Goal: Task Accomplishment & Management: Use online tool/utility

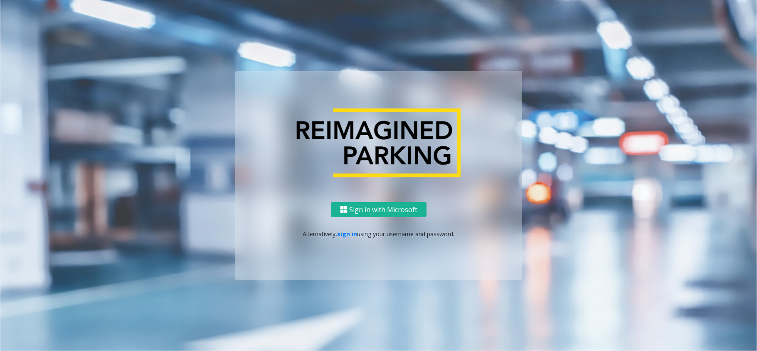
click at [350, 225] on div "Sign in with Microsoft Alternatively, sign in using your username and password." at bounding box center [378, 241] width 287 height 78
click at [350, 232] on link "sign in" at bounding box center [348, 234] width 20 height 8
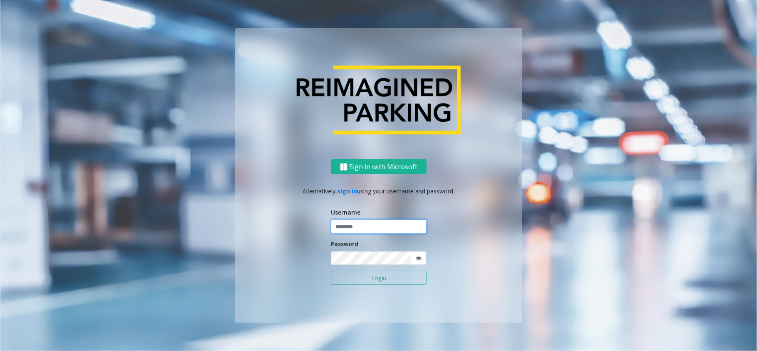
click at [391, 232] on input "text" at bounding box center [379, 227] width 96 height 14
click at [368, 228] on input "text" at bounding box center [379, 227] width 96 height 14
paste input "**********"
type input "**********"
click at [374, 281] on button "Login" at bounding box center [379, 278] width 96 height 14
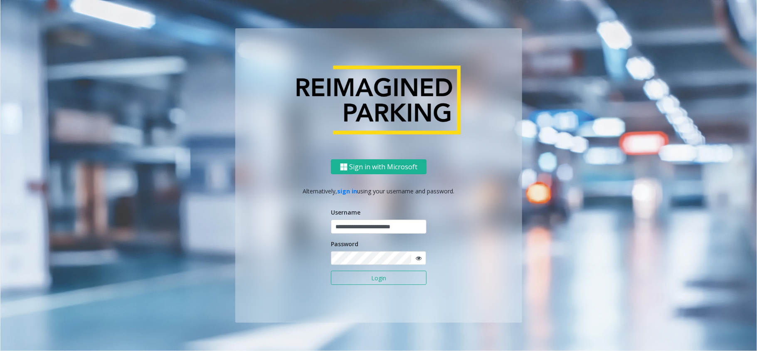
click at [387, 278] on button "Login" at bounding box center [379, 278] width 96 height 14
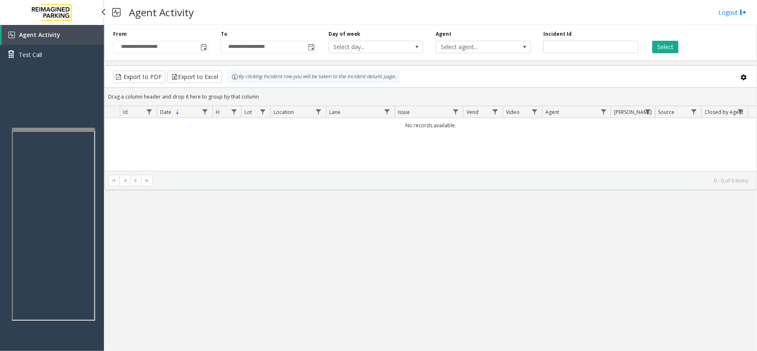
click at [46, 128] on div at bounding box center [53, 129] width 83 height 3
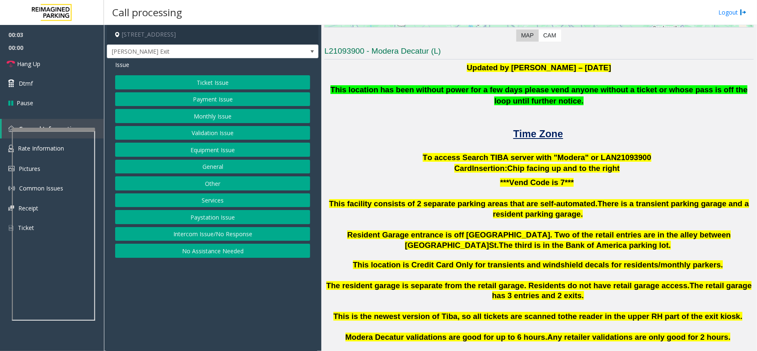
scroll to position [189, 0]
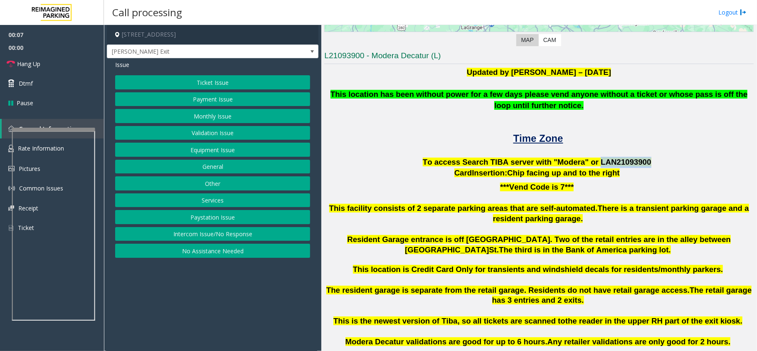
drag, startPoint x: 588, startPoint y: 162, endPoint x: 631, endPoint y: 160, distance: 43.3
click at [631, 160] on span "To access Search TIBA server with "Modera" or LAN21093 900" at bounding box center [537, 162] width 229 height 9
copy span "LAN21093 900"
click at [218, 118] on button "Monthly Issue" at bounding box center [212, 116] width 195 height 14
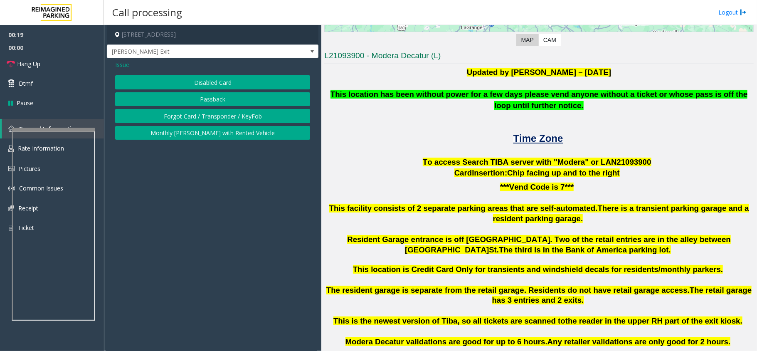
click at [213, 78] on button "Disabled Card" at bounding box center [212, 82] width 195 height 14
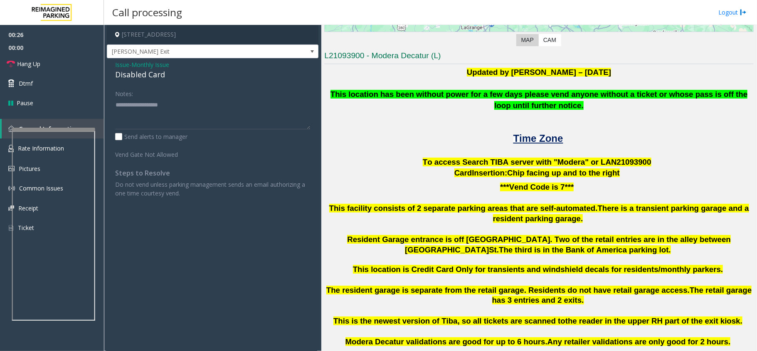
click at [125, 68] on span "Issue" at bounding box center [122, 64] width 14 height 9
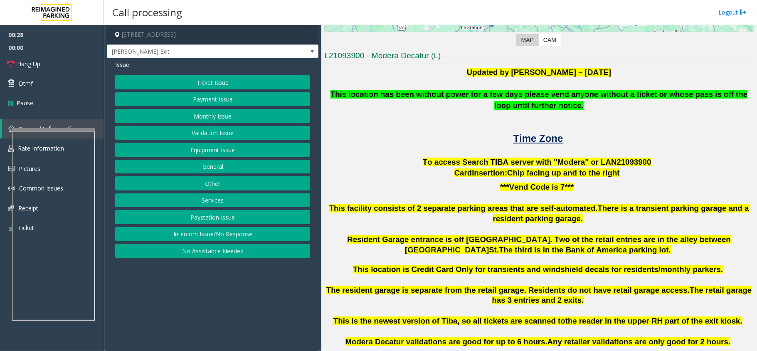
click at [208, 79] on button "Ticket Issue" at bounding box center [212, 82] width 195 height 14
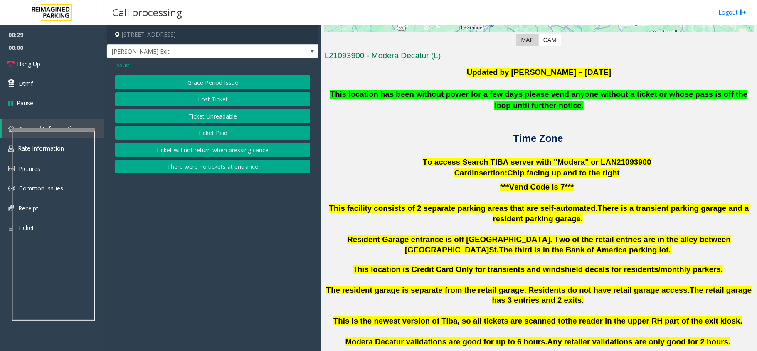
click at [224, 120] on button "Ticket Unreadable" at bounding box center [212, 116] width 195 height 14
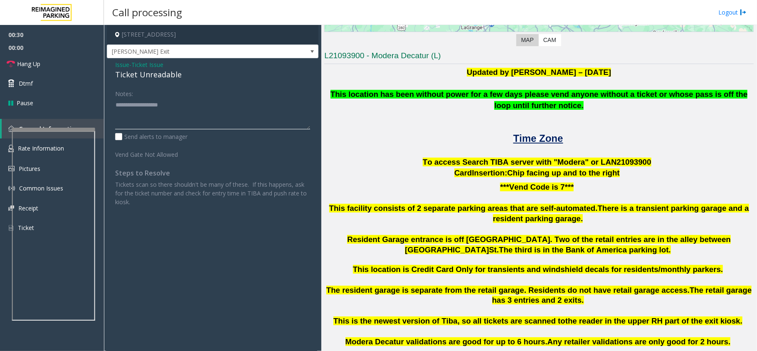
click at [141, 112] on textarea at bounding box center [212, 113] width 195 height 31
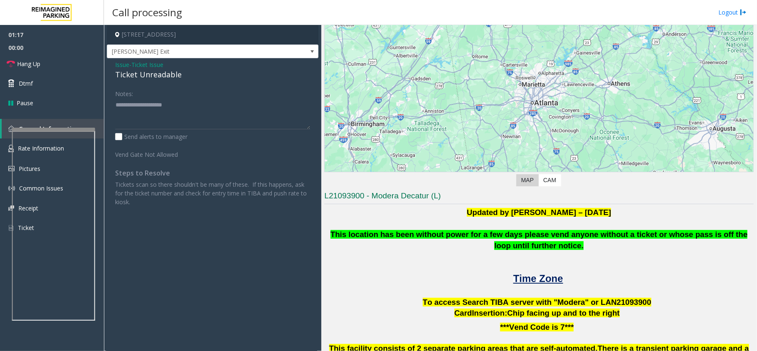
scroll to position [22, 0]
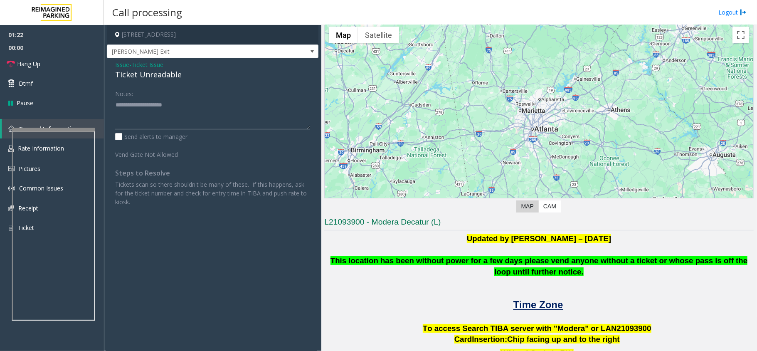
click at [193, 103] on textarea at bounding box center [212, 113] width 195 height 31
click at [546, 303] on span "Time Zone" at bounding box center [538, 304] width 50 height 11
click at [219, 101] on textarea at bounding box center [212, 113] width 195 height 31
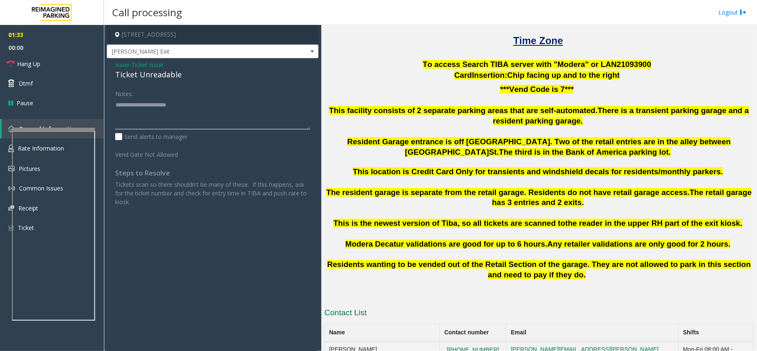
scroll to position [133, 0]
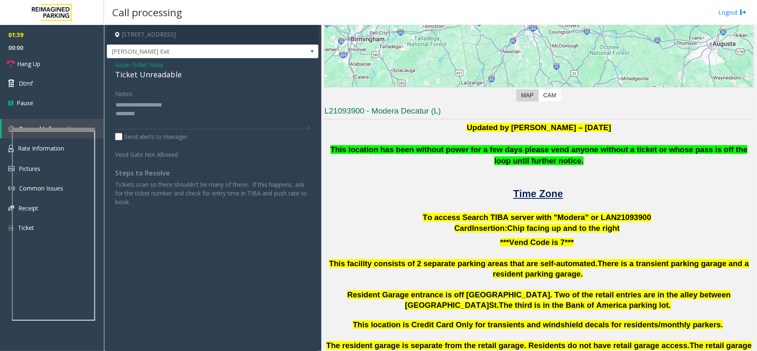
click at [162, 75] on div "Ticket Unreadable" at bounding box center [212, 74] width 195 height 11
copy div "Ticket Unreadable"
click at [142, 116] on textarea at bounding box center [212, 113] width 195 height 31
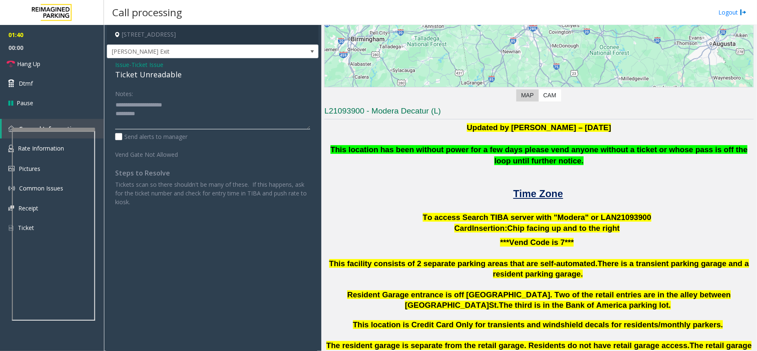
paste textarea "**********"
click at [205, 123] on textarea at bounding box center [212, 113] width 195 height 31
type textarea "**********"
click at [19, 67] on span "Hang Up" at bounding box center [28, 63] width 23 height 9
click at [191, 104] on textarea at bounding box center [212, 113] width 195 height 31
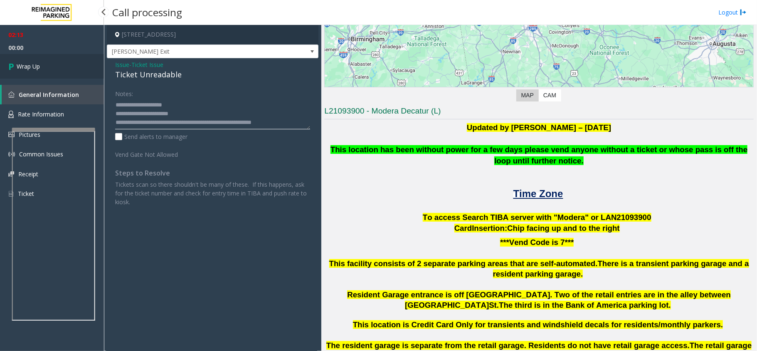
scroll to position [5, 0]
click at [54, 63] on link "Wrap Up" at bounding box center [52, 66] width 104 height 25
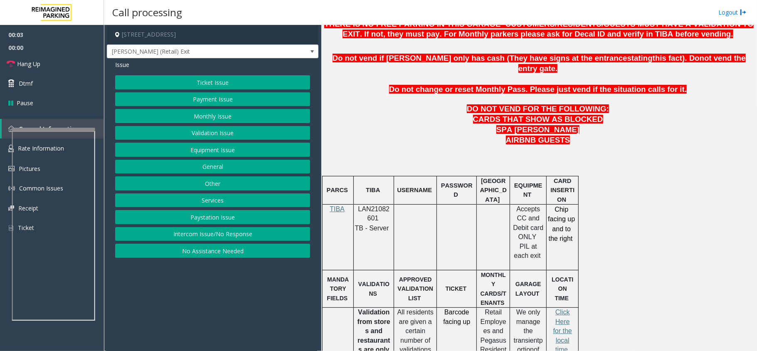
scroll to position [388, 0]
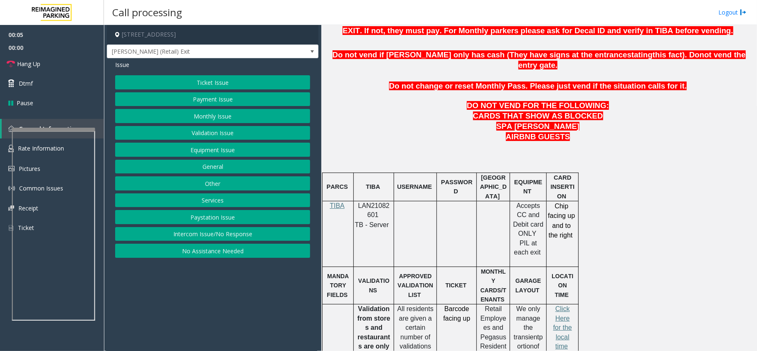
click at [198, 238] on button "Intercom Issue/No Response" at bounding box center [212, 234] width 195 height 14
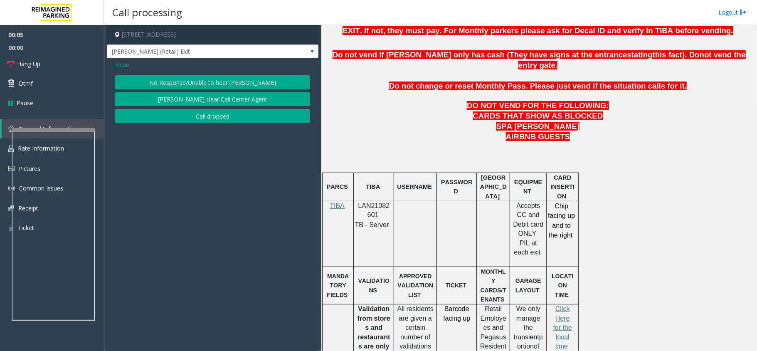
click at [214, 74] on div "Issue No Response/Unable to hear parker Parker Cannot Hear Call Center Agent Ca…" at bounding box center [213, 92] width 212 height 69
click at [210, 79] on button "No Response/Unable to hear [PERSON_NAME]" at bounding box center [212, 82] width 195 height 14
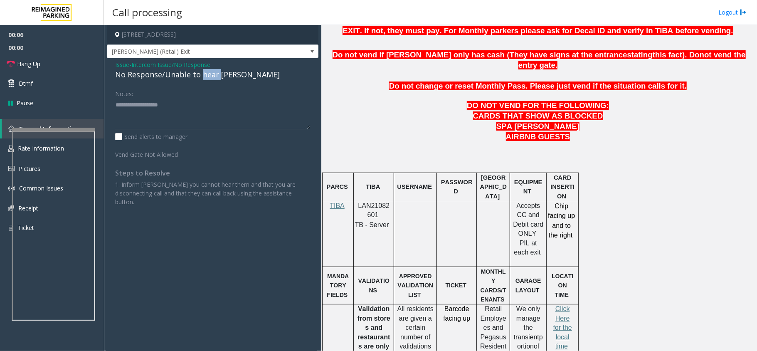
click at [210, 79] on div "No Response/Unable to hear [PERSON_NAME]" at bounding box center [212, 74] width 195 height 11
copy div "No Response/Unable to hear [PERSON_NAME]"
paste textarea "**********"
type textarea "**********"
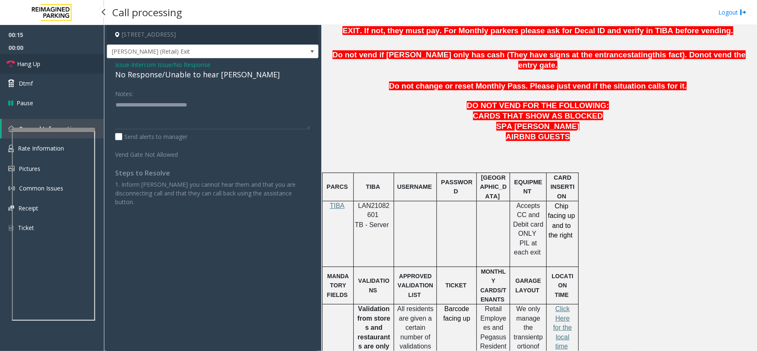
click at [37, 62] on span "Hang Up" at bounding box center [28, 63] width 23 height 9
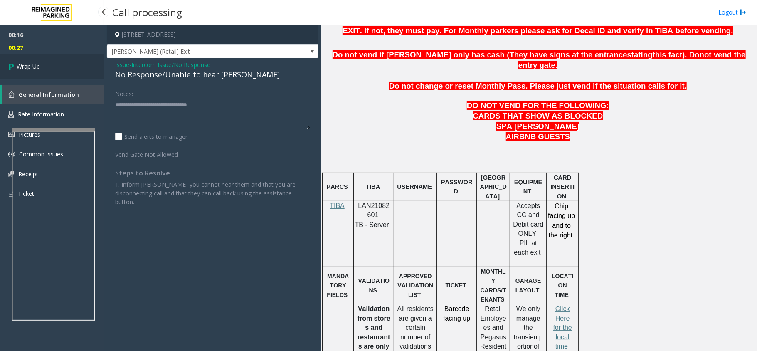
click at [37, 62] on span "Wrap Up" at bounding box center [28, 66] width 23 height 9
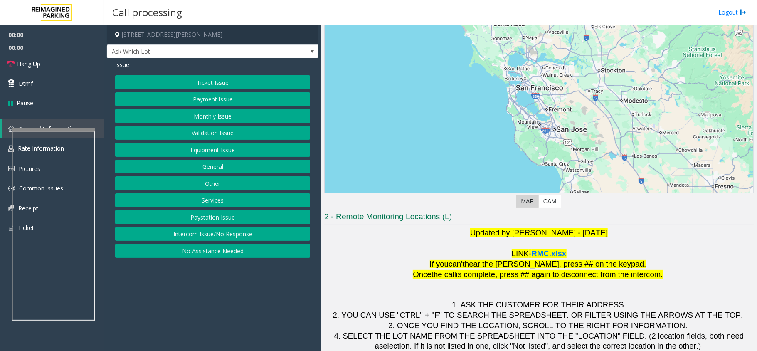
scroll to position [58, 0]
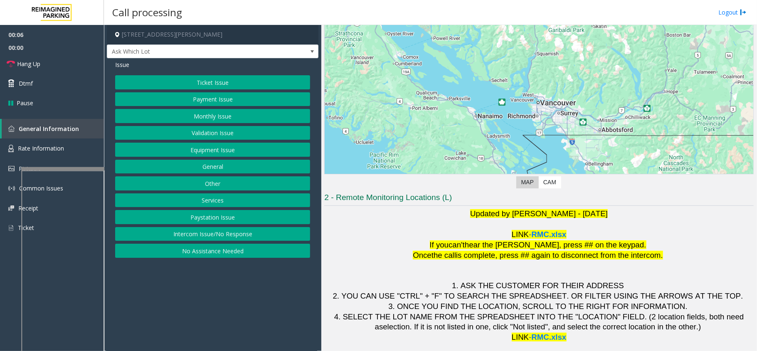
click at [53, 168] on div at bounding box center [62, 168] width 83 height 3
click at [232, 261] on div "Issue Ticket Issue Payment Issue Monthly Issue Validation Issue Equipment Issue…" at bounding box center [213, 160] width 212 height 204
click at [218, 252] on button "No Assistance Needed" at bounding box center [212, 251] width 195 height 14
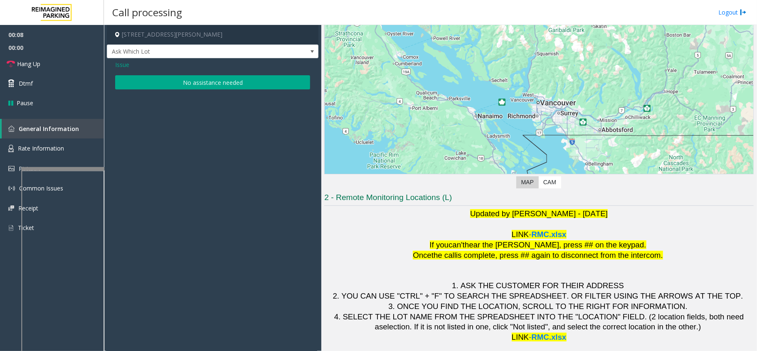
click at [182, 85] on button "No assistance needed" at bounding box center [212, 82] width 195 height 14
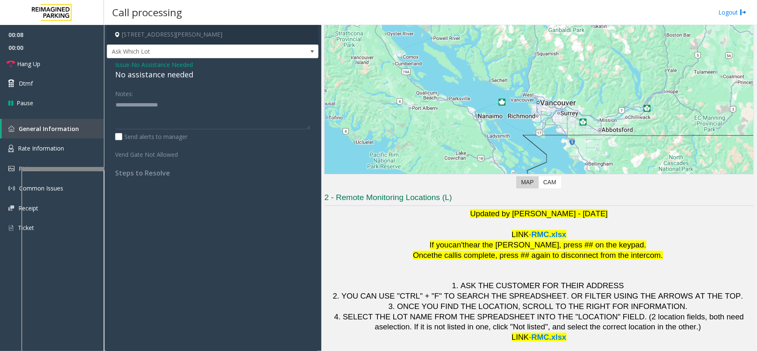
click at [168, 77] on div "No assistance needed" at bounding box center [212, 74] width 195 height 11
click at [122, 64] on span "Issue" at bounding box center [122, 64] width 14 height 9
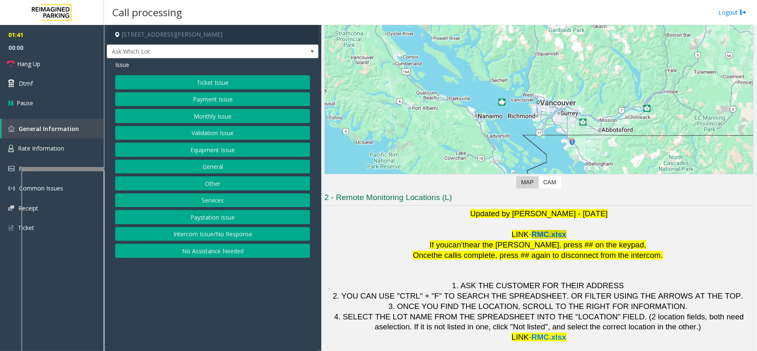
click at [551, 232] on span "RMC.xlsx" at bounding box center [549, 234] width 35 height 9
click at [550, 328] on span ". If it is not listed in one, click "Not listed", and select the correct locati…" at bounding box center [555, 326] width 291 height 9
click at [547, 335] on span "RMC.xlsx" at bounding box center [549, 337] width 35 height 9
click at [192, 258] on button "No Assistance Needed" at bounding box center [212, 251] width 195 height 14
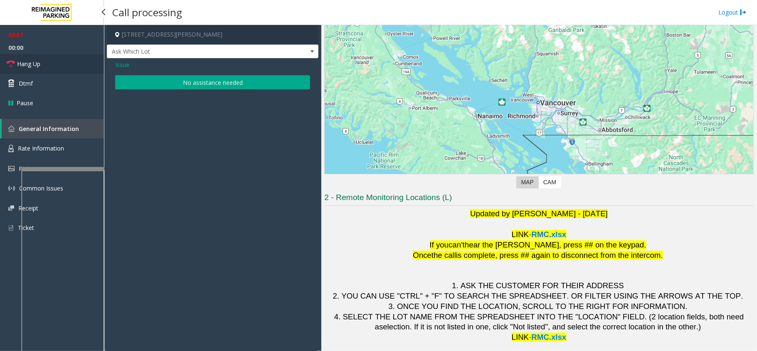
click at [44, 62] on link "Hang Up" at bounding box center [52, 64] width 104 height 20
click at [229, 84] on button "No assistance needed" at bounding box center [212, 82] width 195 height 14
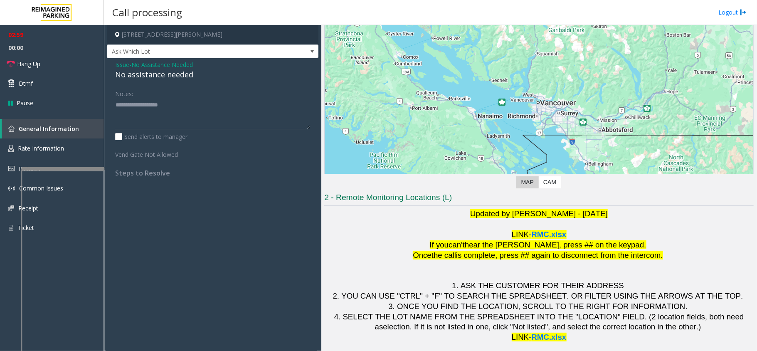
click at [163, 77] on div "No assistance needed" at bounding box center [212, 74] width 195 height 11
copy div "No assistance needed"
paste textarea "**********"
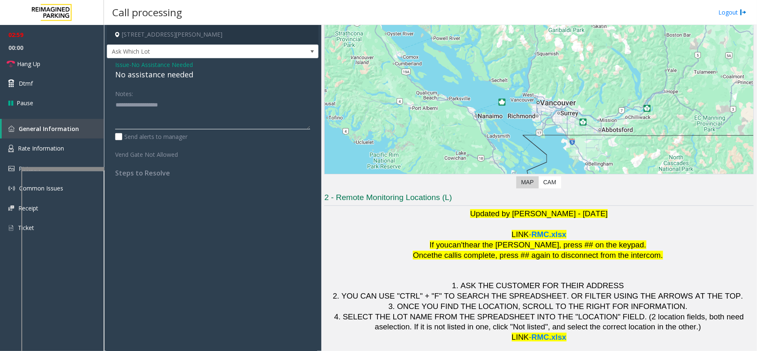
click at [163, 106] on textarea at bounding box center [212, 113] width 195 height 31
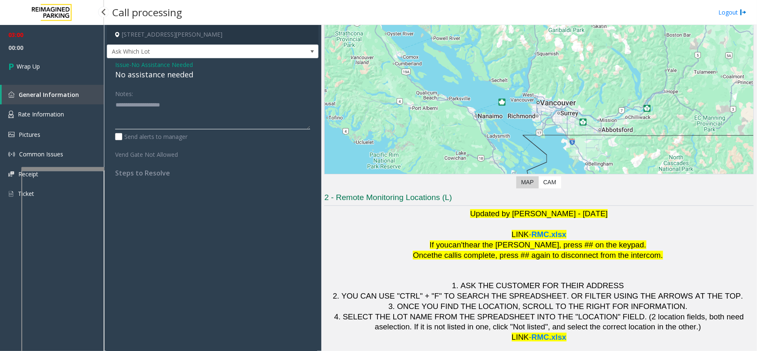
type textarea "**********"
click at [34, 58] on link "Wrap Up" at bounding box center [52, 66] width 104 height 25
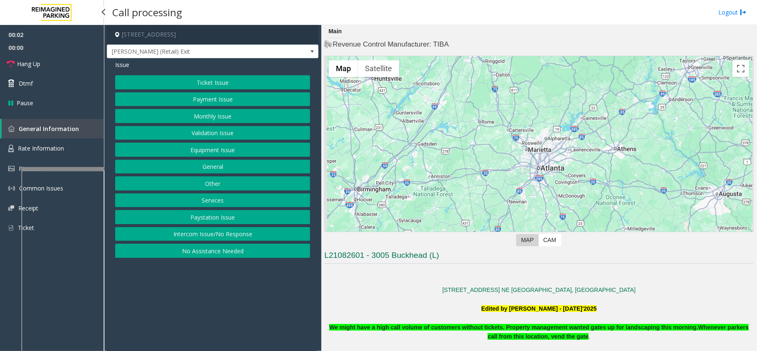
scroll to position [333, 0]
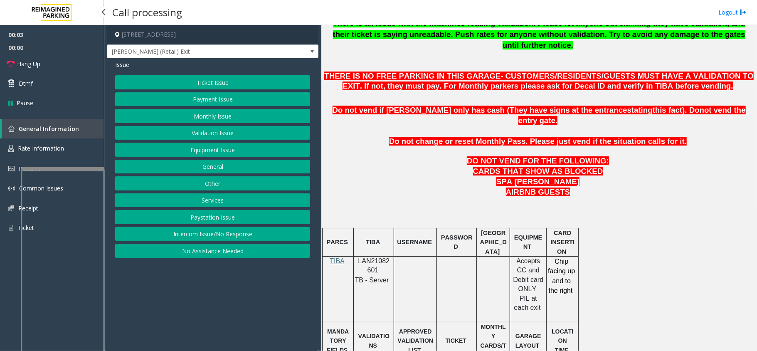
click at [360, 257] on p "LAN21082601" at bounding box center [374, 266] width 34 height 19
copy p "LAN21082601"
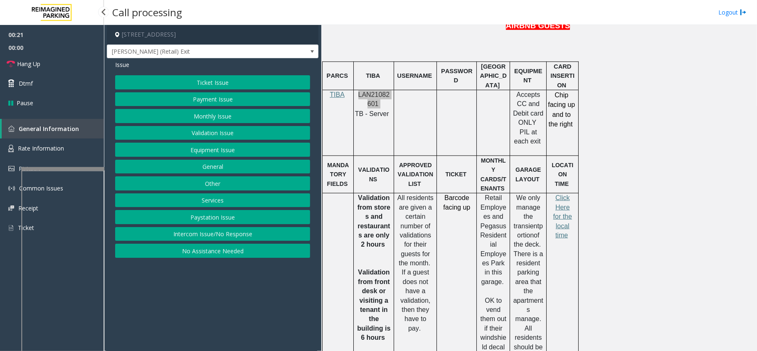
scroll to position [388, 0]
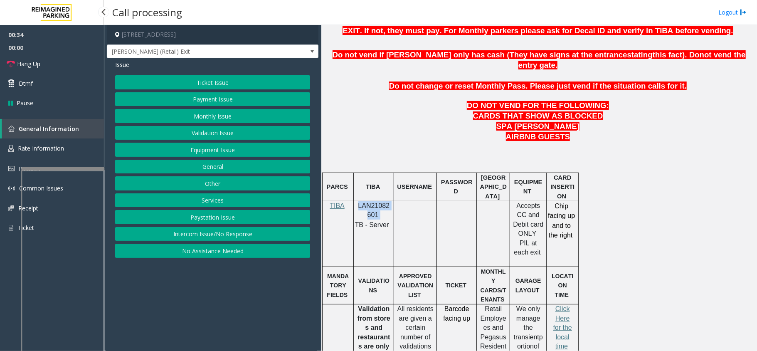
click at [200, 103] on button "Payment Issue" at bounding box center [212, 99] width 195 height 14
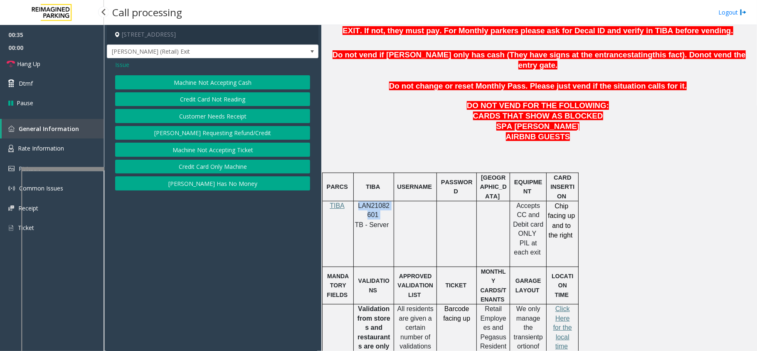
click at [222, 106] on button "Credit Card Not Reading" at bounding box center [212, 99] width 195 height 14
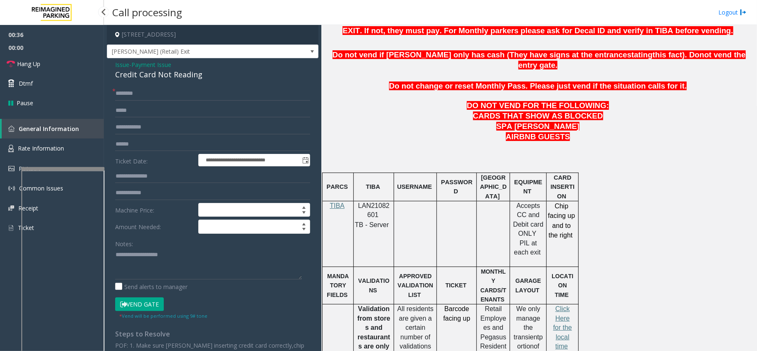
click at [177, 79] on div "Credit Card Not Reading" at bounding box center [212, 74] width 195 height 11
copy div "Credit Card Not Reading"
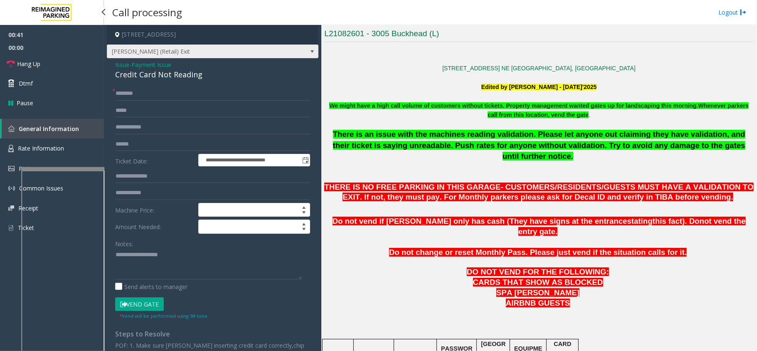
click at [224, 54] on span "Pharr (Retail) Exit" at bounding box center [191, 51] width 169 height 13
click at [385, 183] on span "THERE IS NO FREE PARKING IN THIS GARAGE- CUSTOMERS/RESIDENTS/GUESTS MUST HAVE A…" at bounding box center [538, 192] width 429 height 19
click at [180, 85] on div "**********" at bounding box center [213, 234] width 212 height 352
click at [182, 87] on input "text" at bounding box center [212, 93] width 195 height 14
type input "**"
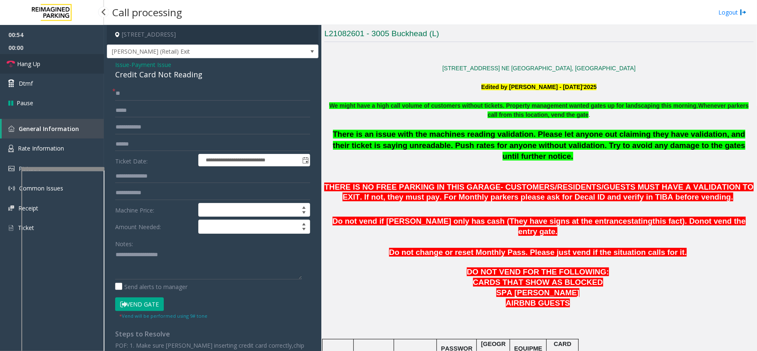
drag, startPoint x: 54, startPoint y: 65, endPoint x: 120, endPoint y: 69, distance: 65.8
click at [54, 65] on link "Hang Up" at bounding box center [52, 64] width 104 height 20
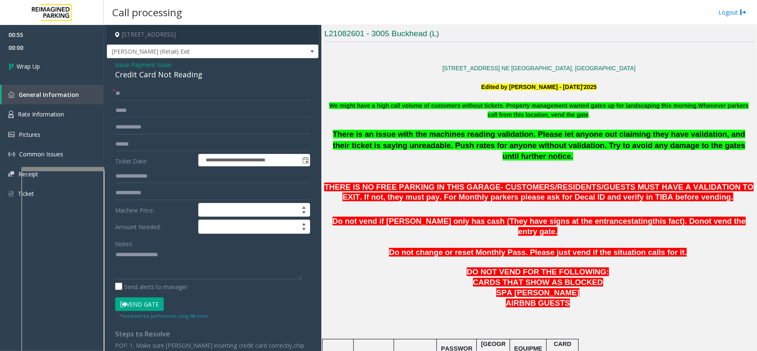
click at [195, 68] on div "Issue - Payment Issue Credit Card Not Reading" at bounding box center [212, 70] width 195 height 20
click at [192, 72] on div "Credit Card Not Reading" at bounding box center [212, 74] width 195 height 11
copy div "Credit Card Not Reading"
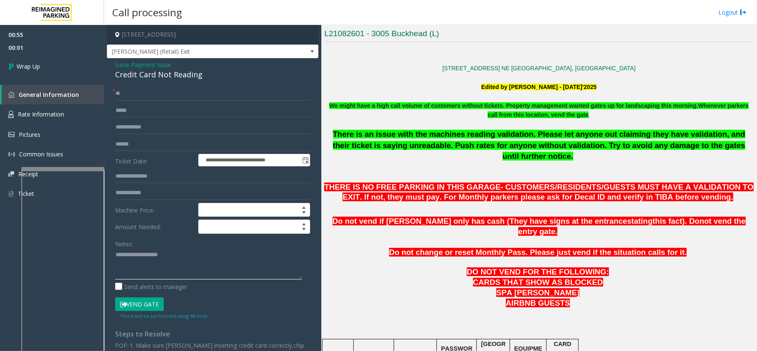
click at [150, 264] on textarea at bounding box center [208, 263] width 187 height 31
paste textarea "**********"
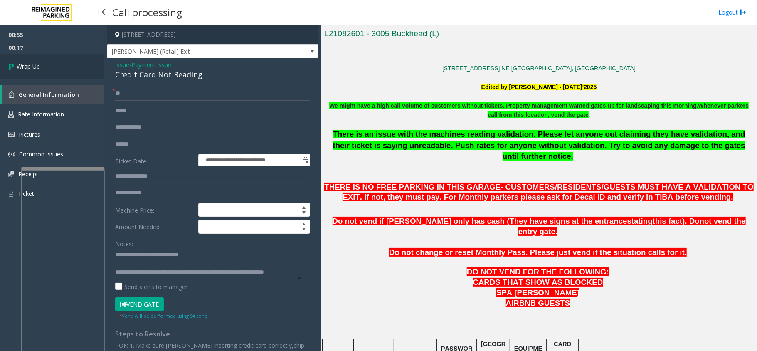
type textarea "**********"
click at [30, 57] on link "Wrap Up" at bounding box center [52, 66] width 104 height 25
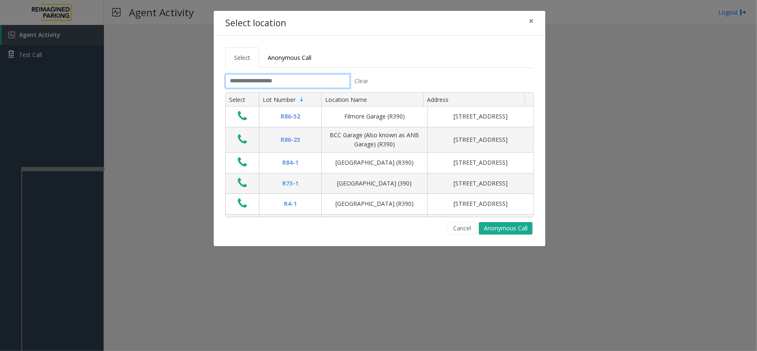
click at [278, 81] on input "text" at bounding box center [287, 81] width 125 height 14
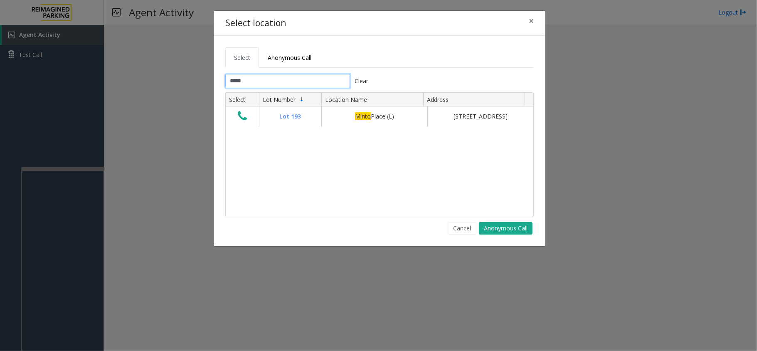
type input "*****"
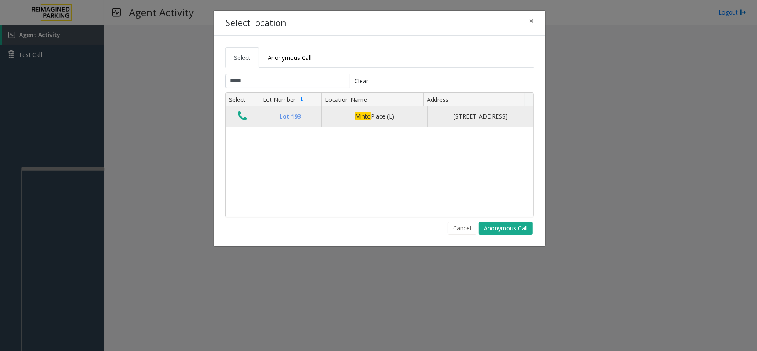
click at [248, 123] on button "Data table" at bounding box center [242, 116] width 14 height 13
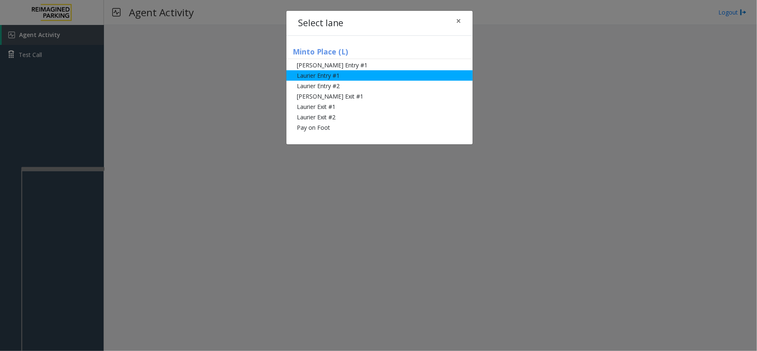
click at [360, 75] on li "Laurier Entry #1" at bounding box center [379, 75] width 186 height 10
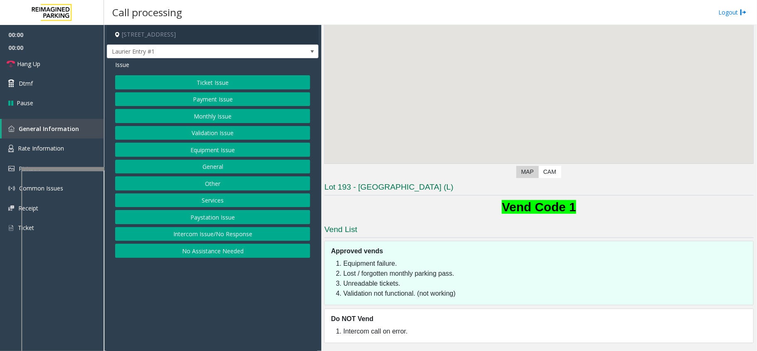
scroll to position [70, 0]
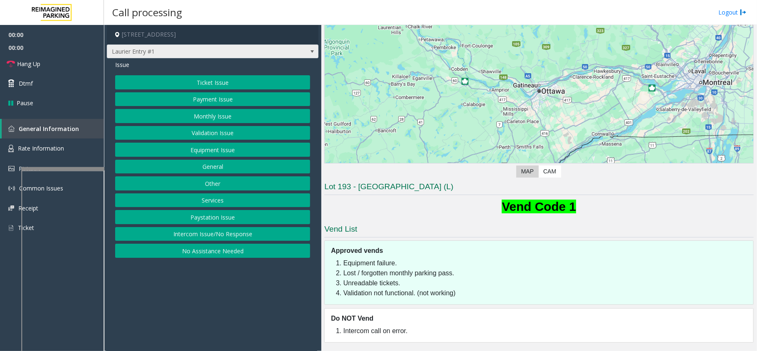
click at [196, 49] on span "Laurier Entry #1" at bounding box center [191, 51] width 169 height 13
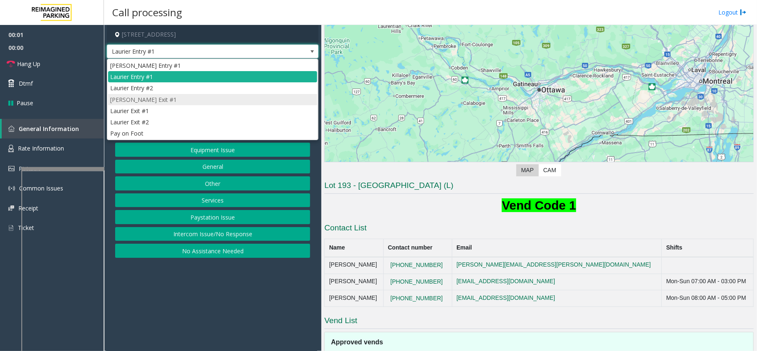
click at [138, 105] on li "Slater Exit #1" at bounding box center [212, 99] width 209 height 11
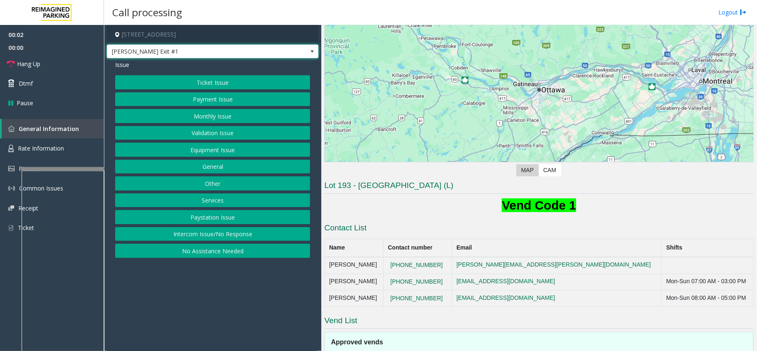
click at [157, 52] on span "Slater Exit #1" at bounding box center [191, 51] width 169 height 13
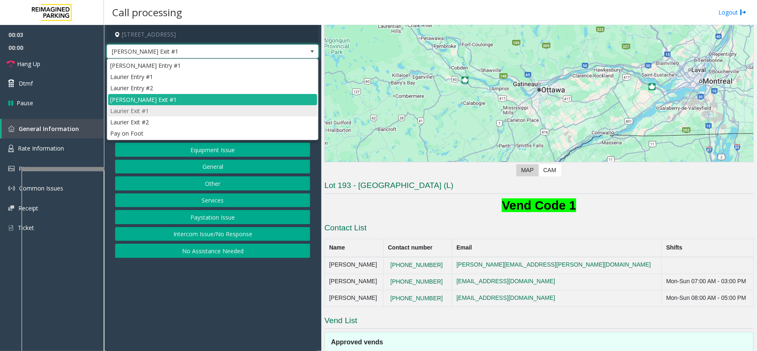
click at [147, 116] on li "Laurier Exit #1" at bounding box center [212, 110] width 209 height 11
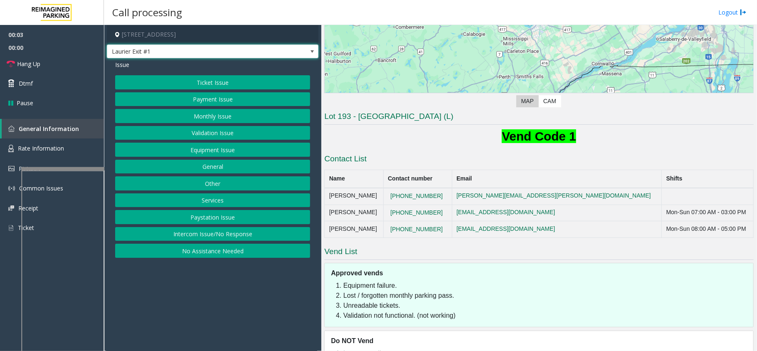
scroll to position [163, 0]
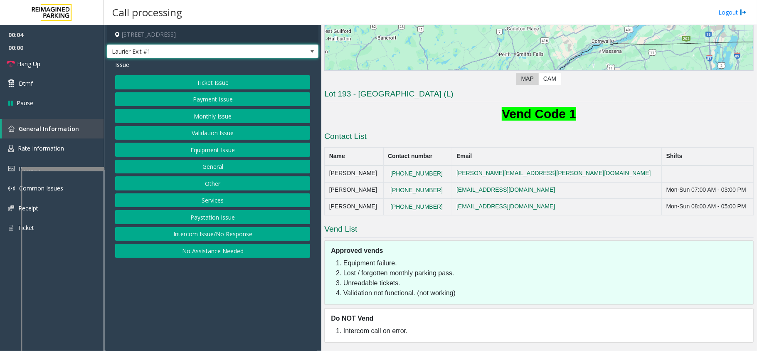
click at [229, 99] on button "Payment Issue" at bounding box center [212, 99] width 195 height 14
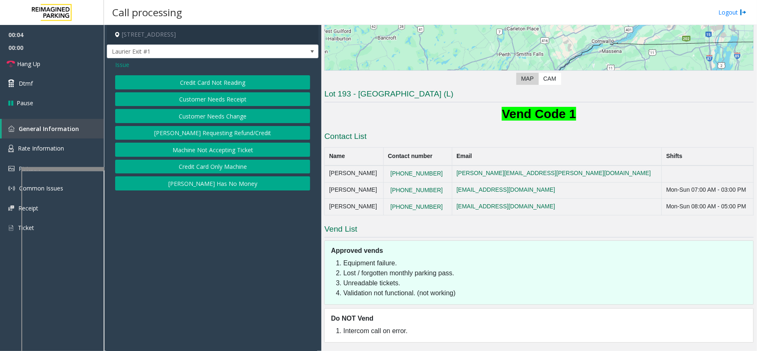
click at [200, 82] on button "Credit Card Not Reading" at bounding box center [212, 82] width 195 height 14
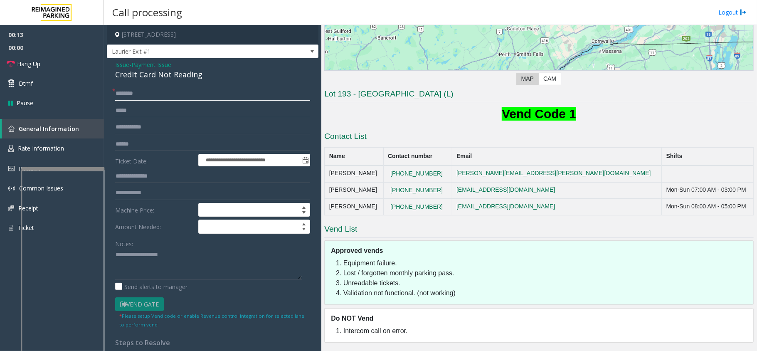
click at [158, 87] on input "text" at bounding box center [212, 93] width 195 height 14
type input "*"
type input "*****"
click at [135, 79] on div "Credit Card Not Reading" at bounding box center [212, 74] width 195 height 11
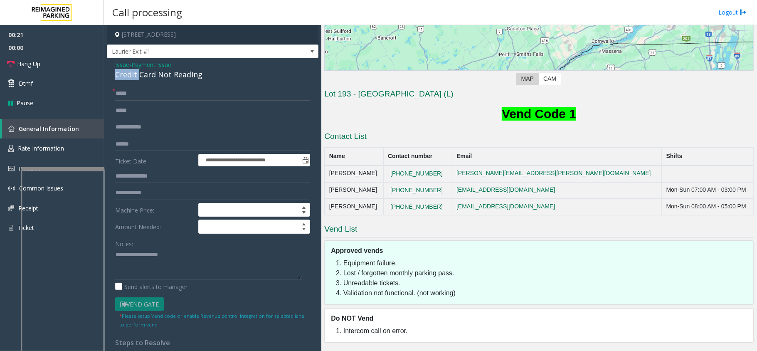
click at [135, 79] on div "Credit Card Not Reading" at bounding box center [212, 74] width 195 height 11
copy div "Credit Card Not Reading"
click at [167, 279] on textarea at bounding box center [208, 263] width 187 height 31
paste textarea "**********"
click at [131, 141] on input "text" at bounding box center [212, 144] width 195 height 14
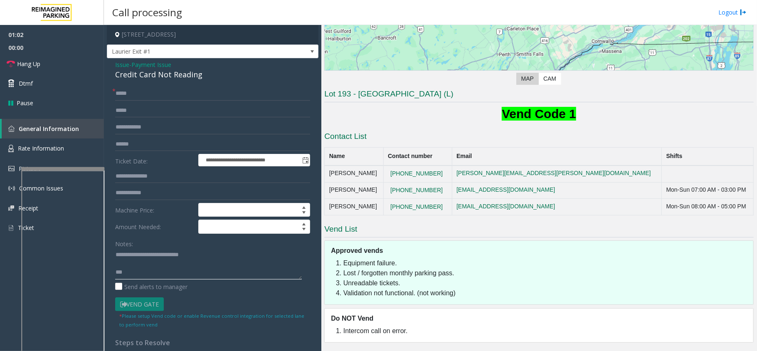
click at [142, 268] on textarea at bounding box center [208, 263] width 187 height 31
click at [143, 270] on textarea at bounding box center [208, 263] width 187 height 31
type textarea "**********"
click at [142, 150] on input "text" at bounding box center [212, 144] width 195 height 14
type input "*****"
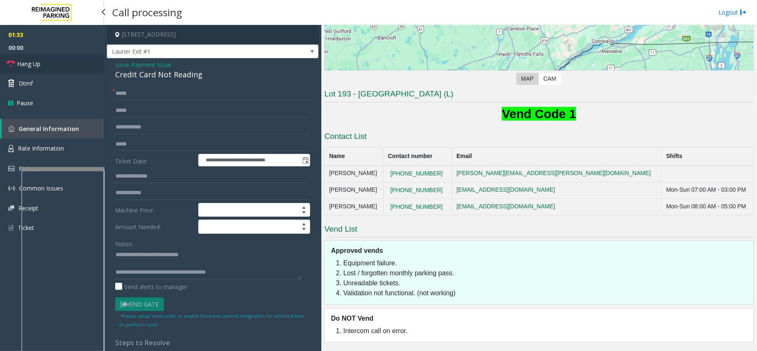
click at [33, 59] on span "Hang Up" at bounding box center [28, 63] width 23 height 9
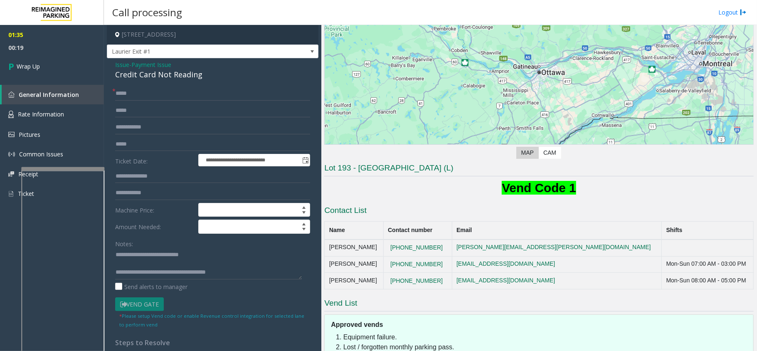
scroll to position [0, 0]
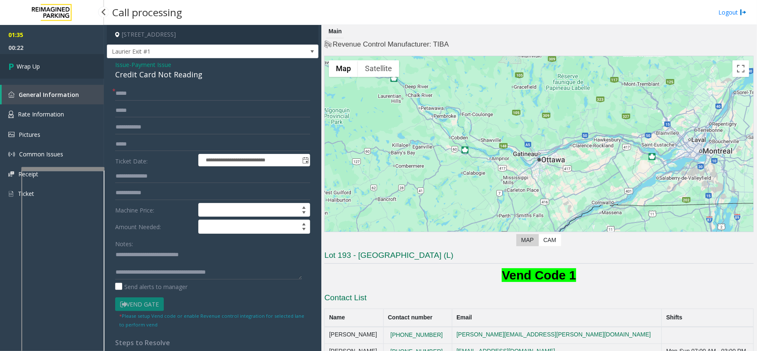
drag, startPoint x: 21, startPoint y: 70, endPoint x: 85, endPoint y: 52, distance: 67.1
click at [21, 70] on span "Wrap Up" at bounding box center [28, 66] width 23 height 9
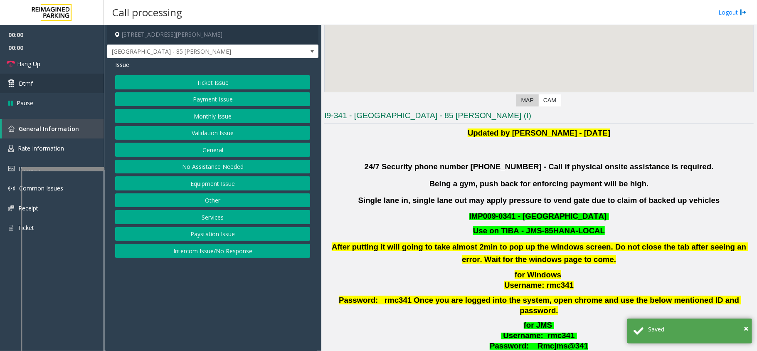
scroll to position [55, 0]
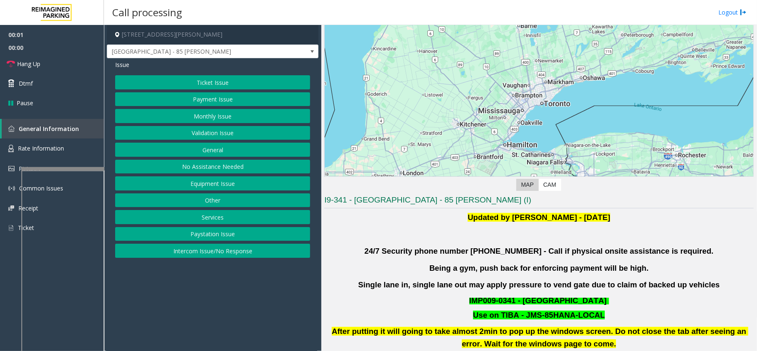
click at [185, 138] on button "Validation Issue" at bounding box center [212, 133] width 195 height 14
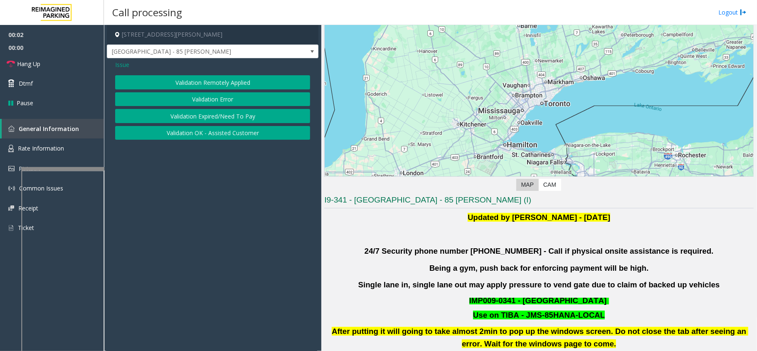
click at [198, 96] on button "Validation Error" at bounding box center [212, 99] width 195 height 14
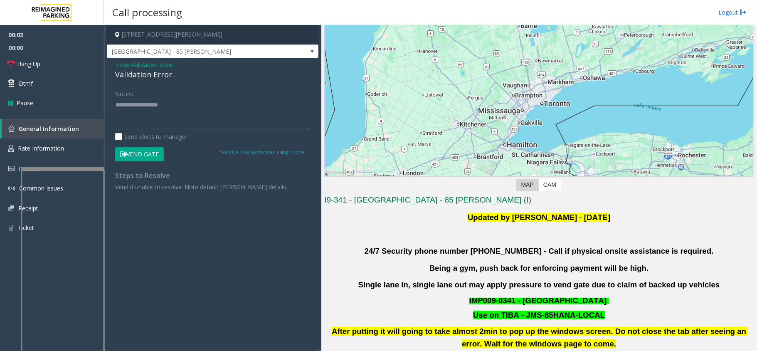
click at [141, 66] on span "Validation Issue" at bounding box center [152, 64] width 42 height 9
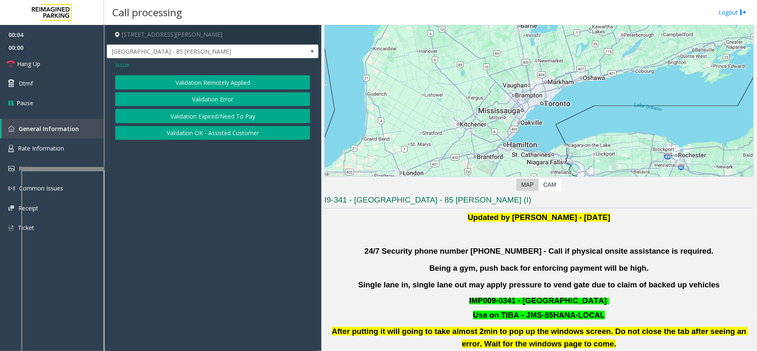
click at [123, 71] on div "Issue Validation Remotely Applied Validation Error Validation Expired/Need To P…" at bounding box center [213, 101] width 212 height 86
click at [122, 67] on span "Issue" at bounding box center [122, 64] width 14 height 9
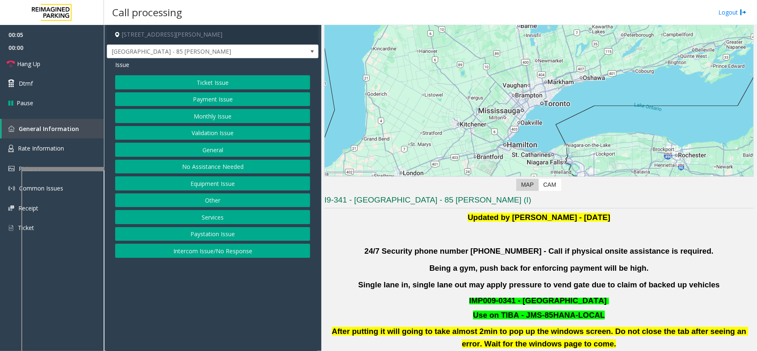
click at [205, 257] on button "Intercom Issue/No Response" at bounding box center [212, 251] width 195 height 14
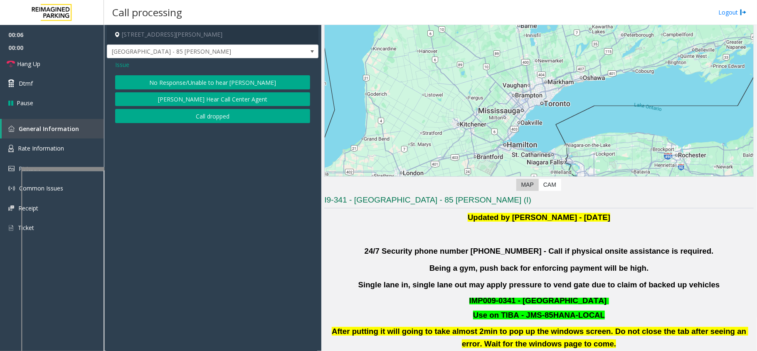
click at [185, 77] on button "No Response/Unable to hear [PERSON_NAME]" at bounding box center [212, 82] width 195 height 14
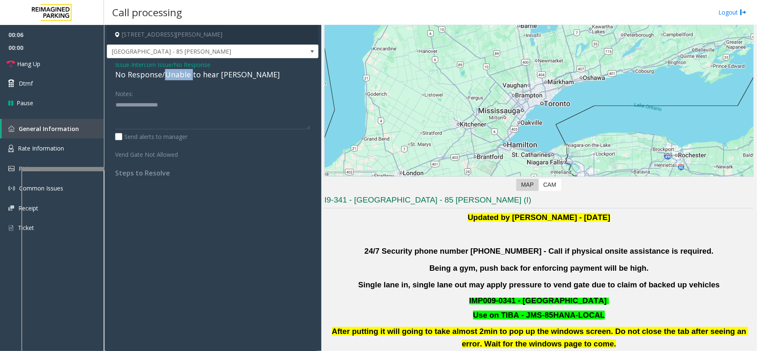
click at [184, 77] on div "No Response/Unable to hear [PERSON_NAME]" at bounding box center [212, 74] width 195 height 11
copy div "No Response/Unable to hear [PERSON_NAME]"
click at [184, 77] on div "No Response/Unable to hear [PERSON_NAME]" at bounding box center [212, 74] width 195 height 11
paste textarea "**********"
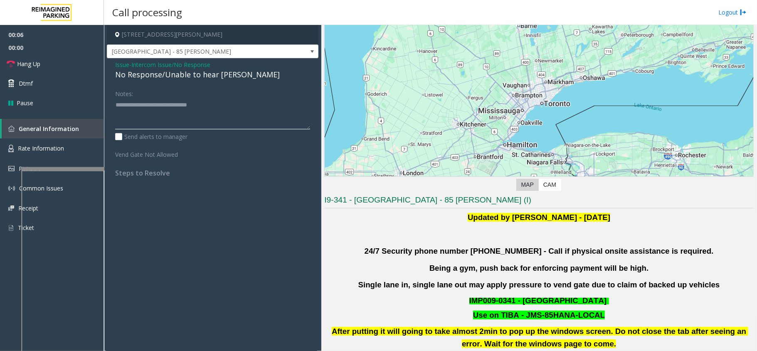
click at [181, 103] on textarea at bounding box center [212, 113] width 195 height 31
type textarea "**********"
click at [149, 106] on textarea at bounding box center [212, 113] width 195 height 31
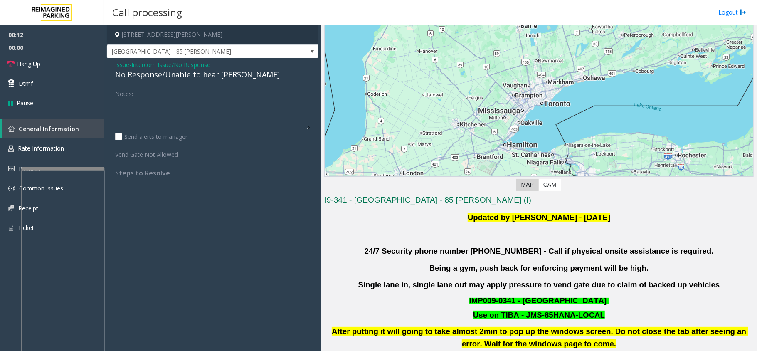
click at [121, 67] on span "Issue" at bounding box center [122, 64] width 14 height 9
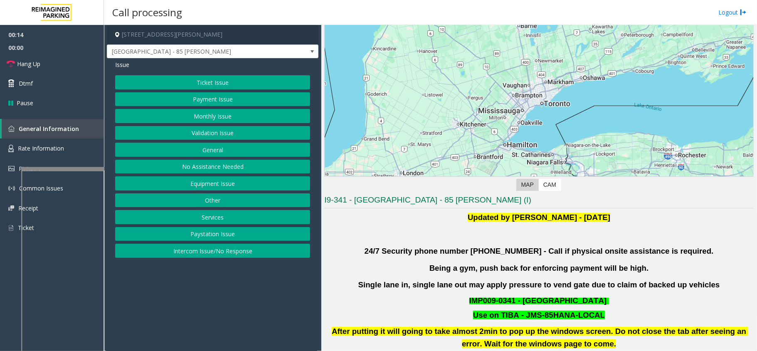
click at [200, 137] on button "Validation Issue" at bounding box center [212, 133] width 195 height 14
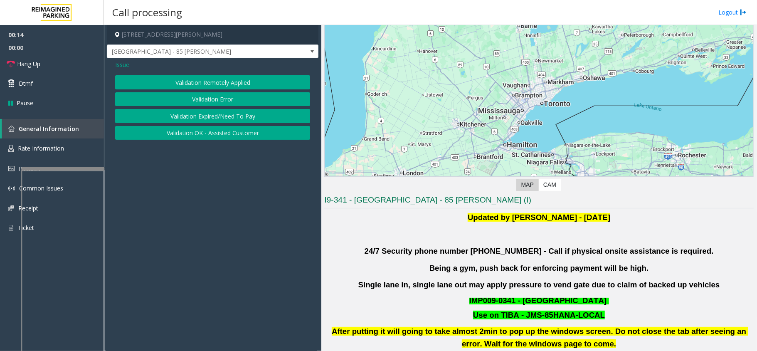
click at [204, 103] on button "Validation Error" at bounding box center [212, 99] width 195 height 14
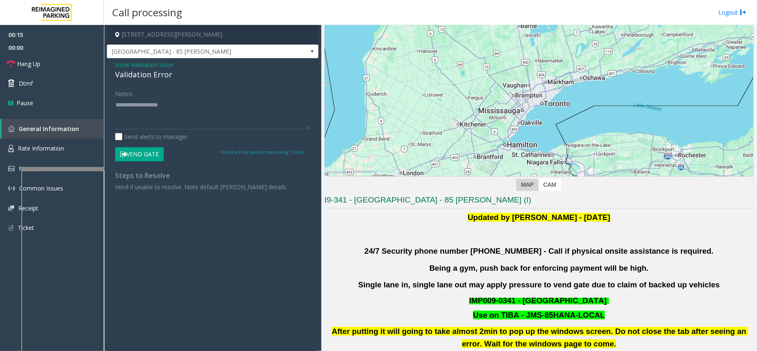
click at [146, 72] on div "Validation Error" at bounding box center [212, 74] width 195 height 11
copy div "Validation Error"
click at [148, 120] on textarea at bounding box center [212, 113] width 195 height 31
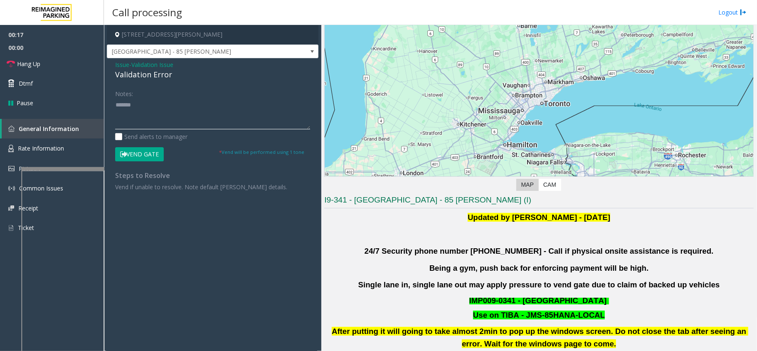
paste textarea "**********"
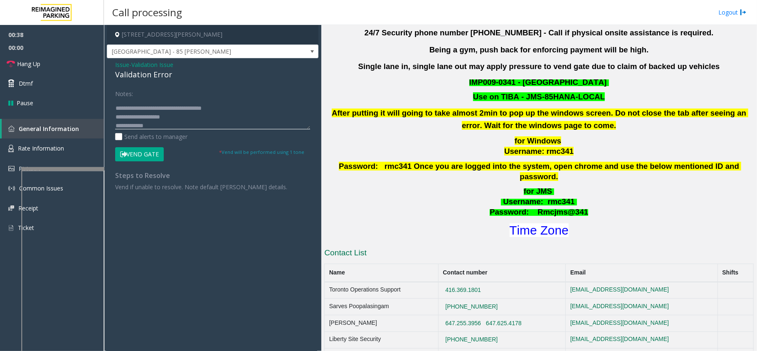
scroll to position [443, 0]
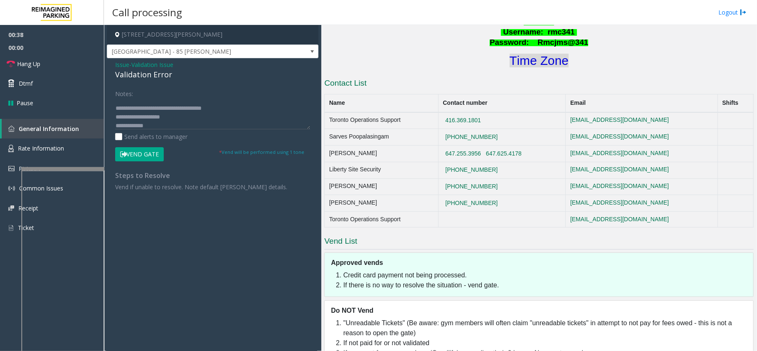
click at [535, 54] on font "Time Zone" at bounding box center [539, 61] width 59 height 14
click at [160, 125] on textarea at bounding box center [212, 113] width 195 height 31
drag, startPoint x: 131, startPoint y: 122, endPoint x: 143, endPoint y: 125, distance: 12.5
click at [143, 125] on textarea at bounding box center [212, 113] width 195 height 31
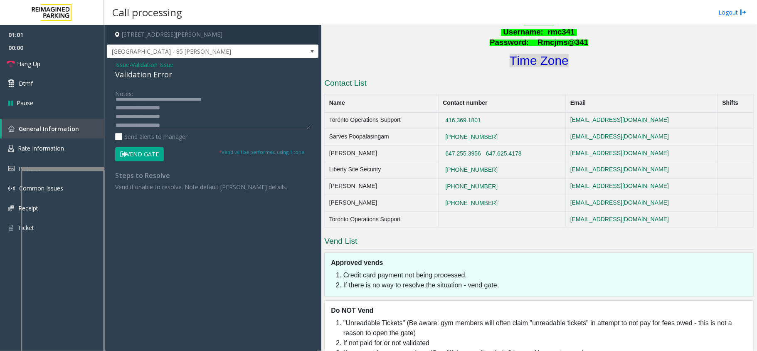
click at [529, 54] on font "Time Zone" at bounding box center [539, 61] width 59 height 14
click at [157, 152] on button "Vend Gate" at bounding box center [139, 154] width 49 height 14
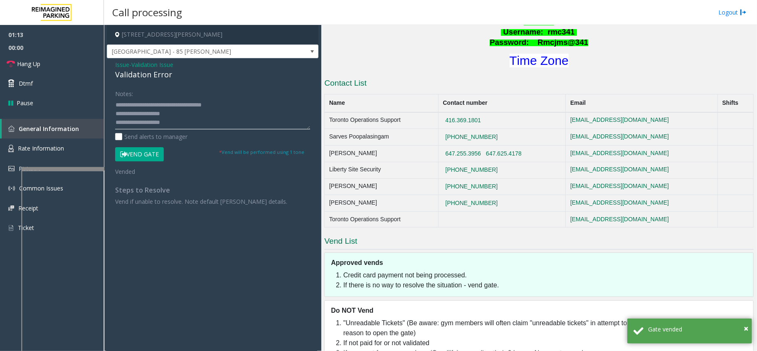
scroll to position [0, 0]
click at [187, 104] on textarea at bounding box center [212, 113] width 195 height 31
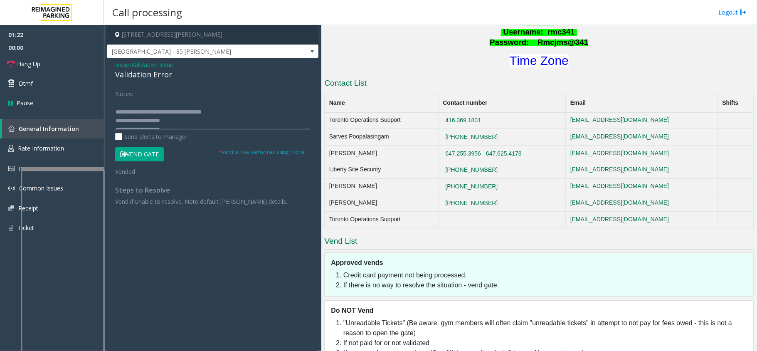
scroll to position [2, 0]
type textarea "**********"
click at [55, 67] on link "Hang Up" at bounding box center [52, 64] width 104 height 20
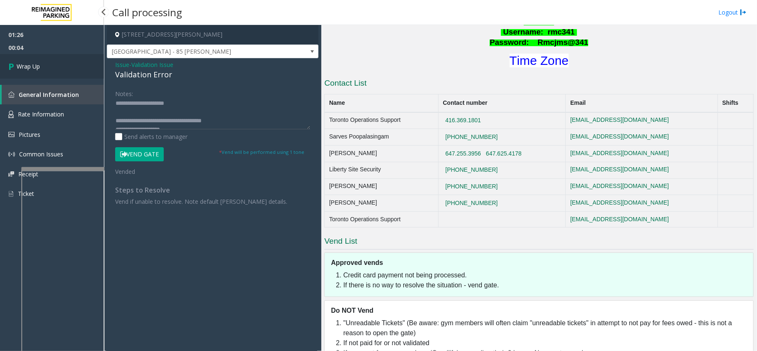
click at [37, 67] on span "Wrap Up" at bounding box center [28, 66] width 23 height 9
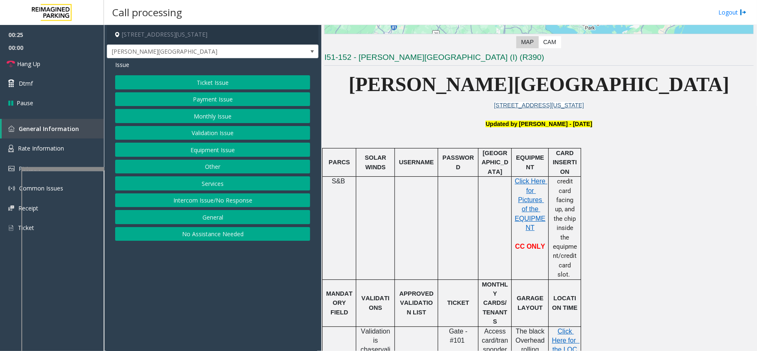
scroll to position [166, 0]
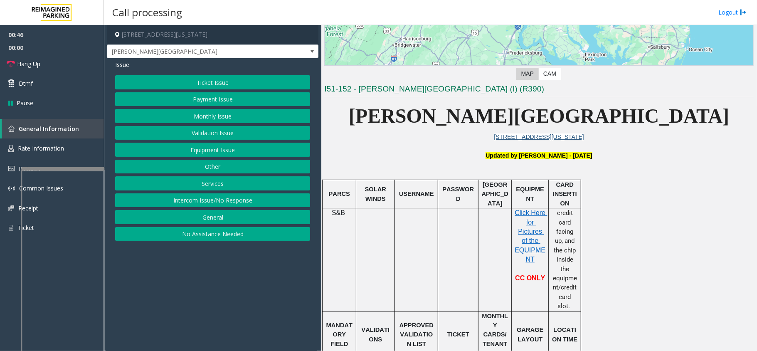
click at [200, 95] on button "Payment Issue" at bounding box center [212, 99] width 195 height 14
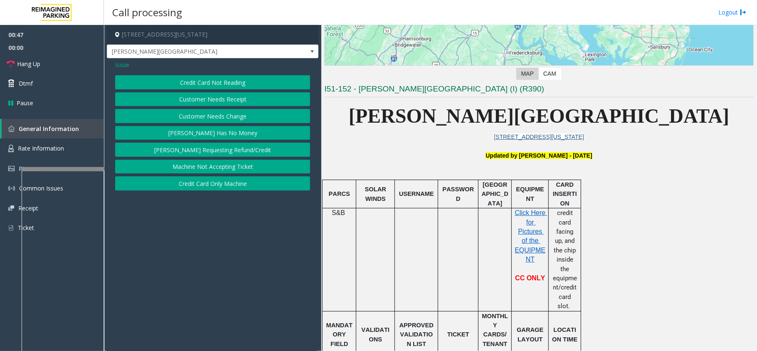
click at [200, 80] on button "Credit Card Not Reading" at bounding box center [212, 82] width 195 height 14
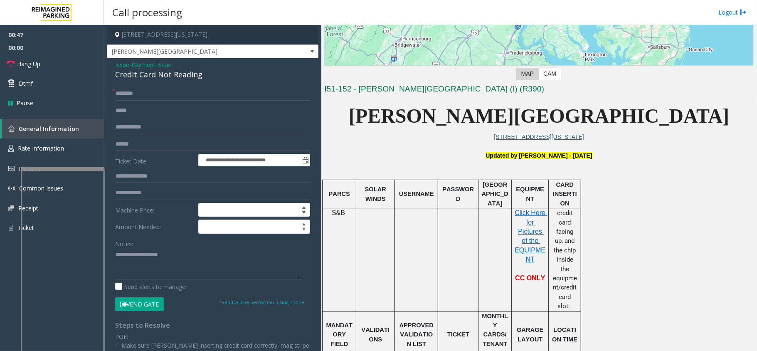
click at [153, 75] on div "Credit Card Not Reading" at bounding box center [212, 74] width 195 height 11
click at [137, 259] on textarea at bounding box center [208, 263] width 187 height 31
paste textarea "**********"
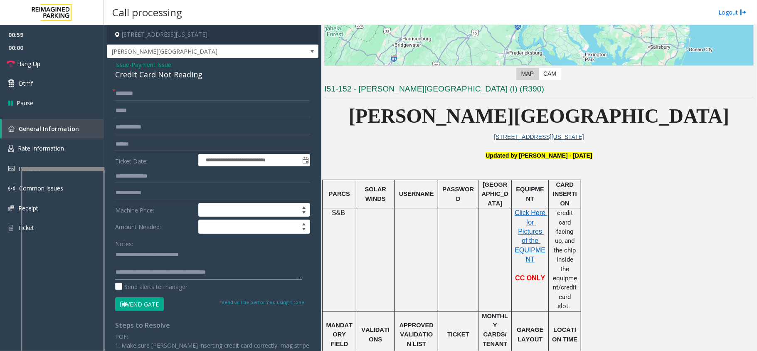
type textarea "**********"
click at [151, 97] on input "text" at bounding box center [212, 93] width 195 height 14
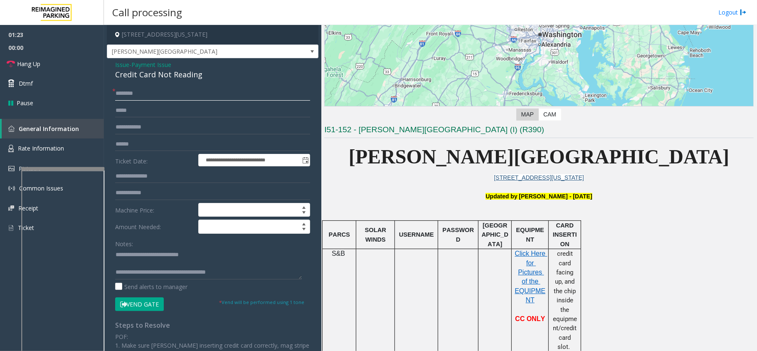
scroll to position [277, 0]
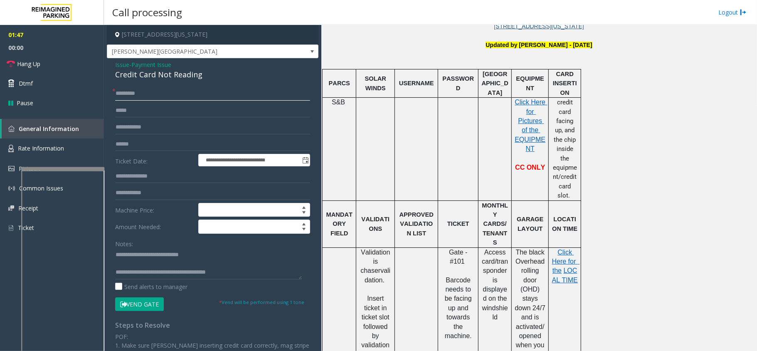
type input "********"
click at [128, 140] on input "text" at bounding box center [212, 144] width 195 height 14
click at [137, 145] on input "text" at bounding box center [212, 144] width 195 height 14
type input "******"
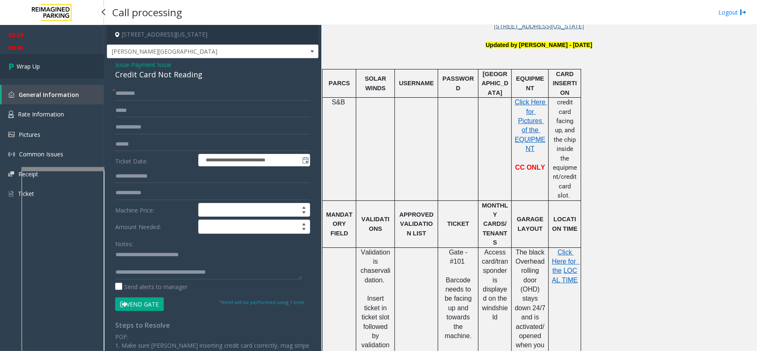
click at [20, 70] on span "Wrap Up" at bounding box center [28, 66] width 23 height 9
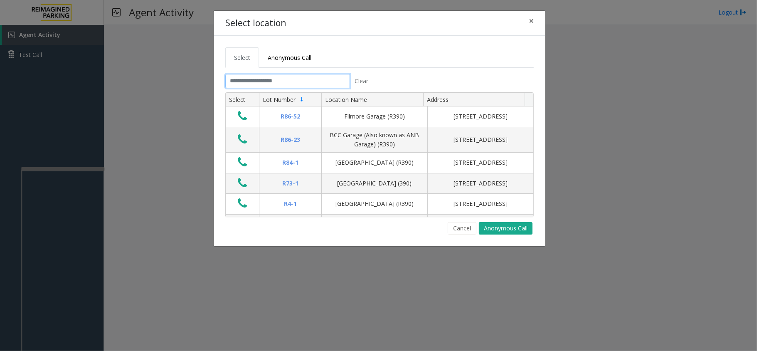
click at [276, 83] on input "text" at bounding box center [287, 81] width 125 height 14
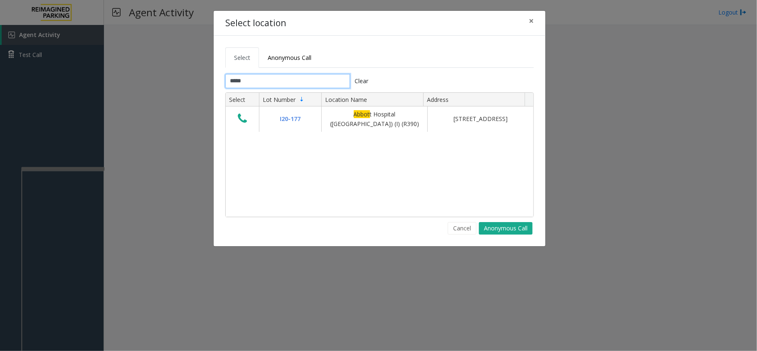
type input "*****"
click at [267, 79] on input "*****" at bounding box center [287, 81] width 125 height 14
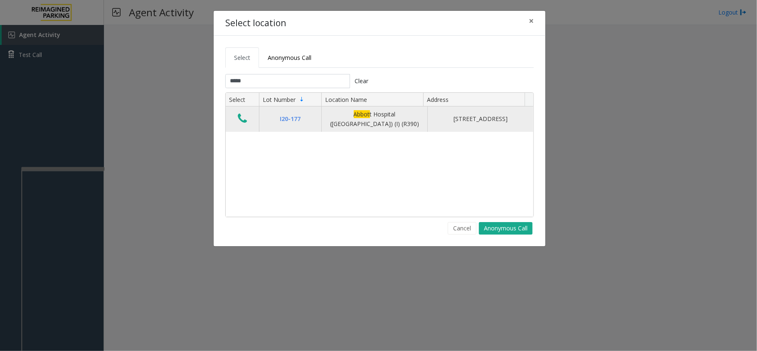
click at [247, 119] on icon "Data table" at bounding box center [242, 119] width 9 height 12
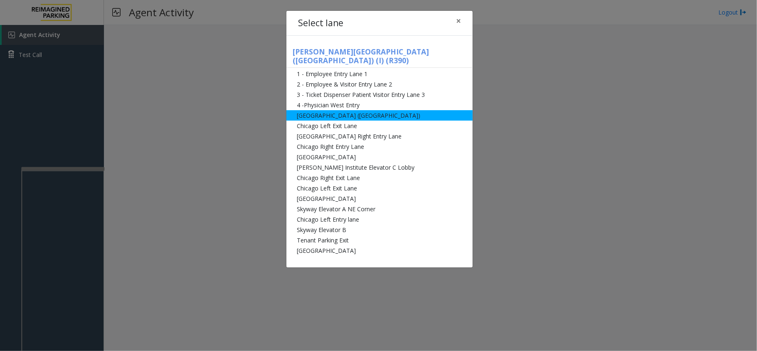
click at [374, 111] on li "[GEOGRAPHIC_DATA] ([GEOGRAPHIC_DATA])" at bounding box center [379, 115] width 186 height 10
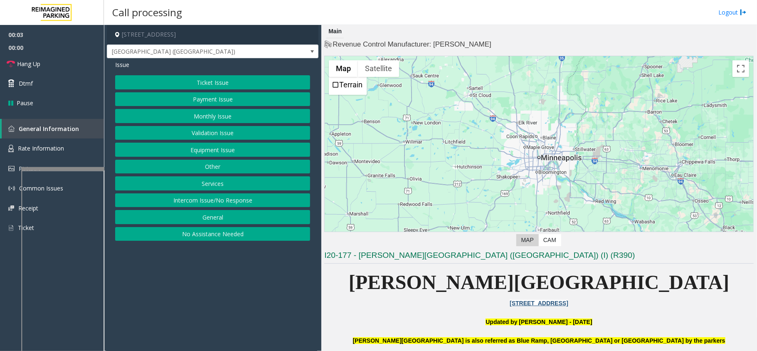
click at [217, 152] on button "Equipment Issue" at bounding box center [212, 150] width 195 height 14
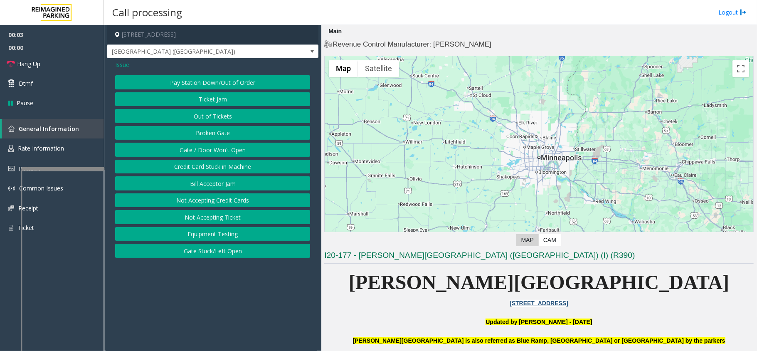
click at [217, 153] on button "Gate / Door Won't Open" at bounding box center [212, 150] width 195 height 14
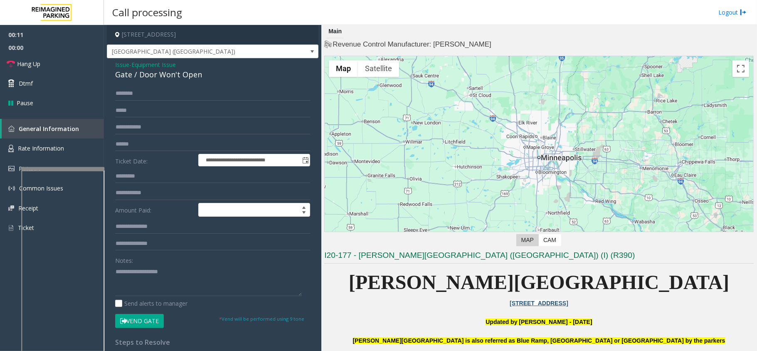
scroll to position [55, 0]
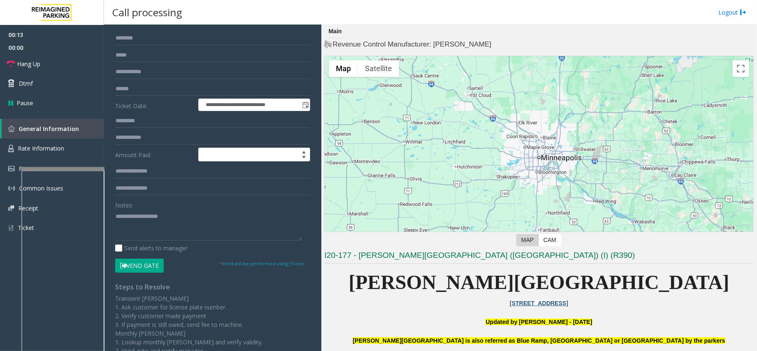
click at [158, 264] on button "Vend Gate" at bounding box center [139, 266] width 49 height 14
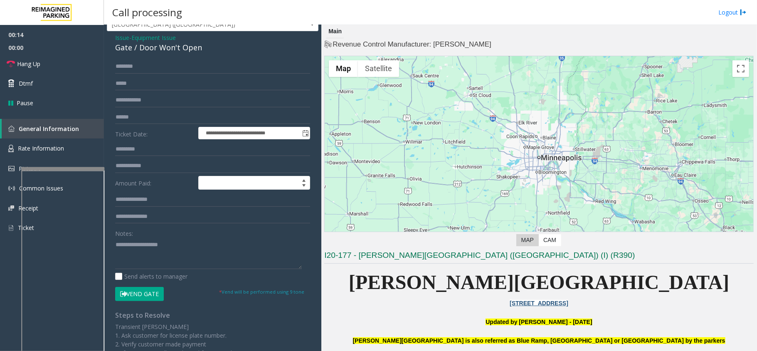
scroll to position [0, 0]
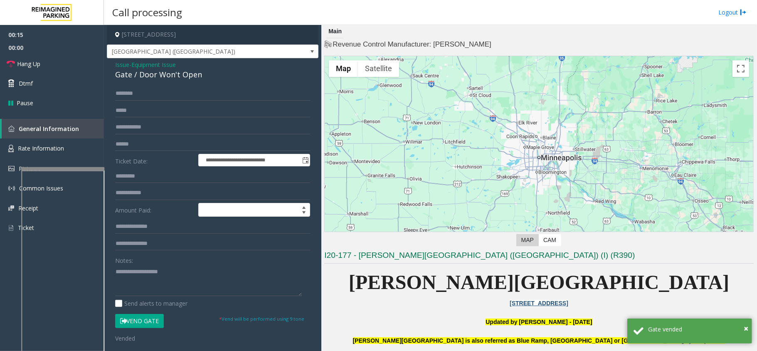
click at [180, 76] on div "Gate / Door Won't Open" at bounding box center [212, 74] width 195 height 11
click at [146, 265] on div "Notes:" at bounding box center [212, 274] width 195 height 43
click at [144, 275] on textarea at bounding box center [208, 280] width 187 height 31
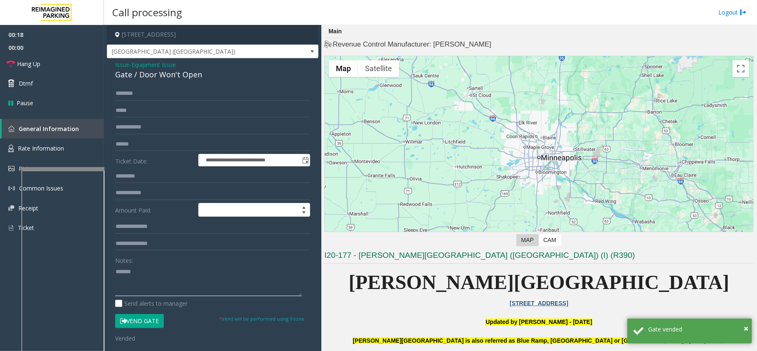
paste textarea "**********"
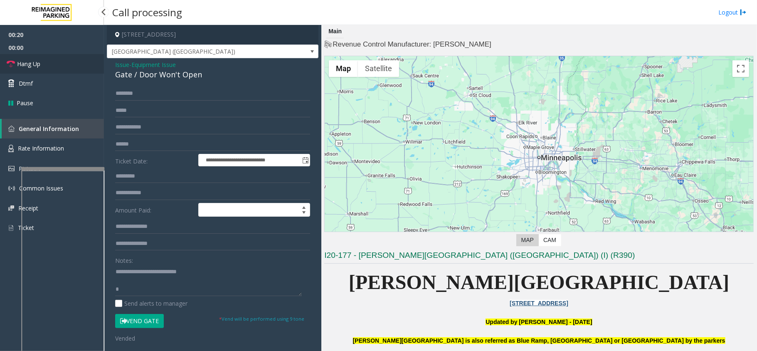
click at [57, 61] on link "Hang Up" at bounding box center [52, 64] width 104 height 20
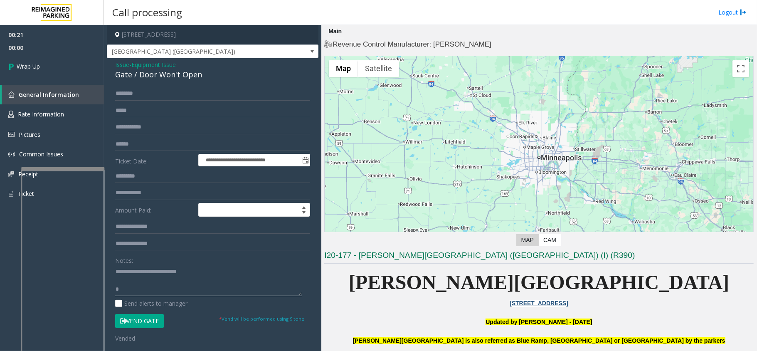
click at [135, 288] on textarea at bounding box center [208, 280] width 187 height 31
type textarea "**********"
click at [32, 65] on span "Wrap Up" at bounding box center [28, 66] width 23 height 9
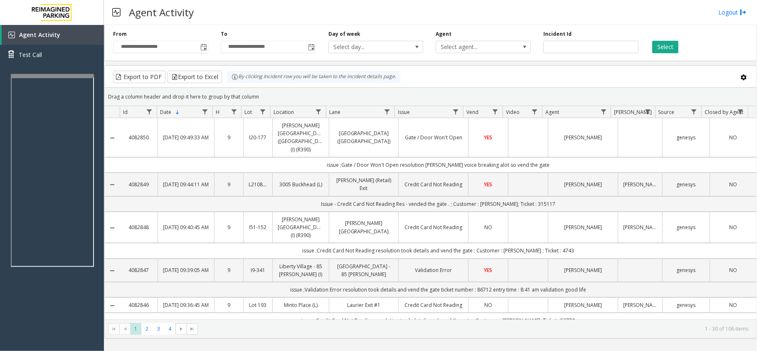
click at [84, 74] on div at bounding box center [52, 75] width 83 height 3
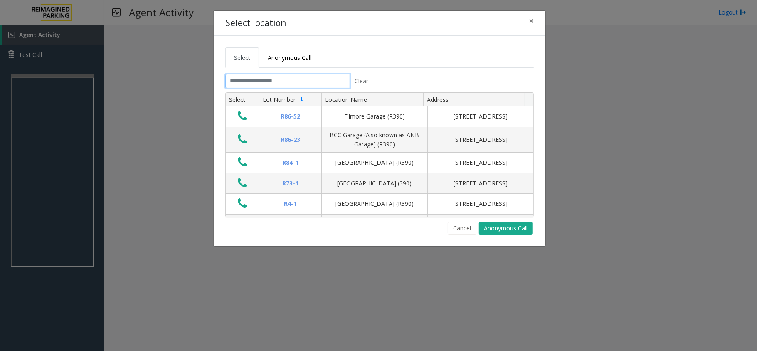
click at [256, 85] on input "text" at bounding box center [287, 81] width 125 height 14
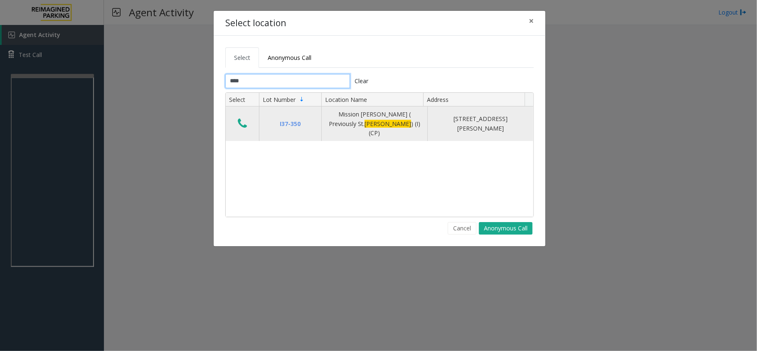
type input "****"
click at [245, 119] on icon "Data table" at bounding box center [242, 124] width 9 height 12
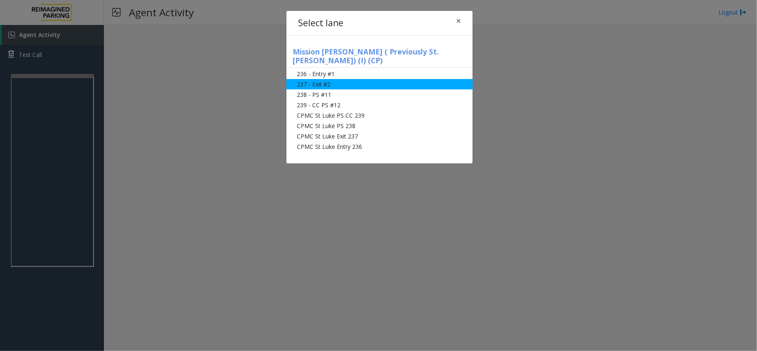
click at [326, 79] on li "237 - Exit #2" at bounding box center [379, 84] width 186 height 10
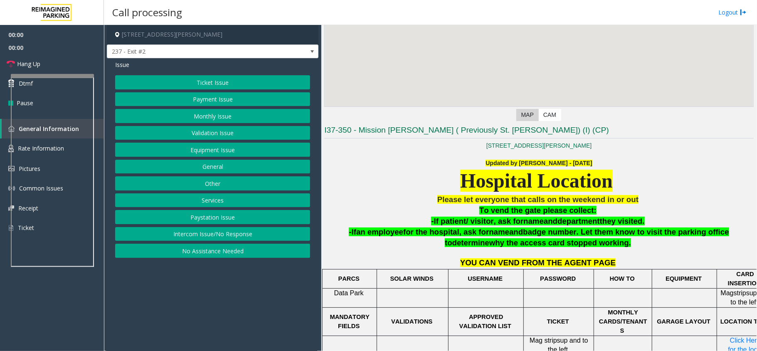
scroll to position [208, 0]
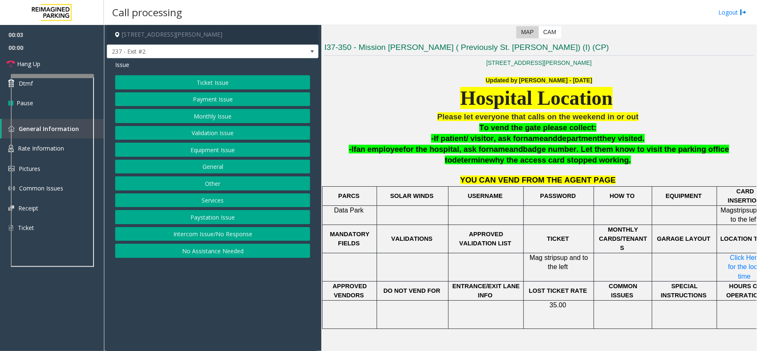
click at [210, 112] on button "Monthly Issue" at bounding box center [212, 116] width 195 height 14
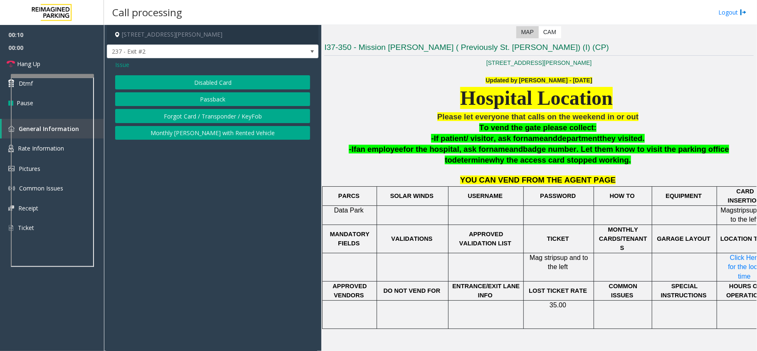
click at [178, 79] on button "Disabled Card" at bounding box center [212, 82] width 195 height 14
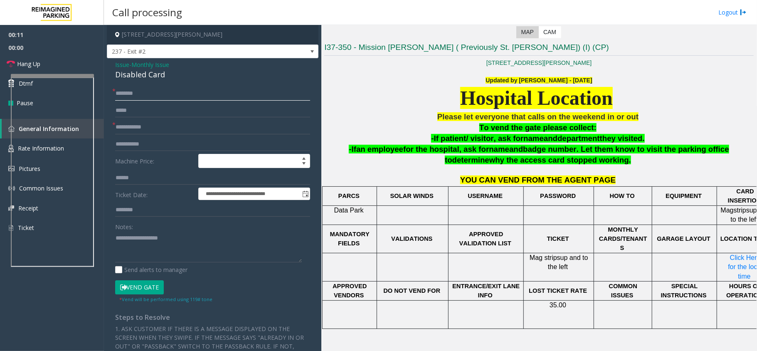
click at [150, 94] on input "text" at bounding box center [212, 93] width 195 height 14
type input "******"
click at [131, 128] on input "text" at bounding box center [212, 127] width 195 height 14
type input "*********"
click at [120, 97] on input "******" at bounding box center [212, 93] width 195 height 14
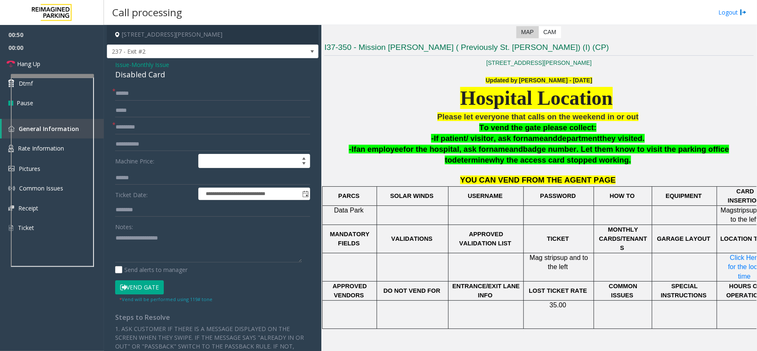
click at [136, 73] on div "Disabled Card" at bounding box center [212, 74] width 195 height 11
click at [138, 248] on textarea at bounding box center [208, 246] width 187 height 31
paste textarea "**********"
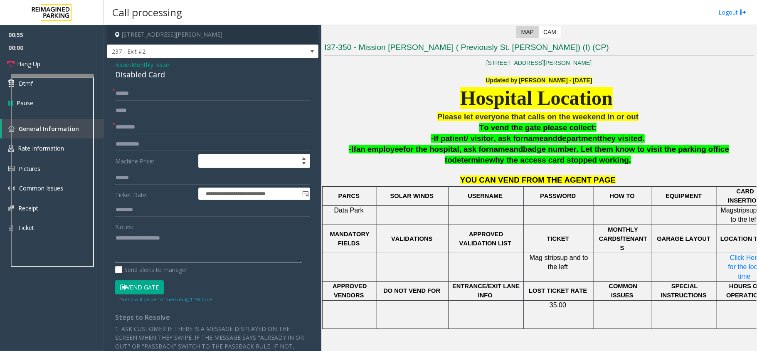
click at [120, 240] on textarea at bounding box center [208, 246] width 187 height 31
click at [203, 242] on textarea at bounding box center [208, 246] width 187 height 31
drag, startPoint x: 44, startPoint y: 62, endPoint x: 61, endPoint y: 54, distance: 18.2
click at [44, 62] on link "Hang Up" at bounding box center [52, 64] width 104 height 20
click at [138, 253] on textarea at bounding box center [208, 246] width 187 height 31
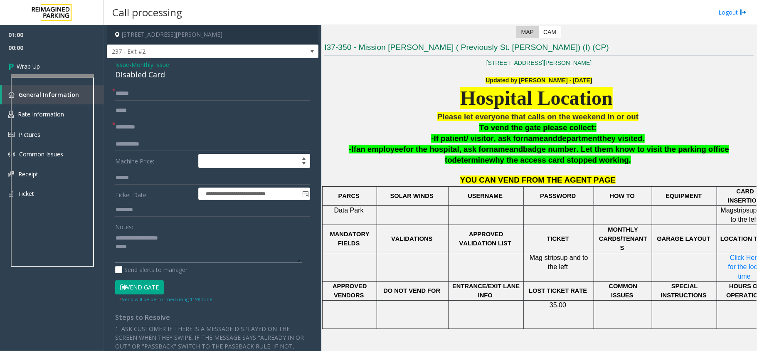
click at [134, 249] on textarea at bounding box center [208, 246] width 187 height 31
type textarea "**********"
click at [42, 69] on link "Wrap Up" at bounding box center [52, 66] width 104 height 25
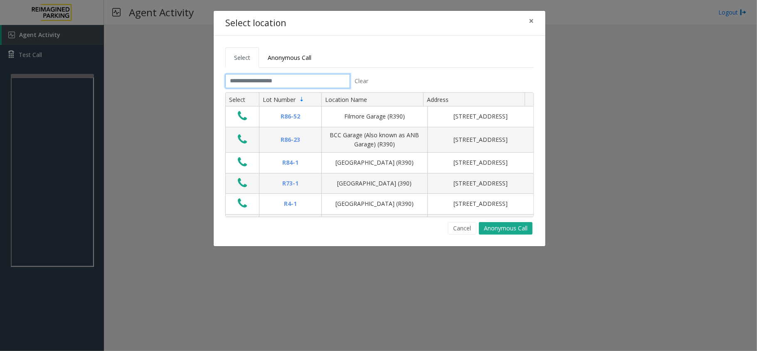
click at [274, 82] on input "text" at bounding box center [287, 81] width 125 height 14
click at [316, 59] on link "Anonymous Call" at bounding box center [289, 57] width 61 height 20
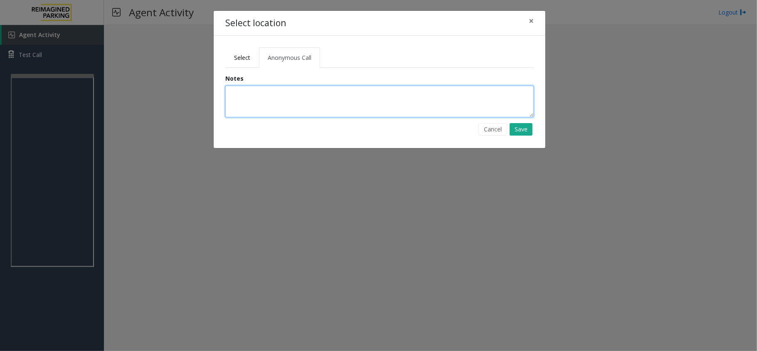
click at [301, 103] on textarea at bounding box center [379, 102] width 308 height 32
type textarea "**********"
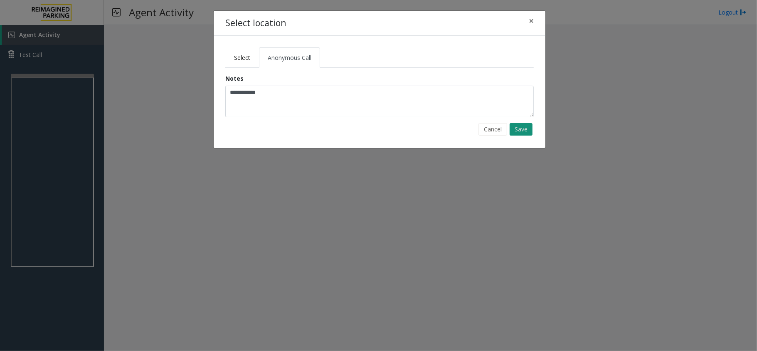
click at [515, 131] on button "Save" at bounding box center [521, 129] width 23 height 12
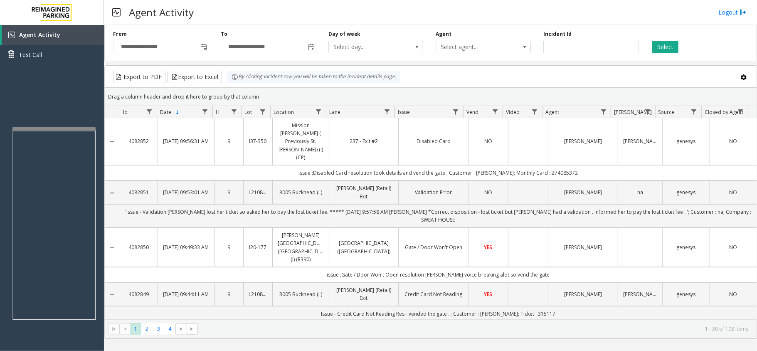
click at [52, 127] on div at bounding box center [53, 128] width 83 height 3
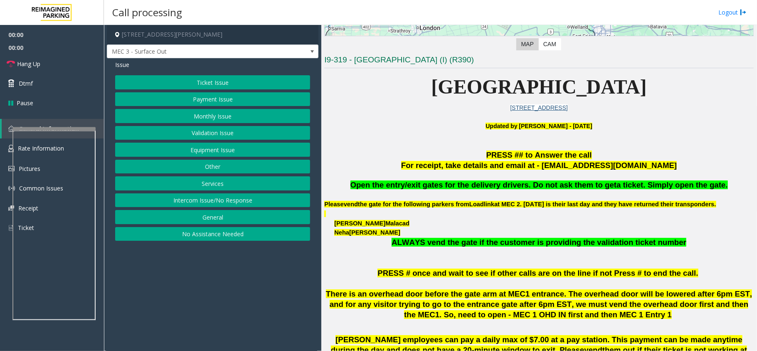
scroll to position [277, 0]
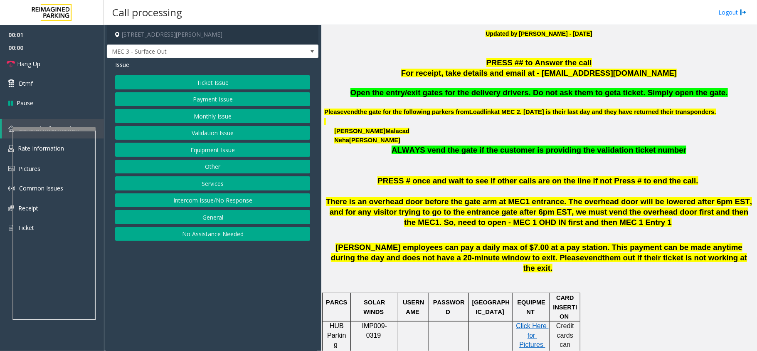
click at [193, 206] on button "Intercom Issue/No Response" at bounding box center [212, 200] width 195 height 14
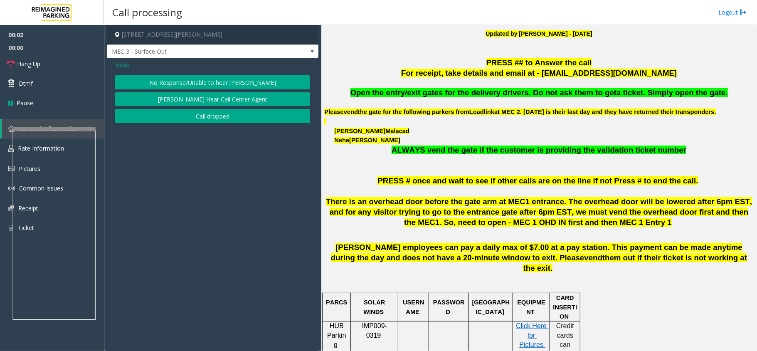
click at [183, 82] on button "No Response/Unable to hear [PERSON_NAME]" at bounding box center [212, 82] width 195 height 14
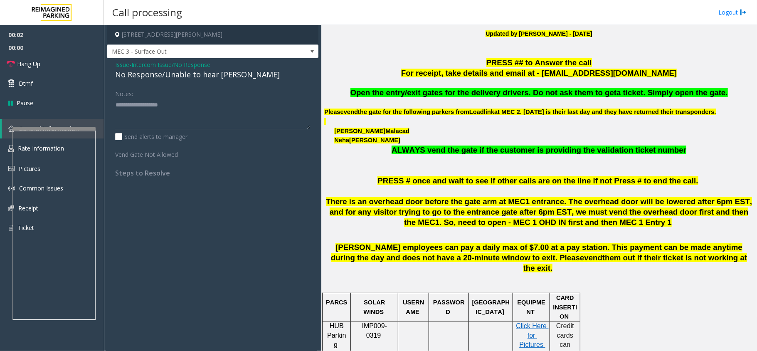
click at [180, 78] on div "No Response/Unable to hear [PERSON_NAME]" at bounding box center [212, 74] width 195 height 11
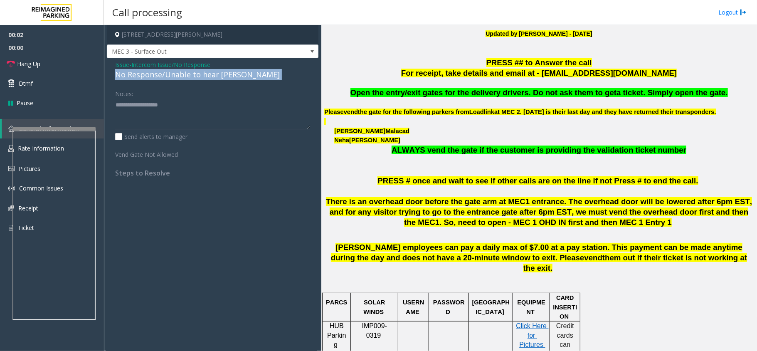
click at [180, 78] on div "No Response/Unable to hear [PERSON_NAME]" at bounding box center [212, 74] width 195 height 11
copy div "No Response/Unable to hear [PERSON_NAME]"
paste textarea "**********"
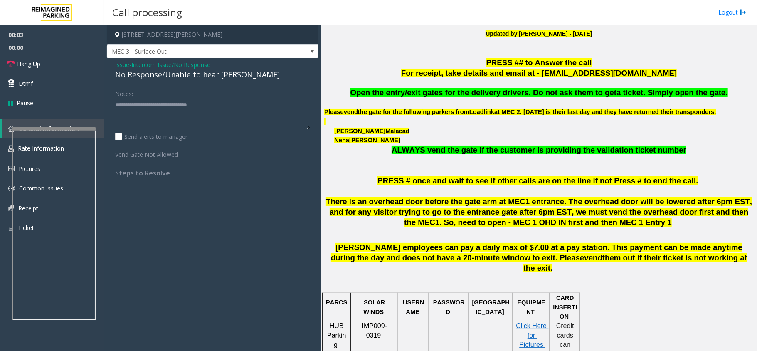
click at [173, 111] on textarea at bounding box center [212, 113] width 195 height 31
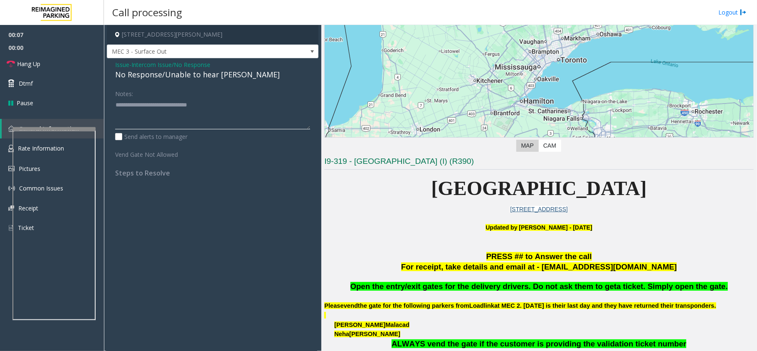
scroll to position [0, 0]
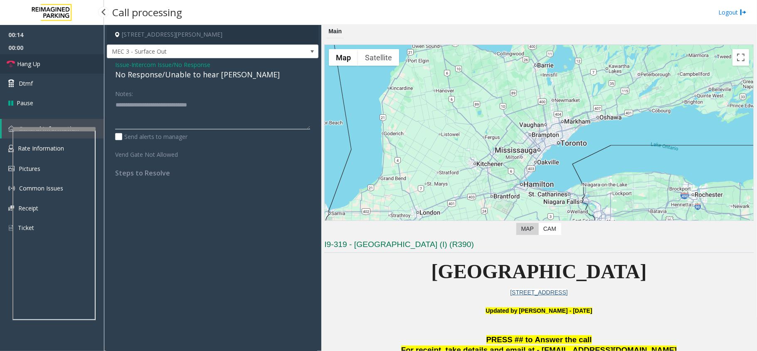
type textarea "**********"
click at [57, 67] on link "Hang Up" at bounding box center [52, 64] width 104 height 20
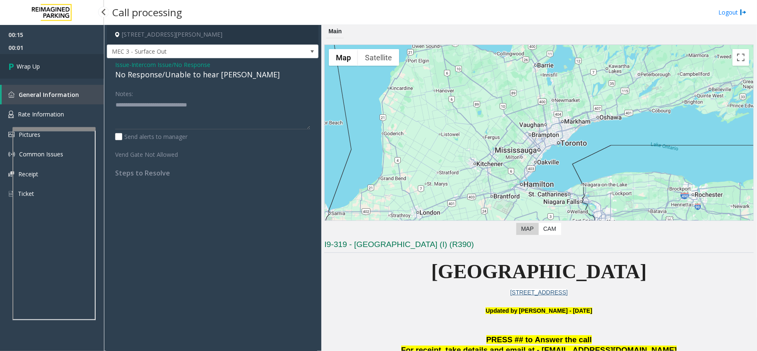
click at [34, 65] on span "Wrap Up" at bounding box center [28, 66] width 23 height 9
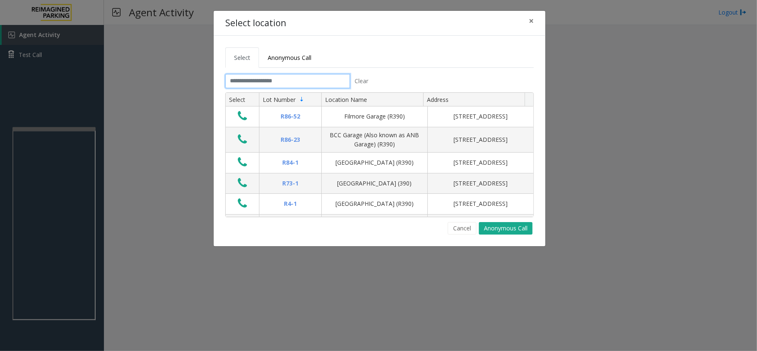
click at [273, 77] on input "text" at bounding box center [287, 81] width 125 height 14
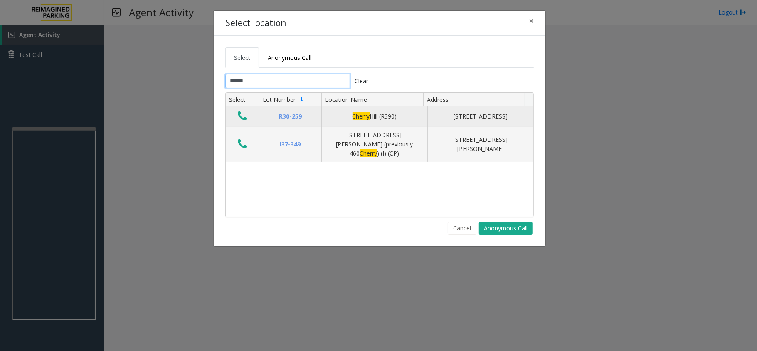
type input "******"
click at [240, 117] on icon "Data table" at bounding box center [242, 116] width 9 height 12
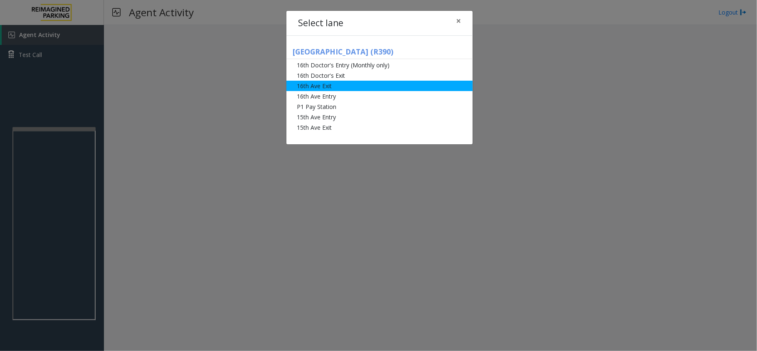
click at [330, 85] on li "16th Ave Exit" at bounding box center [379, 86] width 186 height 10
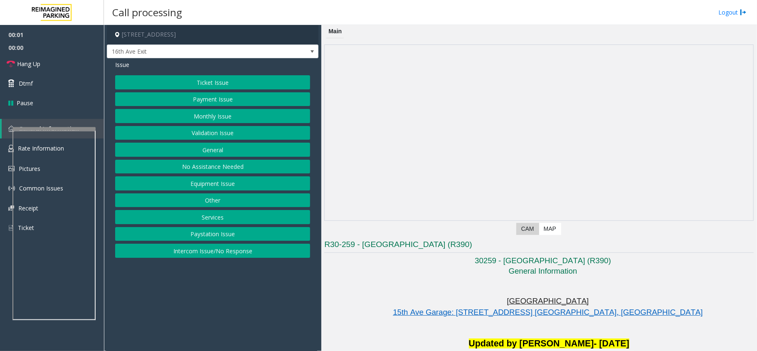
click at [215, 116] on button "Monthly Issue" at bounding box center [212, 116] width 195 height 14
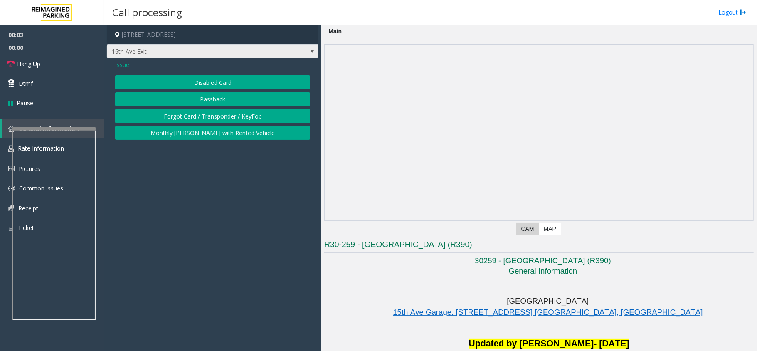
click at [142, 49] on span "16th Ave Exit" at bounding box center [191, 51] width 169 height 13
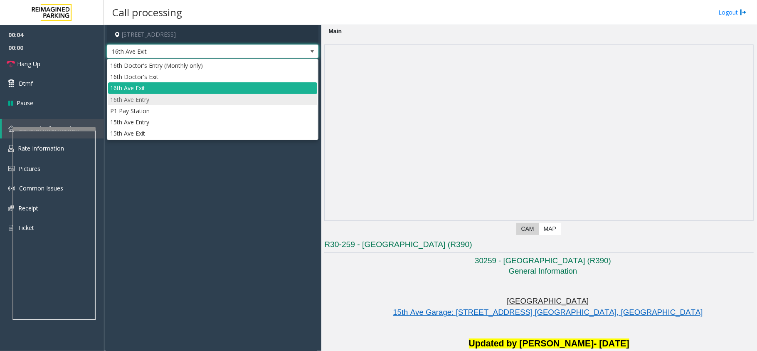
click at [150, 101] on li "16th Ave Entry" at bounding box center [212, 99] width 209 height 11
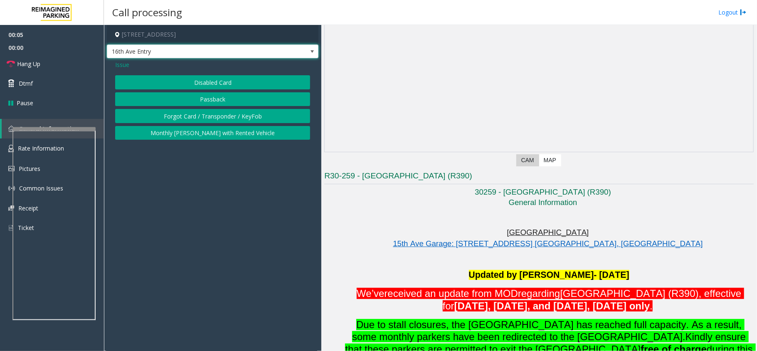
scroll to position [333, 0]
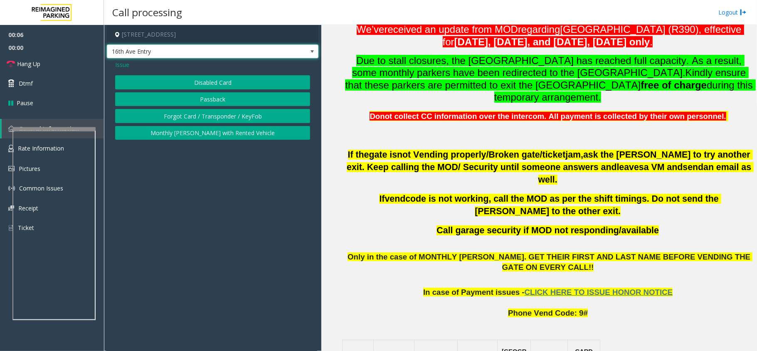
click at [198, 54] on span "16th Ave Entry" at bounding box center [191, 51] width 169 height 13
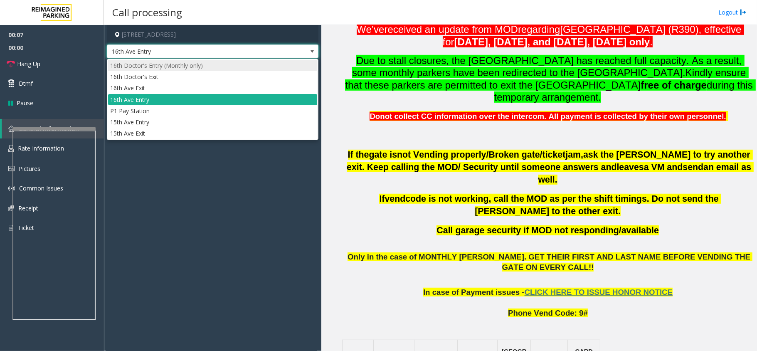
click at [181, 62] on li "16th Doctor's Entry (Monthly only)" at bounding box center [212, 65] width 209 height 11
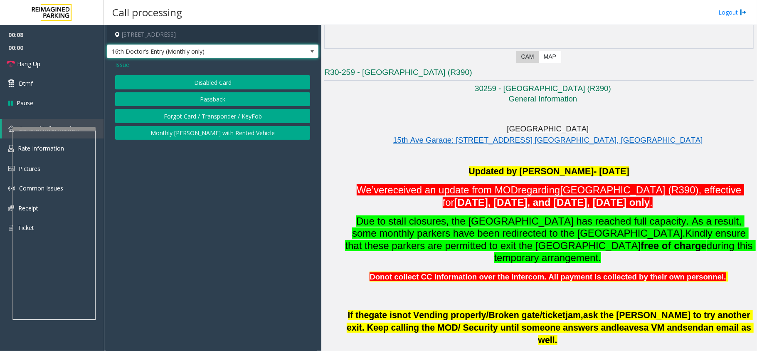
scroll to position [166, 0]
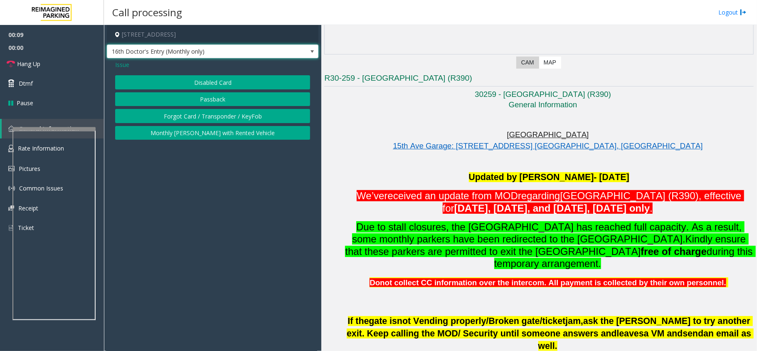
click at [202, 82] on button "Disabled Card" at bounding box center [212, 82] width 195 height 14
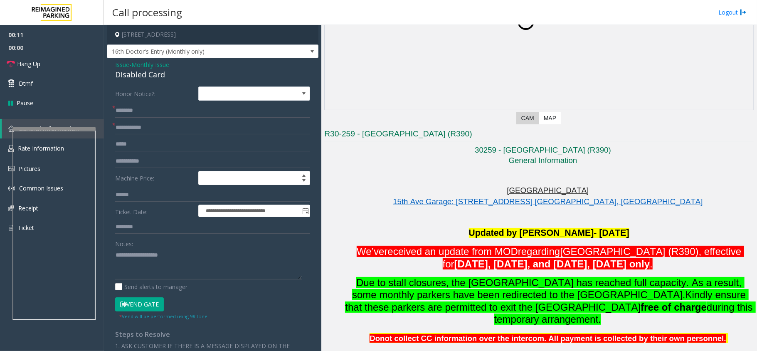
scroll to position [277, 0]
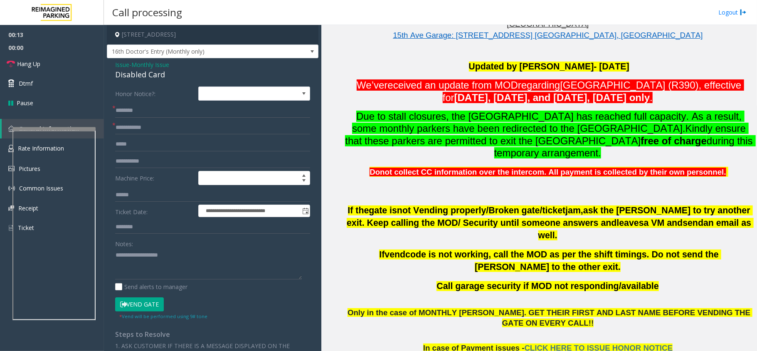
click at [133, 118] on form "**********" at bounding box center [212, 202] width 195 height 233
click at [136, 113] on input "text" at bounding box center [212, 111] width 195 height 14
click at [155, 106] on input "text" at bounding box center [212, 111] width 195 height 14
type input "******"
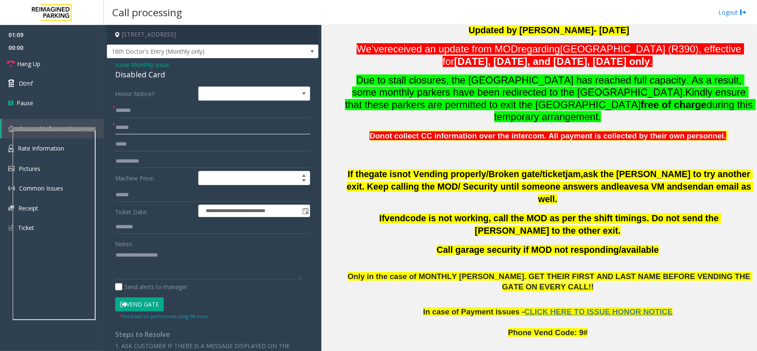
scroll to position [333, 0]
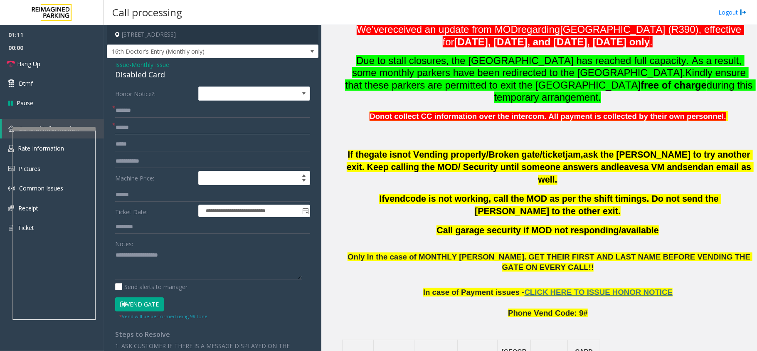
type input "******"
click at [128, 111] on input "******" at bounding box center [212, 111] width 195 height 14
type input "**********"
click at [140, 76] on div "Disabled Card" at bounding box center [212, 74] width 195 height 11
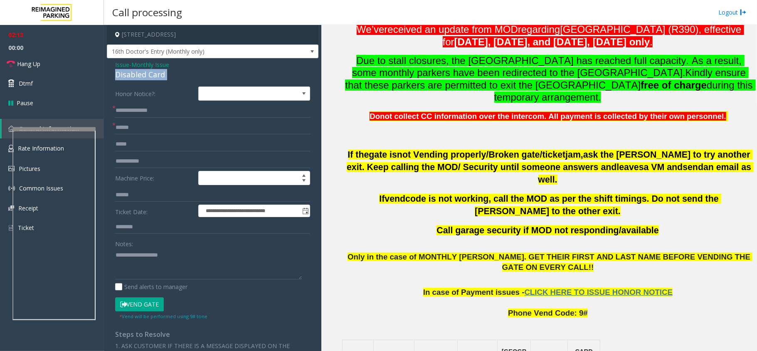
drag, startPoint x: 140, startPoint y: 76, endPoint x: 140, endPoint y: 102, distance: 25.8
click at [140, 76] on div "Disabled Card" at bounding box center [212, 74] width 195 height 11
copy div "Disabled Card"
click at [146, 262] on textarea at bounding box center [208, 263] width 187 height 31
paste textarea "**********"
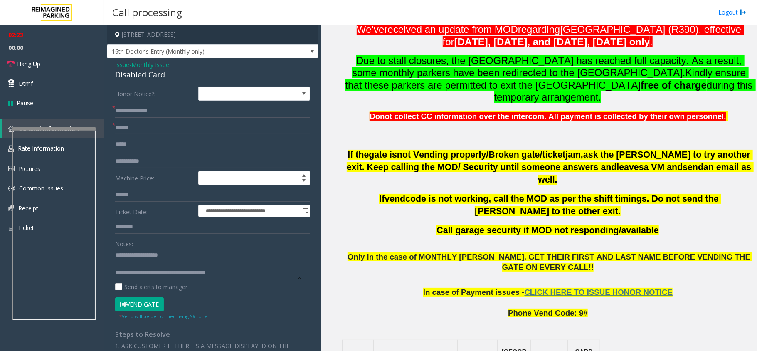
click at [186, 272] on textarea at bounding box center [208, 263] width 187 height 31
type textarea "**********"
click at [59, 57] on link "Hang Up" at bounding box center [52, 64] width 104 height 20
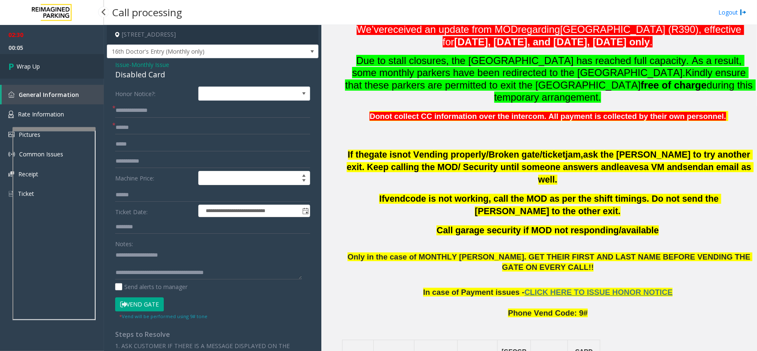
click at [48, 67] on link "Wrap Up" at bounding box center [52, 66] width 104 height 25
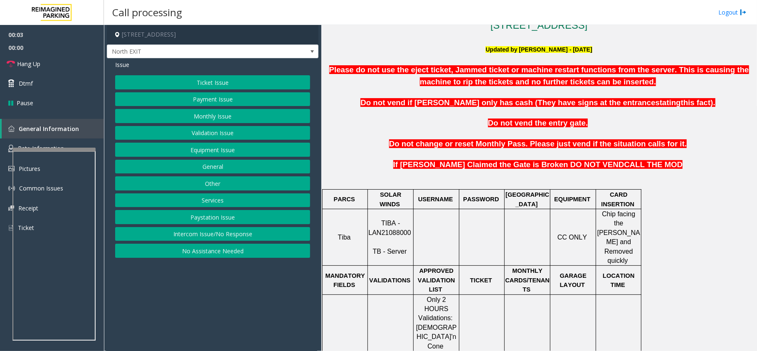
scroll to position [277, 0]
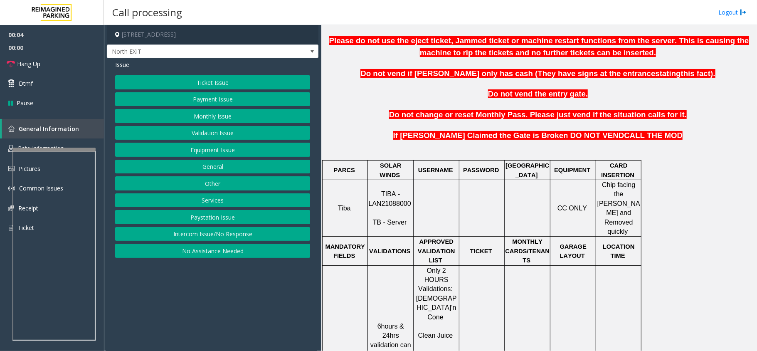
click at [388, 190] on p "TIBA - LAN21088000 TB - Server" at bounding box center [390, 208] width 44 height 37
copy p "TIBA - LAN21088000"
click at [52, 59] on link "Hang Up" at bounding box center [52, 64] width 104 height 20
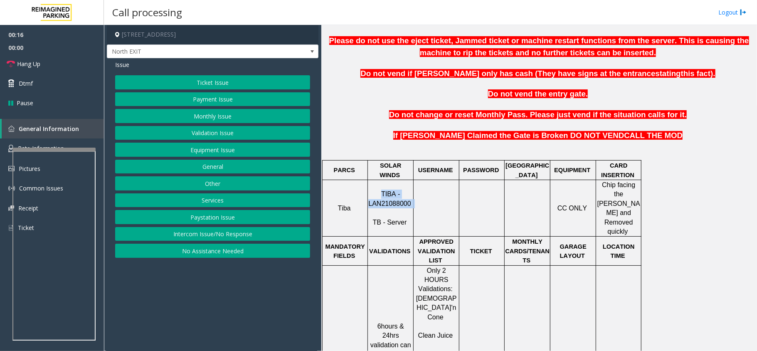
click at [220, 256] on button "No Assistance Needed" at bounding box center [212, 251] width 195 height 14
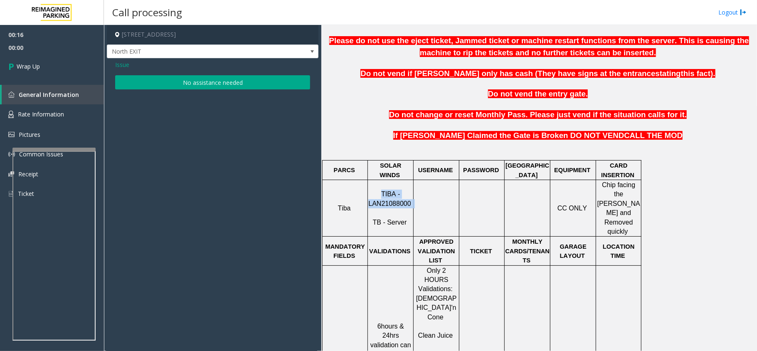
click at [180, 88] on button "No assistance needed" at bounding box center [212, 82] width 195 height 14
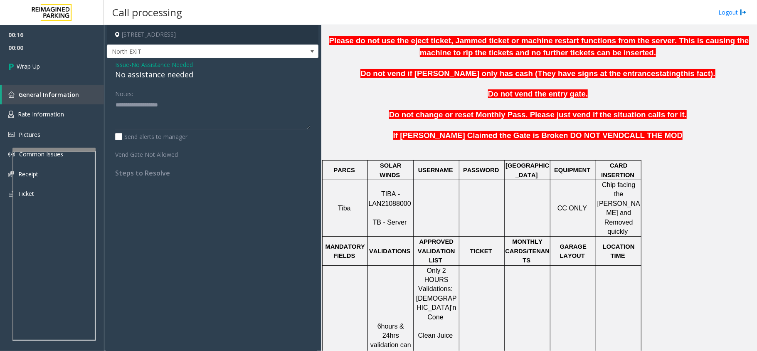
click at [165, 78] on div "No assistance needed" at bounding box center [212, 74] width 195 height 11
copy div "No assistance needed"
paste textarea "**********"
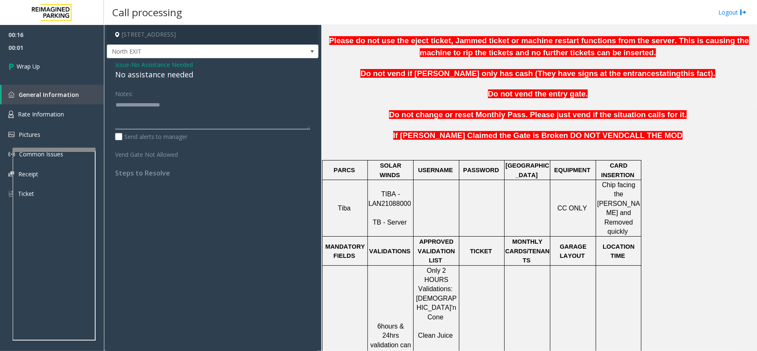
click at [165, 112] on textarea at bounding box center [212, 113] width 195 height 31
type textarea "**********"
click at [17, 67] on span "Wrap Up" at bounding box center [28, 66] width 23 height 9
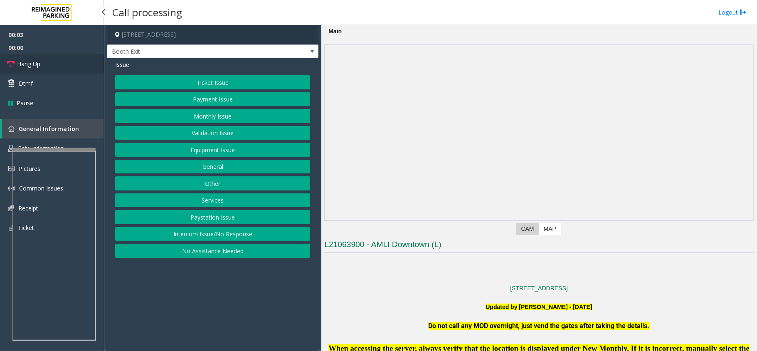
click at [31, 67] on span "Hang Up" at bounding box center [28, 63] width 23 height 9
drag, startPoint x: 228, startPoint y: 254, endPoint x: 217, endPoint y: 208, distance: 47.1
click at [228, 254] on button "No Assistance Needed" at bounding box center [212, 251] width 195 height 14
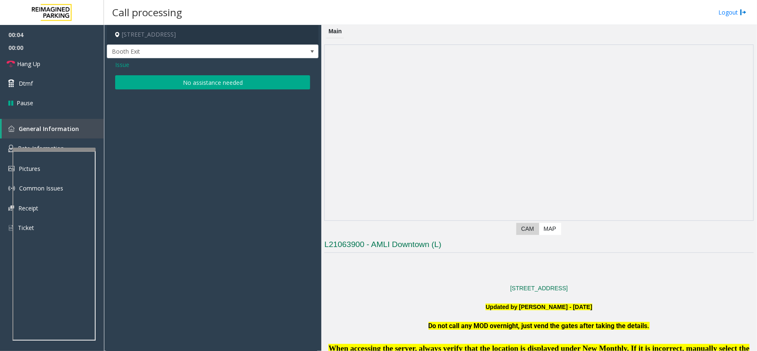
click at [205, 84] on button "No assistance needed" at bounding box center [212, 82] width 195 height 14
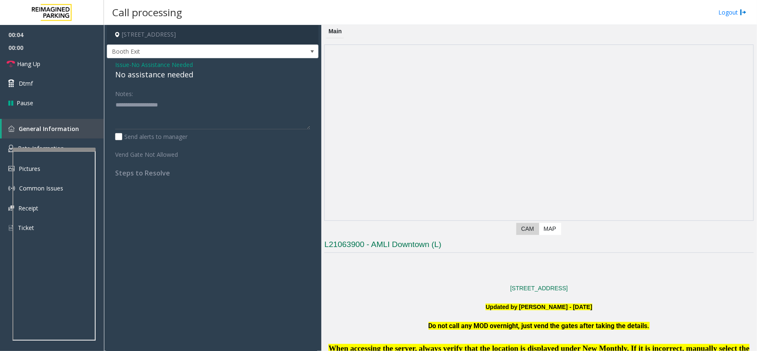
click at [190, 78] on div "No assistance needed" at bounding box center [212, 74] width 195 height 11
click at [189, 78] on div "No assistance needed" at bounding box center [212, 74] width 195 height 11
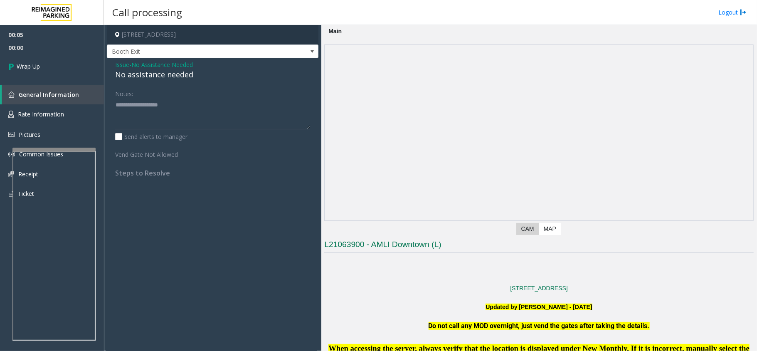
click at [185, 73] on div "No assistance needed" at bounding box center [212, 74] width 195 height 11
copy div "No assistance needed"
paste textarea "**********"
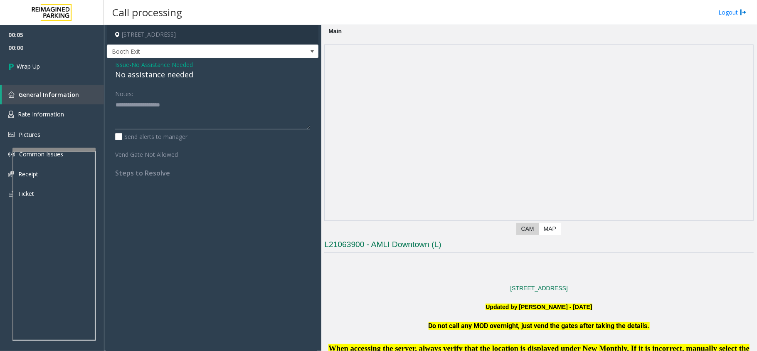
click at [178, 107] on textarea at bounding box center [212, 113] width 195 height 31
type textarea "**********"
click at [53, 71] on link "Wrap Up" at bounding box center [52, 66] width 104 height 25
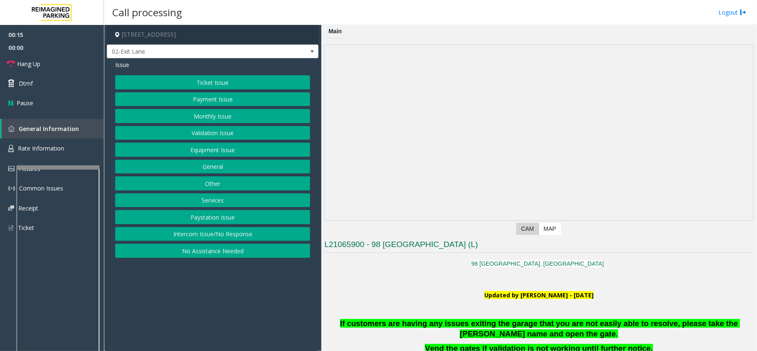
click at [65, 169] on div at bounding box center [57, 166] width 83 height 3
click at [59, 150] on span "Rate Information" at bounding box center [41, 148] width 46 height 8
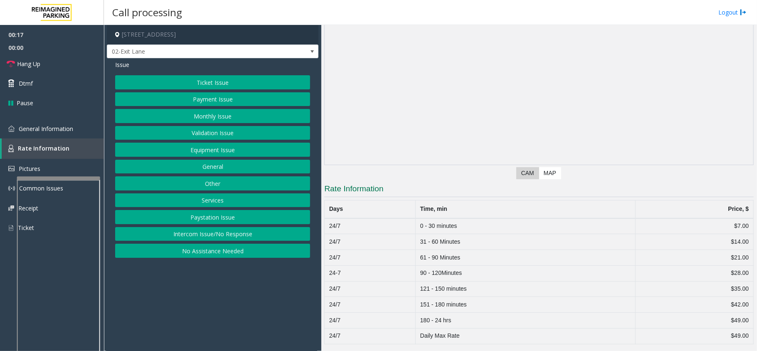
scroll to position [57, 0]
click at [60, 130] on span "General Information" at bounding box center [46, 129] width 54 height 8
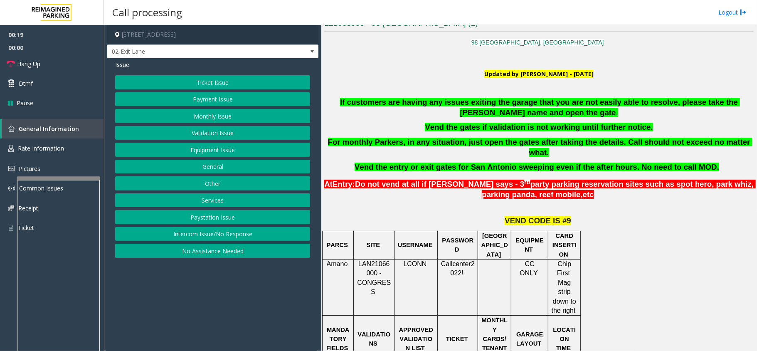
scroll to position [335, 0]
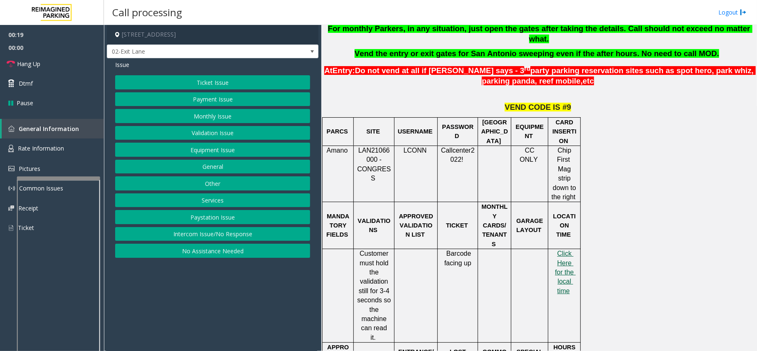
click at [562, 250] on span "Click Here for the local time" at bounding box center [565, 272] width 21 height 44
drag, startPoint x: 45, startPoint y: 151, endPoint x: 47, endPoint y: 142, distance: 9.2
click at [45, 151] on span "Rate Information" at bounding box center [41, 148] width 46 height 8
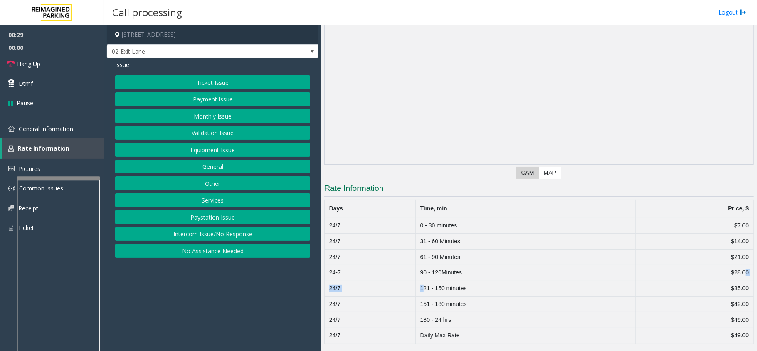
drag, startPoint x: 422, startPoint y: 288, endPoint x: 730, endPoint y: 268, distance: 308.7
click at [736, 273] on tbody "24/7 0 - 30 minutes $7.00 24/7 31 - 60 Minutes $14.00 24/7 61 - 90 Minutes $21.…" at bounding box center [539, 281] width 429 height 126
click at [730, 268] on td "$28.00" at bounding box center [695, 273] width 118 height 16
drag, startPoint x: 423, startPoint y: 271, endPoint x: 742, endPoint y: 268, distance: 319.3
click at [742, 268] on tr "24-7 90 - 120Minutes $28.00" at bounding box center [539, 273] width 429 height 16
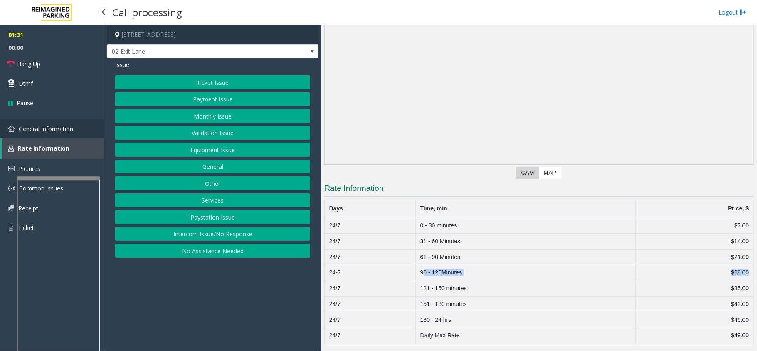
click at [22, 136] on link "General Information" at bounding box center [52, 129] width 104 height 20
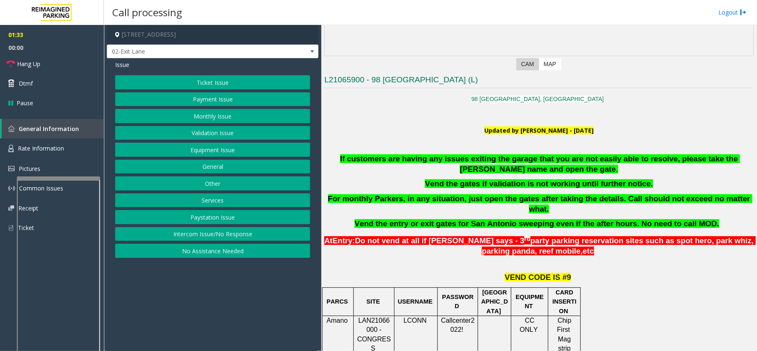
scroll to position [168, 0]
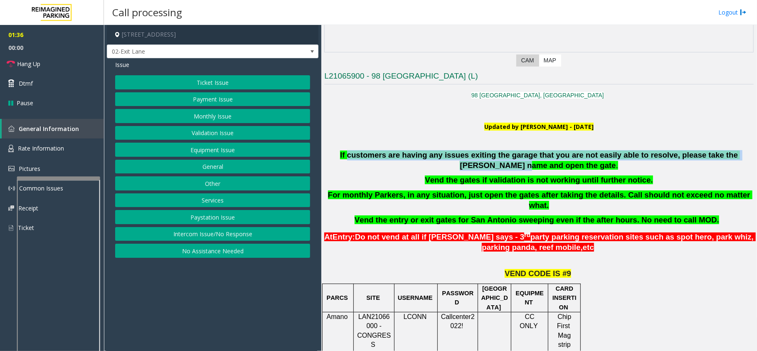
drag, startPoint x: 338, startPoint y: 153, endPoint x: 568, endPoint y: 208, distance: 236.3
click at [729, 154] on span "If customers are having any issues exiting the garage that you are not easily a…" at bounding box center [540, 159] width 400 height 19
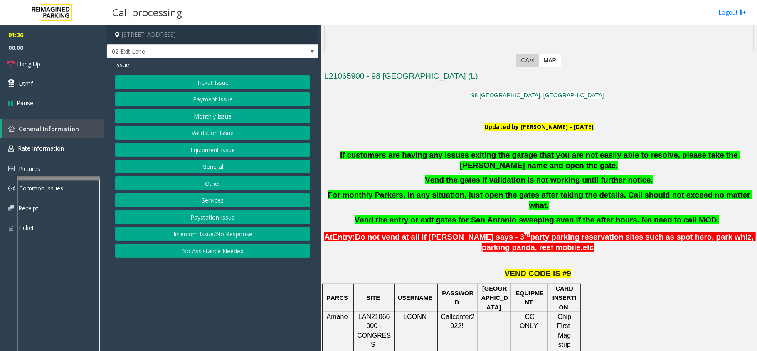
click at [410, 232] on span "Do not vend at all if parker says - 3" at bounding box center [439, 236] width 169 height 9
click at [203, 97] on button "Payment Issue" at bounding box center [212, 99] width 195 height 14
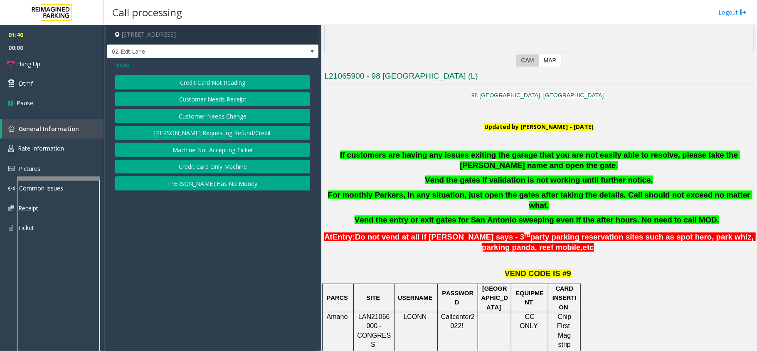
click at [222, 180] on button "Parker Has No Money" at bounding box center [212, 183] width 195 height 14
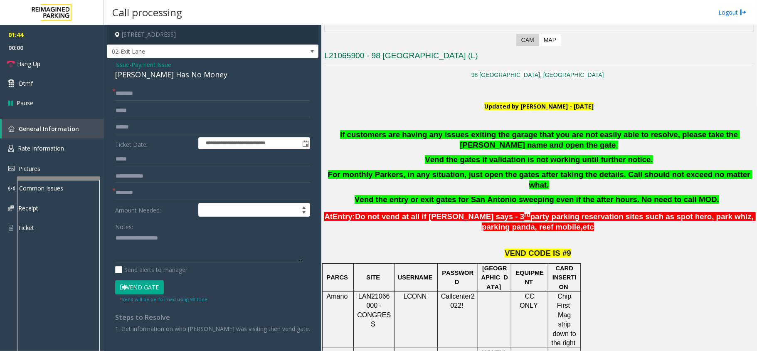
scroll to position [208, 0]
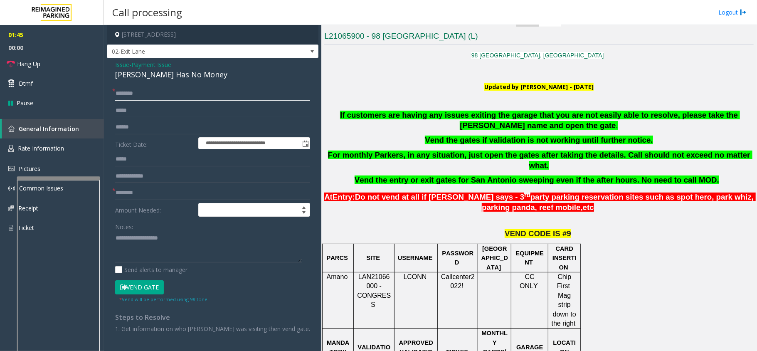
click at [152, 91] on input "text" at bounding box center [212, 93] width 195 height 14
click at [160, 92] on input "text" at bounding box center [212, 93] width 195 height 14
type input "*****"
click at [131, 191] on input "text" at bounding box center [212, 193] width 195 height 14
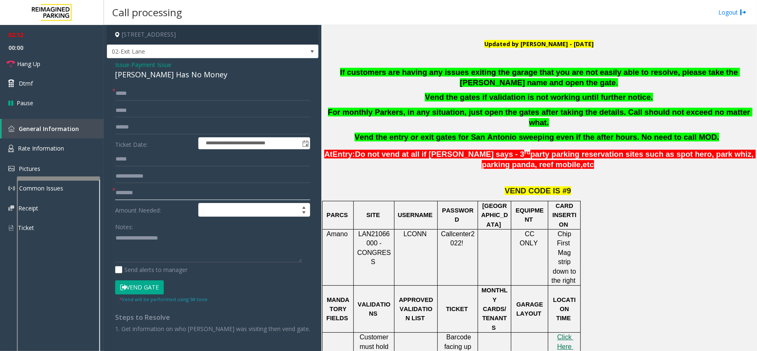
scroll to position [97, 0]
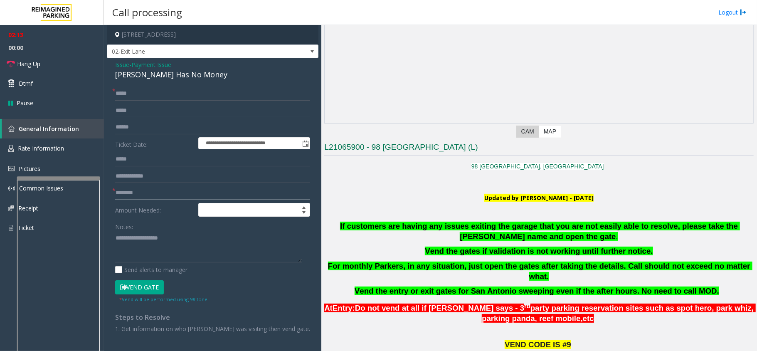
click at [133, 195] on input "text" at bounding box center [212, 193] width 195 height 14
click at [138, 192] on input "text" at bounding box center [212, 193] width 195 height 14
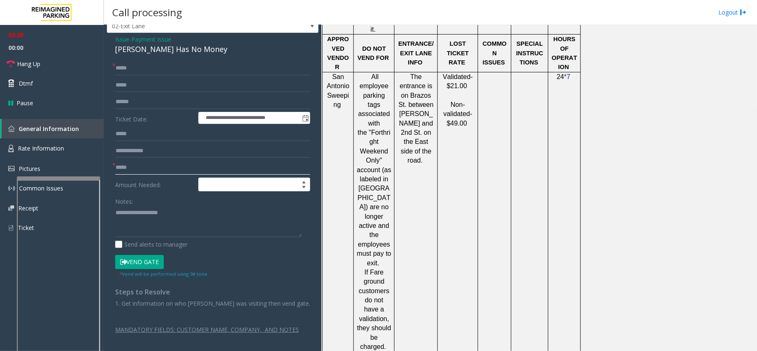
scroll to position [541, 0]
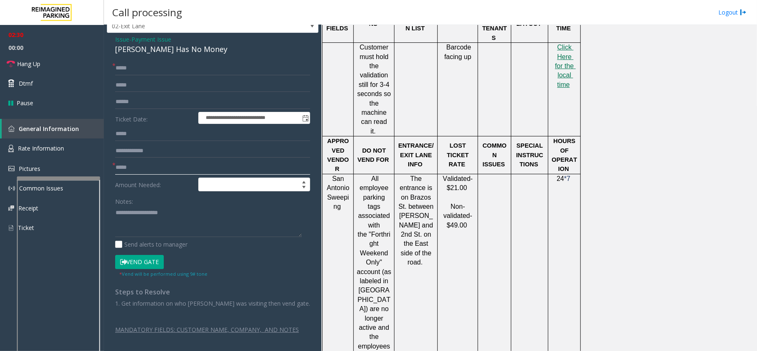
type input "*****"
click at [146, 257] on button "Vend Gate" at bounding box center [139, 262] width 49 height 14
click at [170, 47] on div "Parker Has No Money" at bounding box center [212, 49] width 195 height 11
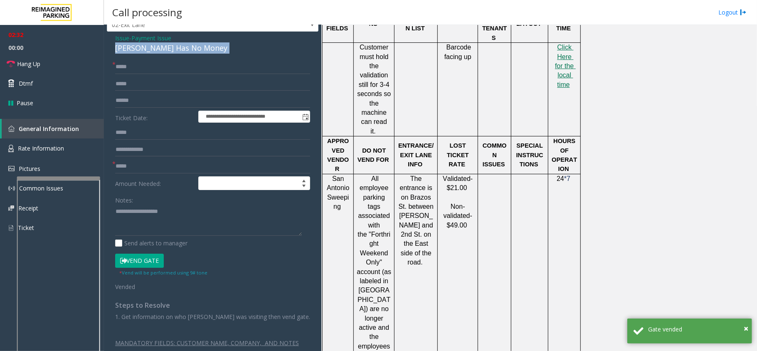
click at [170, 47] on div "Parker Has No Money" at bounding box center [212, 47] width 195 height 11
copy div "Parker Has No Money"
click at [151, 232] on textarea at bounding box center [208, 220] width 187 height 31
paste textarea "**********"
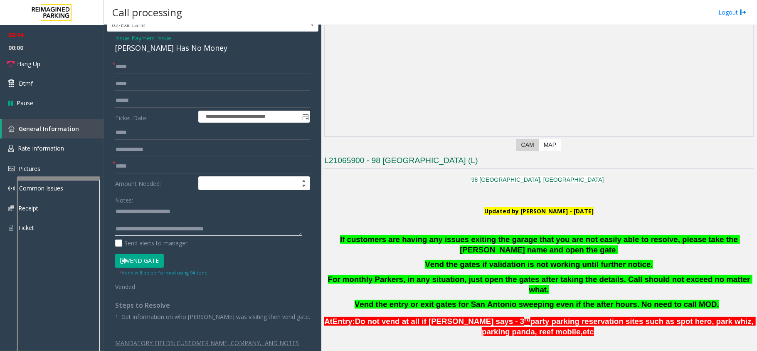
scroll to position [222, 0]
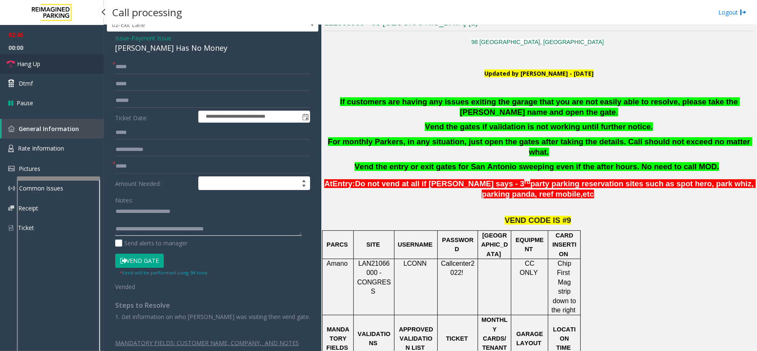
type textarea "**********"
click at [20, 57] on link "Hang Up" at bounding box center [52, 64] width 104 height 20
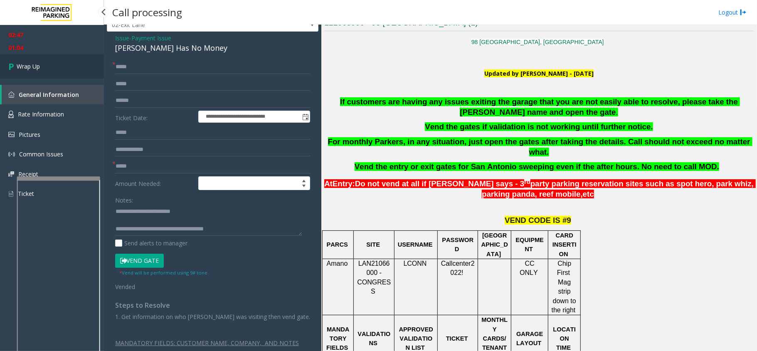
click at [26, 67] on span "Wrap Up" at bounding box center [28, 66] width 23 height 9
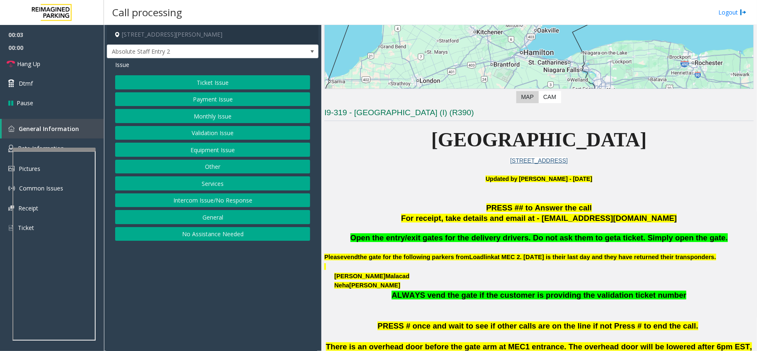
scroll to position [277, 0]
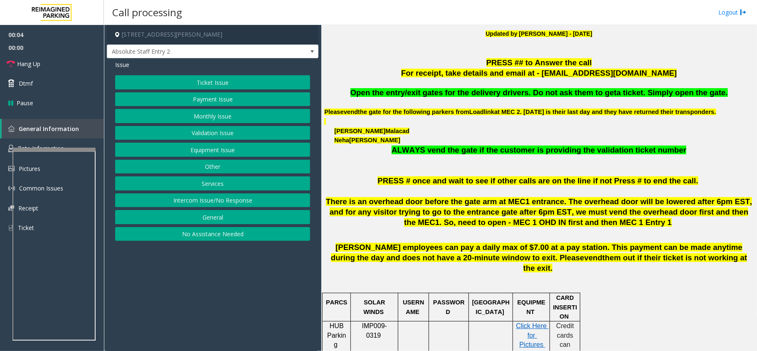
click at [204, 200] on button "Intercom Issue/No Response" at bounding box center [212, 200] width 195 height 14
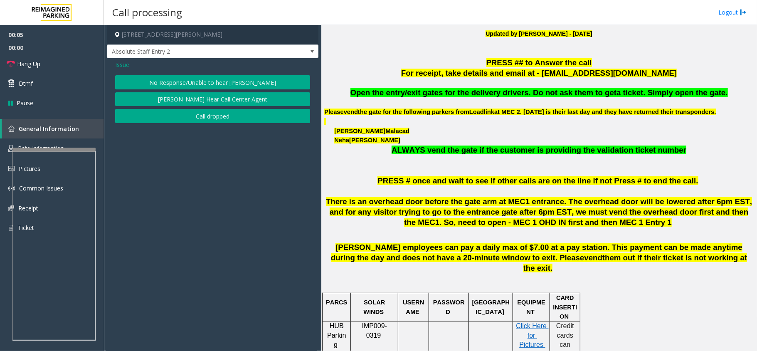
click at [192, 72] on div "Issue No Response/Unable to hear [PERSON_NAME] Cannot Hear Call Center Agent Ca…" at bounding box center [213, 92] width 212 height 69
click at [195, 79] on button "No Response/Unable to hear [PERSON_NAME]" at bounding box center [212, 82] width 195 height 14
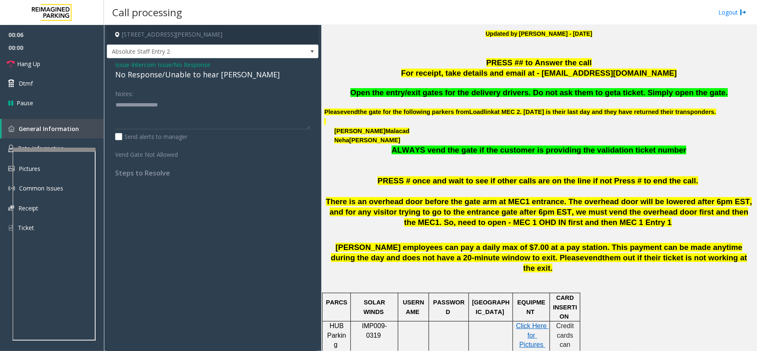
click at [123, 62] on span "Issue" at bounding box center [122, 64] width 14 height 9
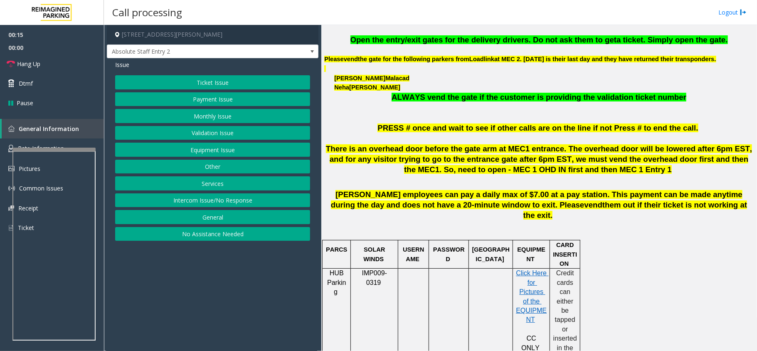
scroll to position [388, 0]
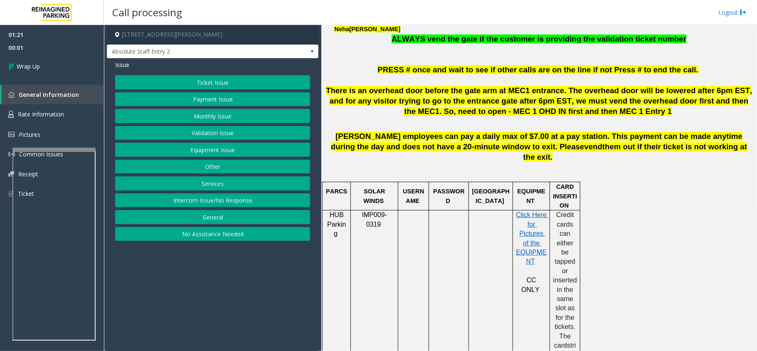
click at [214, 148] on button "Equipment Issue" at bounding box center [212, 150] width 195 height 14
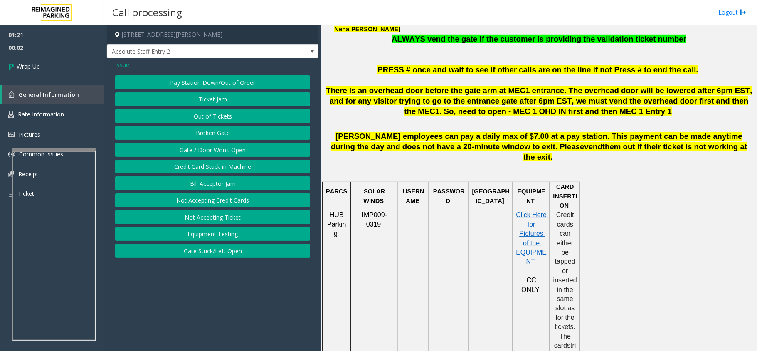
click at [211, 149] on button "Gate / Door Won't Open" at bounding box center [212, 150] width 195 height 14
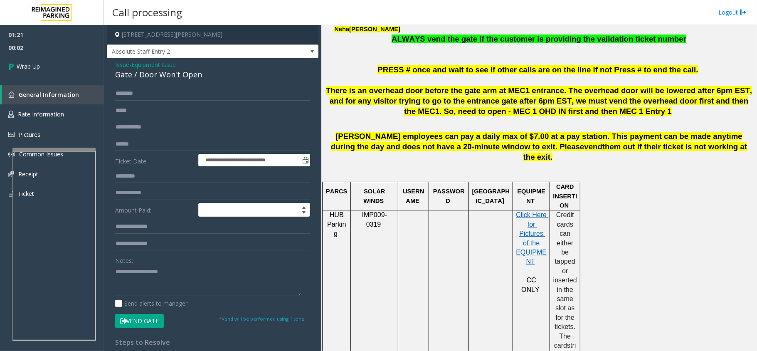
click at [129, 75] on div "Gate / Door Won't Open" at bounding box center [212, 74] width 195 height 11
copy div "Gate / Door Won't Open"
click at [128, 285] on textarea at bounding box center [208, 280] width 187 height 31
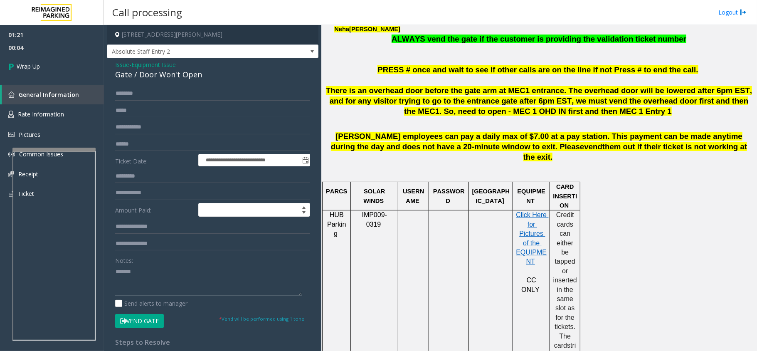
paste textarea "**********"
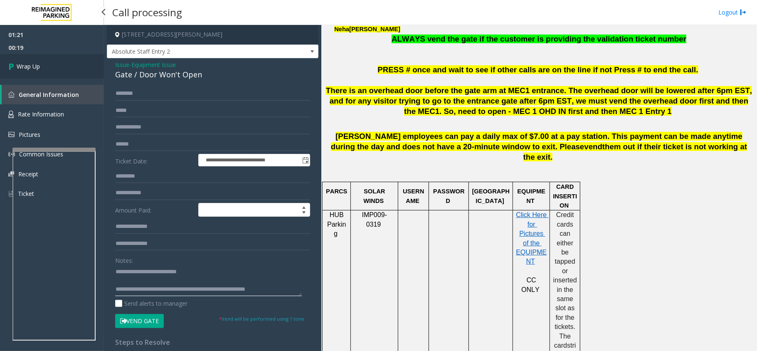
type textarea "**********"
click at [28, 57] on link "Wrap Up" at bounding box center [52, 66] width 104 height 25
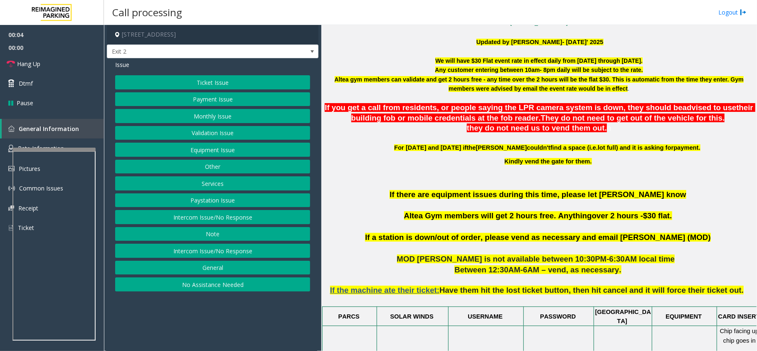
scroll to position [499, 0]
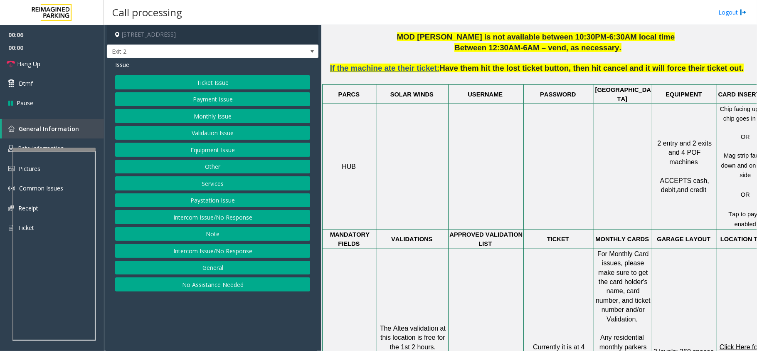
click at [202, 134] on button "Validation Issue" at bounding box center [212, 133] width 195 height 14
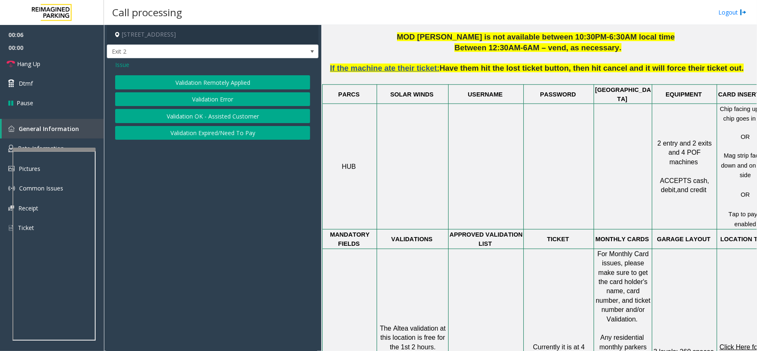
drag, startPoint x: 197, startPoint y: 101, endPoint x: 170, endPoint y: 82, distance: 32.8
click at [196, 101] on button "Validation Error" at bounding box center [212, 99] width 195 height 14
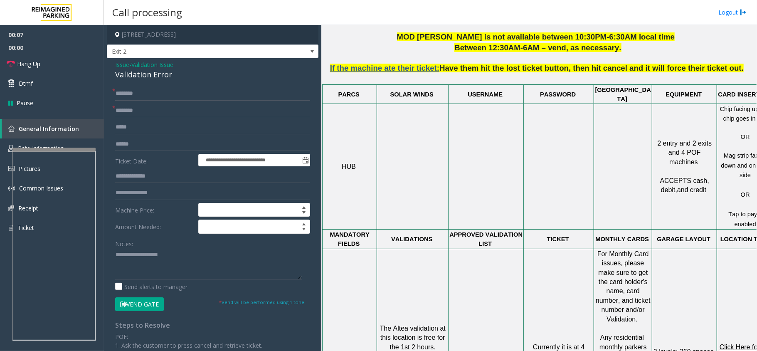
click at [164, 72] on div "Validation Error" at bounding box center [212, 74] width 195 height 11
copy div "Validation Error"
click at [150, 259] on textarea at bounding box center [208, 263] width 187 height 31
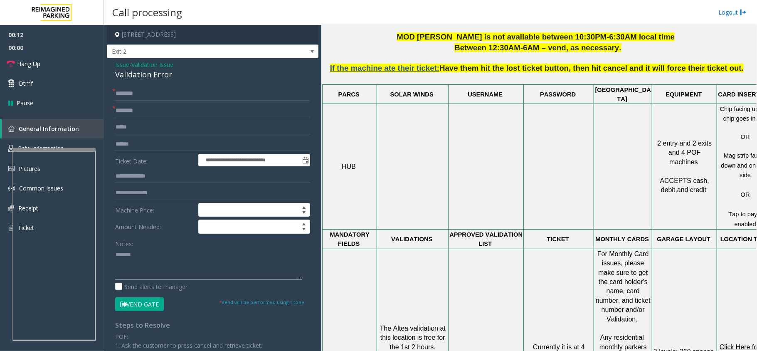
paste textarea "**********"
type textarea "**********"
click at [147, 107] on input "text" at bounding box center [212, 111] width 195 height 14
type input "*****"
click at [158, 92] on input "text" at bounding box center [212, 93] width 195 height 14
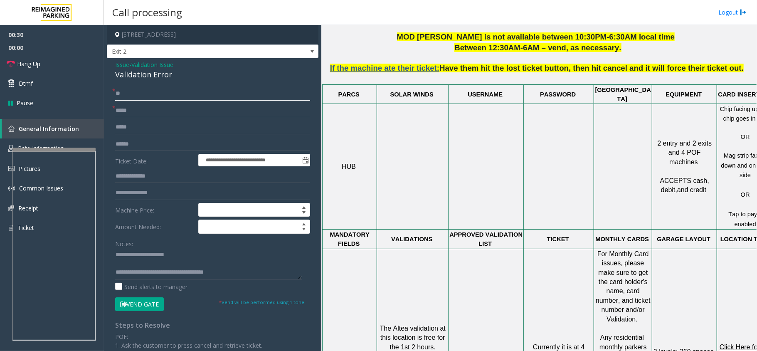
type input "*"
type input "*****"
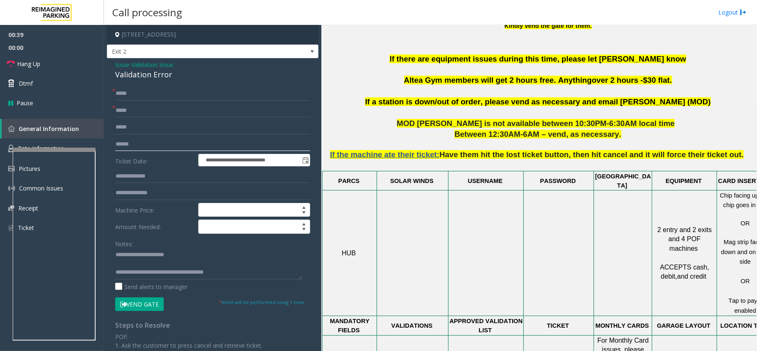
scroll to position [333, 0]
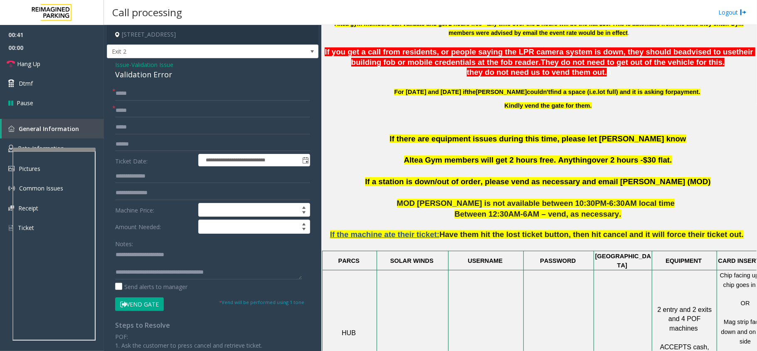
click at [427, 157] on span "Altea Gym members will get 2 hours free. Anything" at bounding box center [498, 159] width 188 height 9
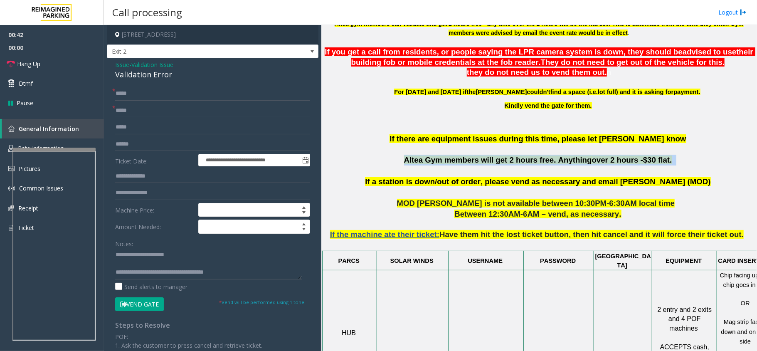
click at [427, 157] on span "Altea Gym members will get 2 hours free. Anything" at bounding box center [498, 159] width 188 height 9
copy p "Altea Gym members will get 2 hours free. Anything over 2 hours - $30 flat."
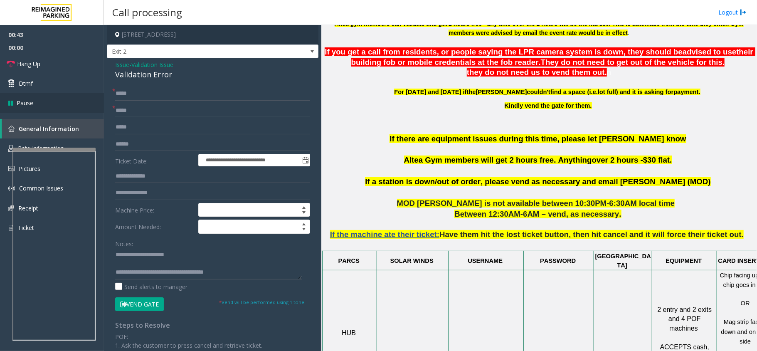
drag, startPoint x: 150, startPoint y: 112, endPoint x: 70, endPoint y: 106, distance: 80.0
click at [70, 106] on app-root "**********" at bounding box center [378, 175] width 757 height 351
paste input "**********"
click at [426, 160] on span "Altea Gym members will get 2 hours free. Anything" at bounding box center [498, 159] width 188 height 9
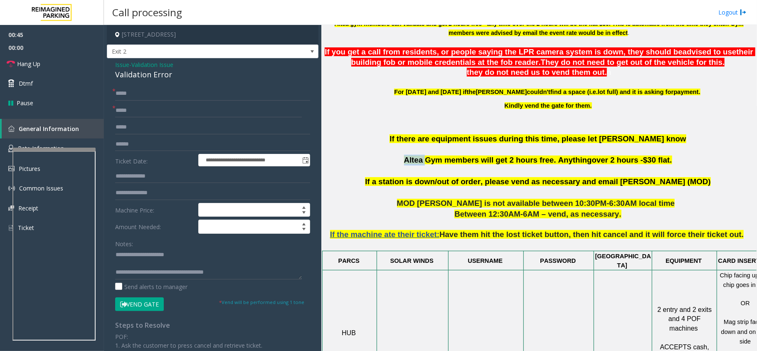
click at [426, 160] on span "Altea Gym members will get 2 hours free. Anything" at bounding box center [498, 159] width 188 height 9
copy span "Altea"
click at [67, 100] on app-root "**********" at bounding box center [378, 175] width 757 height 351
paste input "text"
type input "*****"
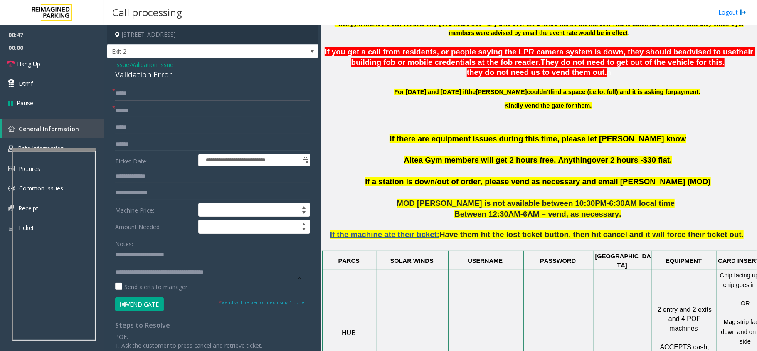
click at [141, 147] on input "text" at bounding box center [212, 144] width 195 height 14
click at [128, 142] on input "******" at bounding box center [212, 144] width 195 height 14
type input "*******"
click at [148, 170] on input "text" at bounding box center [212, 176] width 195 height 14
click at [143, 173] on input "text" at bounding box center [212, 176] width 195 height 14
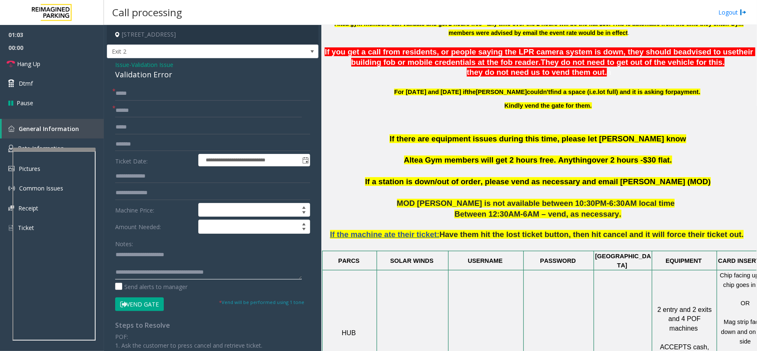
click at [266, 276] on textarea at bounding box center [208, 263] width 187 height 31
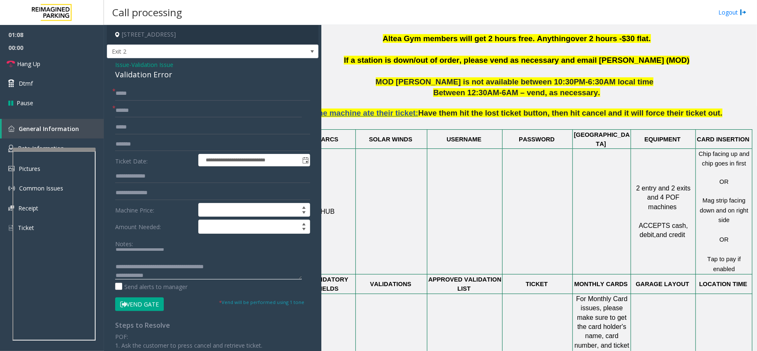
scroll to position [609, 29]
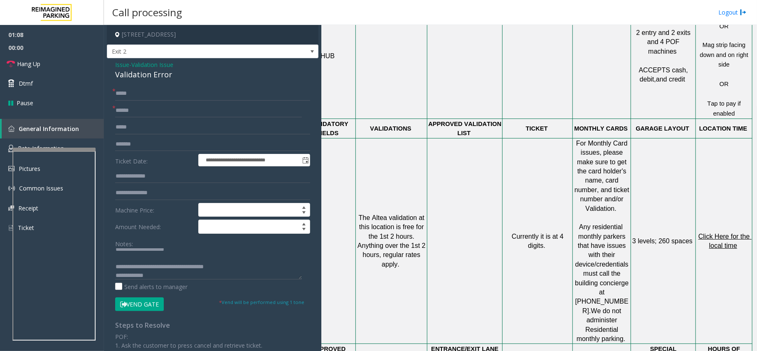
click at [718, 232] on p "Click Here for the local time" at bounding box center [723, 241] width 55 height 19
click at [718, 233] on span "Click Here for the local time" at bounding box center [724, 241] width 53 height 16
click at [161, 275] on textarea at bounding box center [208, 263] width 187 height 31
type textarea "**********"
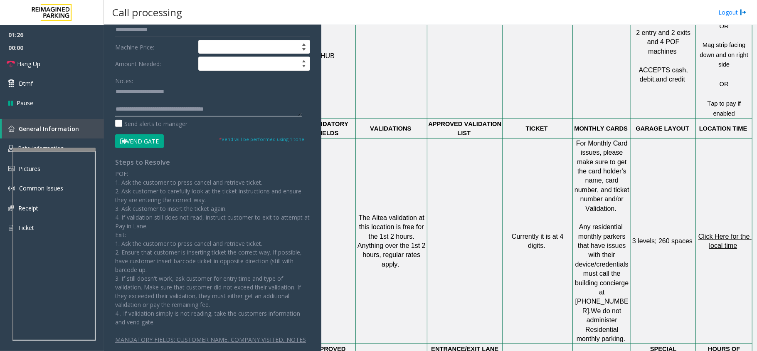
scroll to position [175, 0]
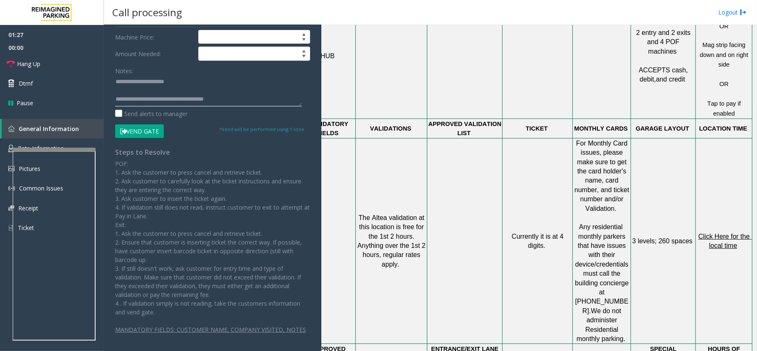
click at [194, 83] on textarea at bounding box center [208, 90] width 187 height 31
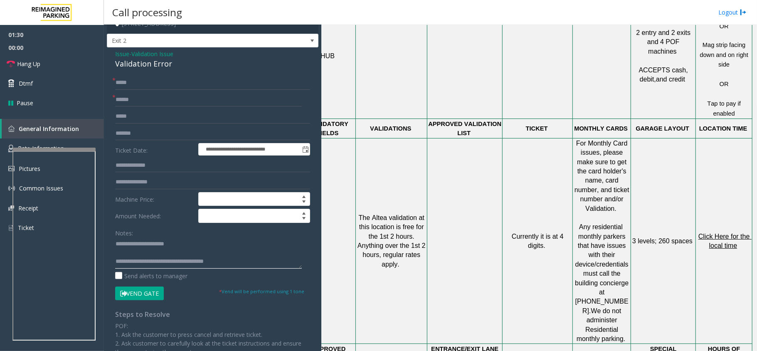
scroll to position [0, 0]
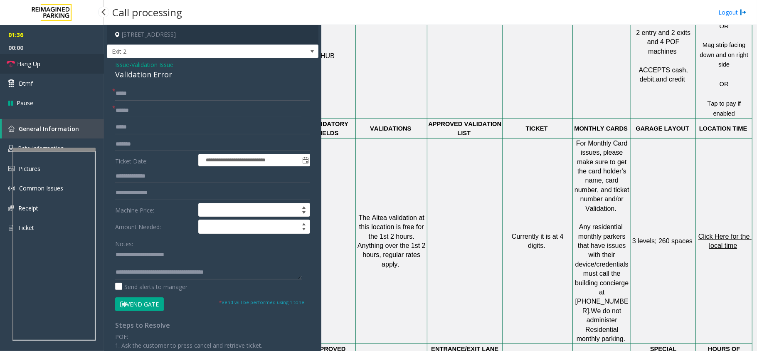
click at [27, 62] on span "Hang Up" at bounding box center [28, 63] width 23 height 9
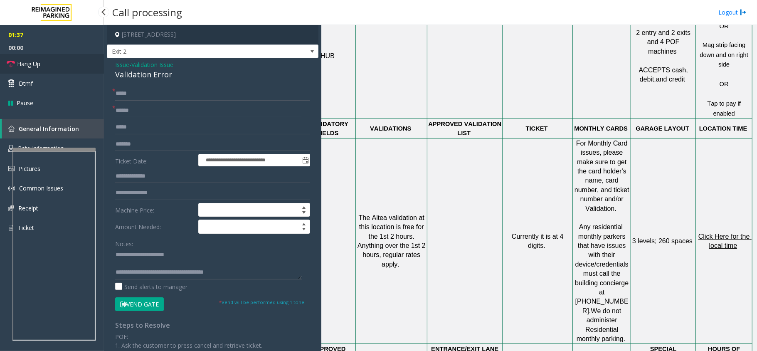
click at [27, 62] on span "Hang Up" at bounding box center [28, 63] width 23 height 9
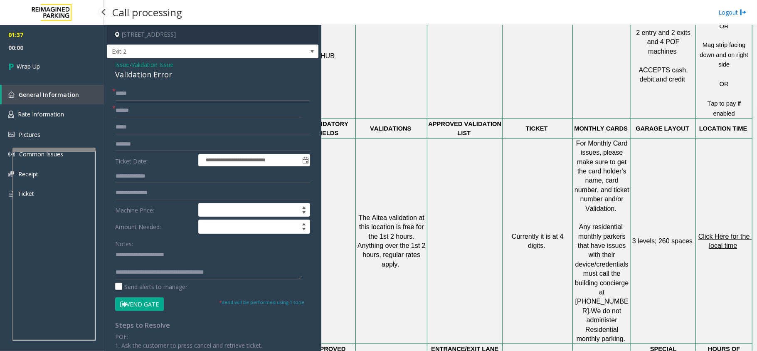
click at [27, 62] on span "Wrap Up" at bounding box center [28, 66] width 23 height 9
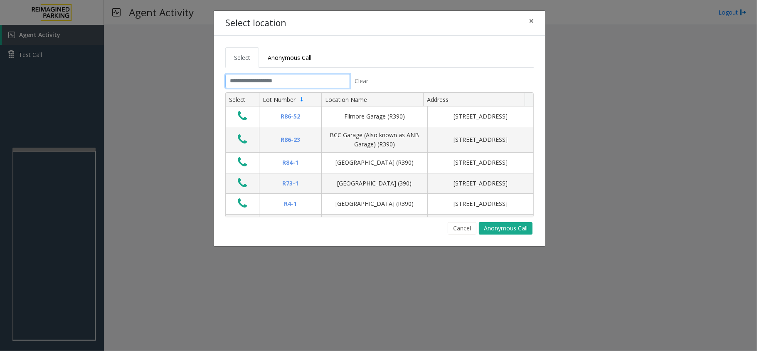
click at [286, 80] on input "text" at bounding box center [287, 81] width 125 height 14
type input "*"
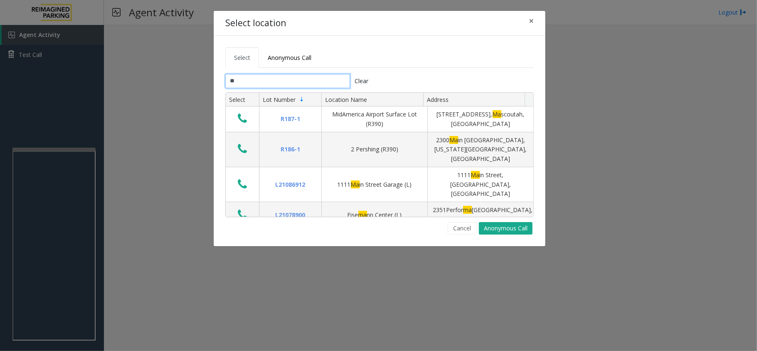
type input "*"
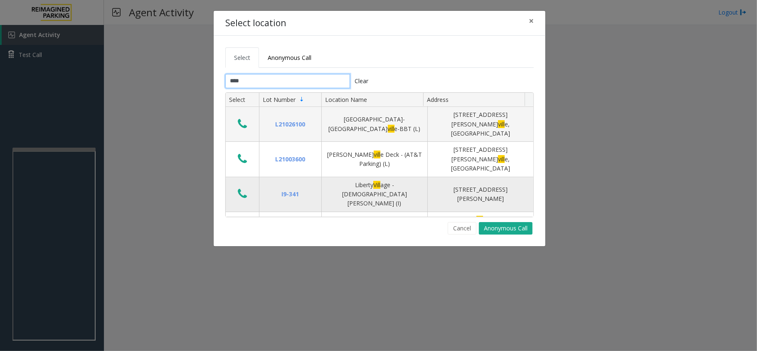
scroll to position [158, 0]
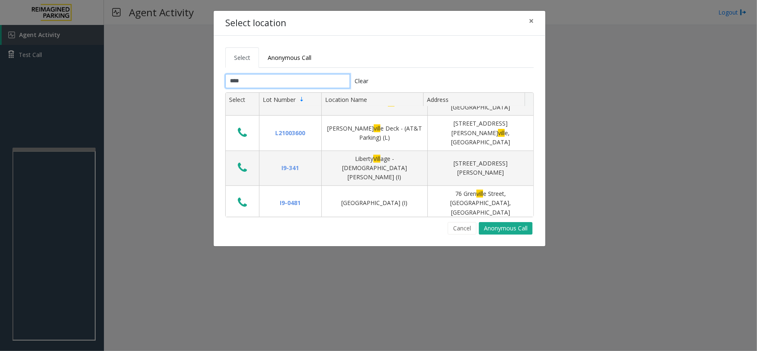
type input "****"
click at [243, 250] on button "Data table" at bounding box center [242, 256] width 14 height 13
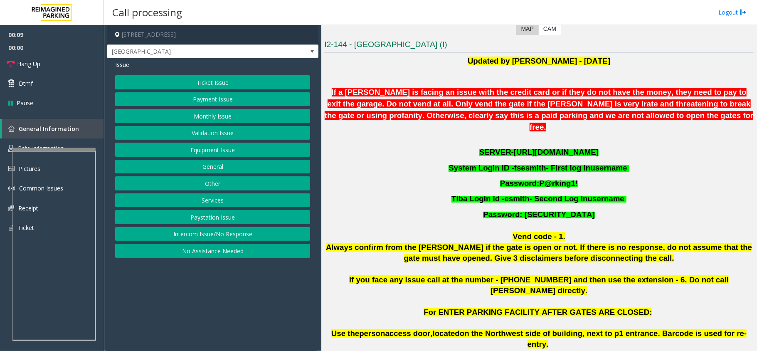
scroll to position [152, 0]
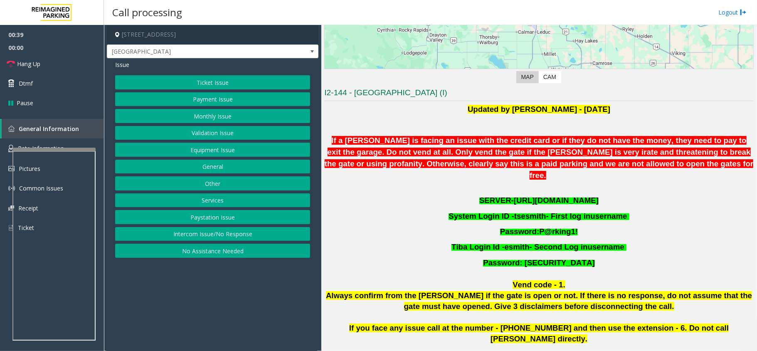
click at [459, 224] on p "Password: P@rking1!" at bounding box center [538, 231] width 429 height 15
click at [45, 65] on link "Hang Up" at bounding box center [52, 64] width 104 height 20
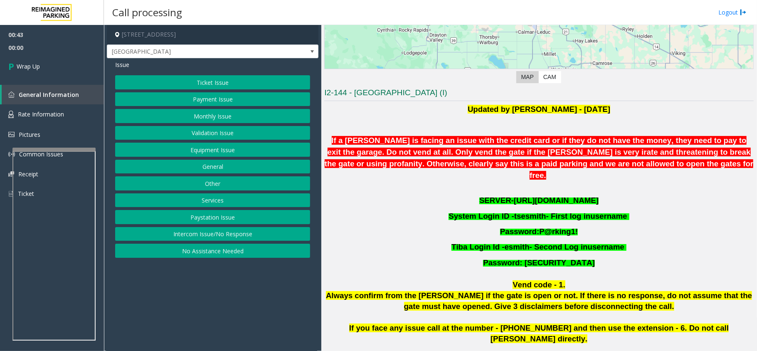
click at [218, 147] on button "Equipment Issue" at bounding box center [212, 150] width 195 height 14
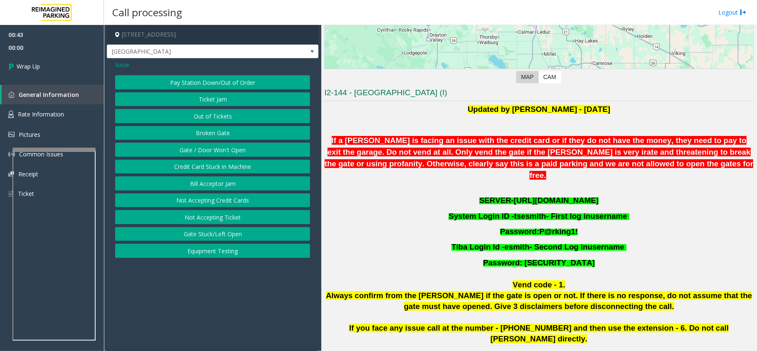
click at [218, 147] on button "Gate / Door Won't Open" at bounding box center [212, 150] width 195 height 14
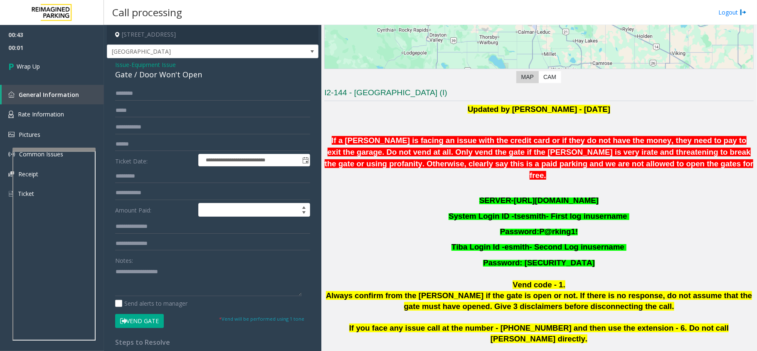
click at [182, 77] on div "Gate / Door Won't Open" at bounding box center [212, 74] width 195 height 11
copy div "Gate / Door Won't Open"
click at [173, 281] on textarea at bounding box center [208, 280] width 187 height 31
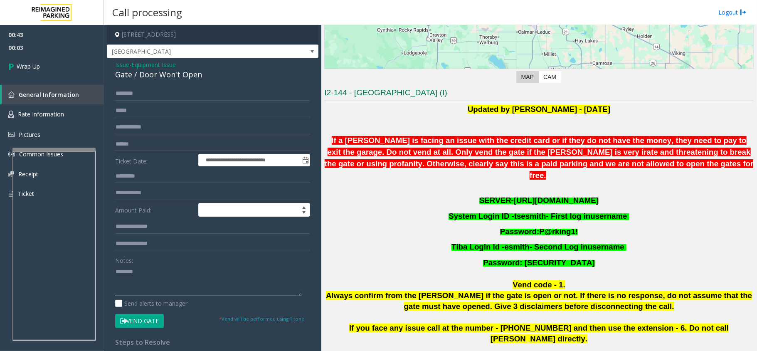
paste textarea "**********"
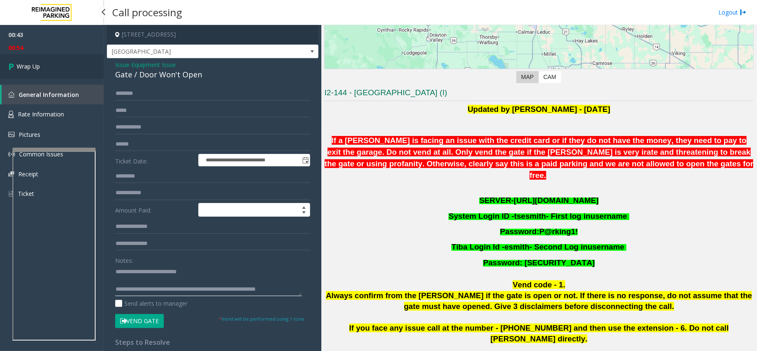
type textarea "**********"
click at [42, 67] on link "Wrap Up" at bounding box center [52, 66] width 104 height 25
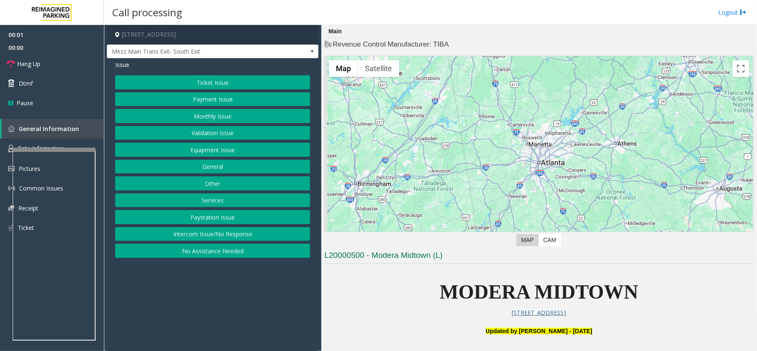
scroll to position [111, 0]
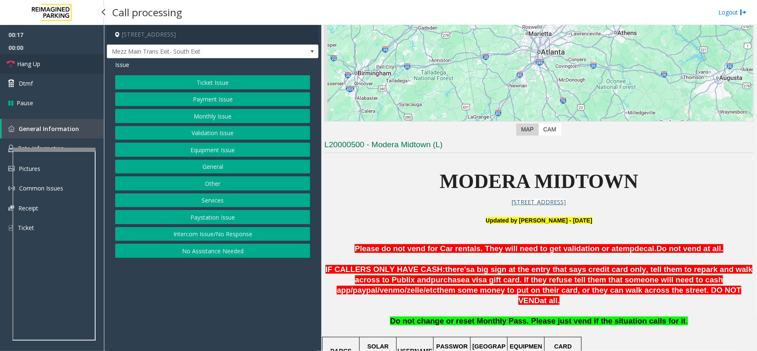
click at [40, 65] on span "Hang Up" at bounding box center [28, 63] width 23 height 9
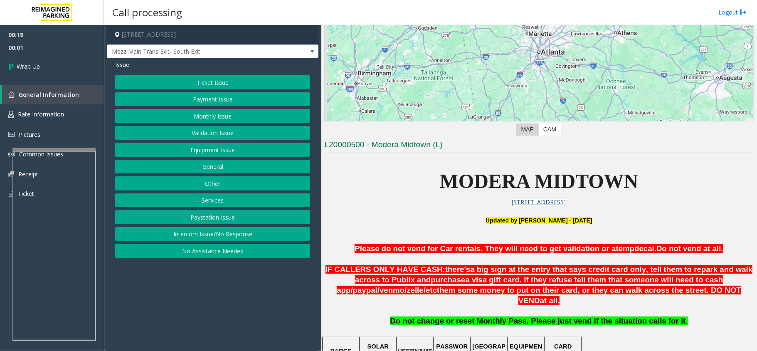
click at [223, 234] on button "Intercom Issue/No Response" at bounding box center [212, 234] width 195 height 14
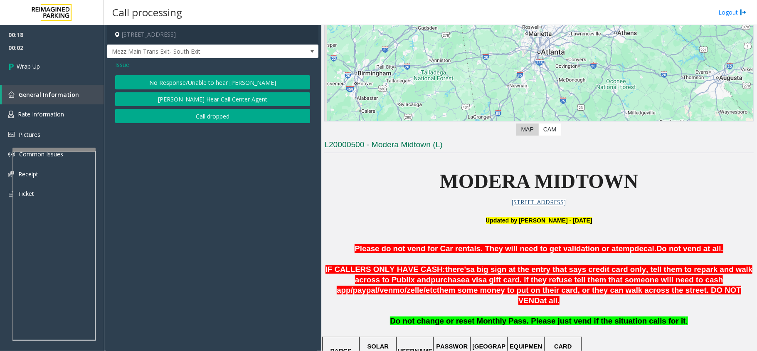
click at [200, 84] on button "No Response/Unable to hear [PERSON_NAME]" at bounding box center [212, 82] width 195 height 14
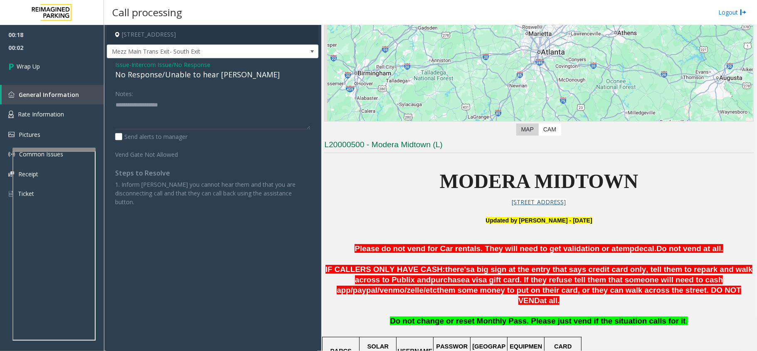
click at [194, 77] on div "No Response/Unable to hear [PERSON_NAME]" at bounding box center [212, 74] width 195 height 11
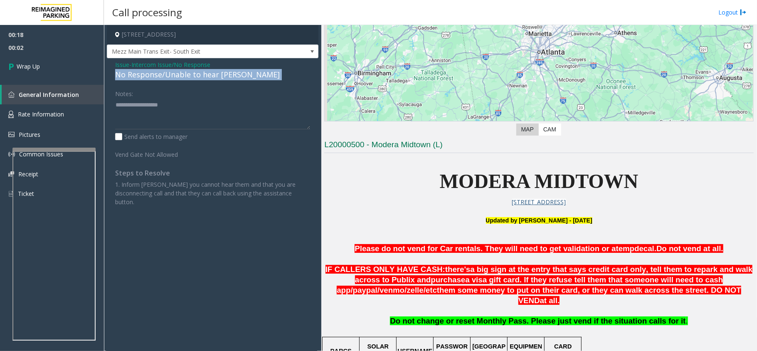
click at [194, 77] on div "No Response/Unable to hear [PERSON_NAME]" at bounding box center [212, 74] width 195 height 11
copy div "No Response/Unable to hear [PERSON_NAME]"
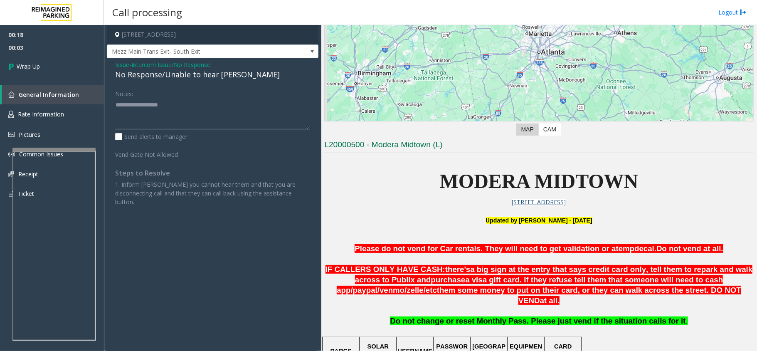
paste textarea "**********"
click at [180, 115] on textarea at bounding box center [212, 113] width 195 height 31
type textarea "**********"
click at [20, 58] on link "Wrap Up" at bounding box center [52, 66] width 104 height 25
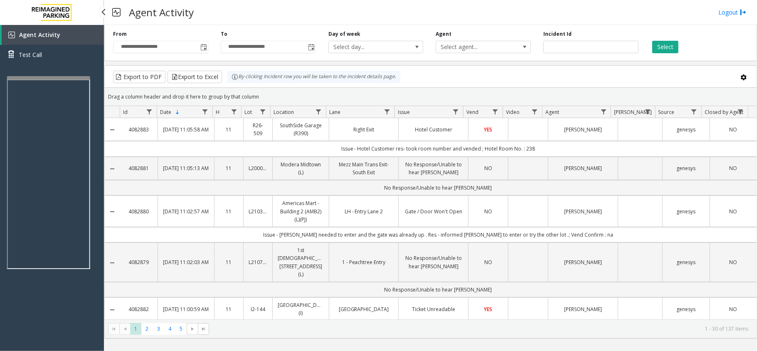
click at [64, 72] on app-root "**********" at bounding box center [378, 175] width 757 height 351
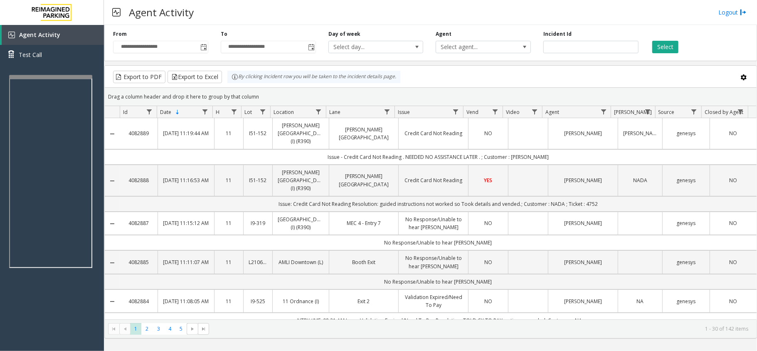
click at [663, 56] on div "**********" at bounding box center [430, 41] width 653 height 39
click at [664, 48] on button "Select" at bounding box center [665, 47] width 26 height 12
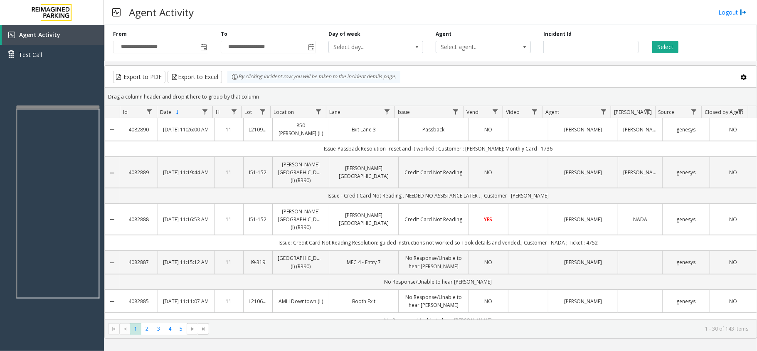
click at [76, 106] on div at bounding box center [57, 107] width 83 height 3
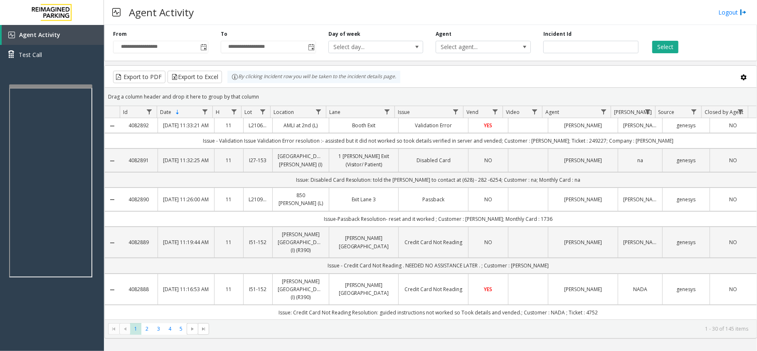
click at [62, 84] on div at bounding box center [50, 85] width 83 height 3
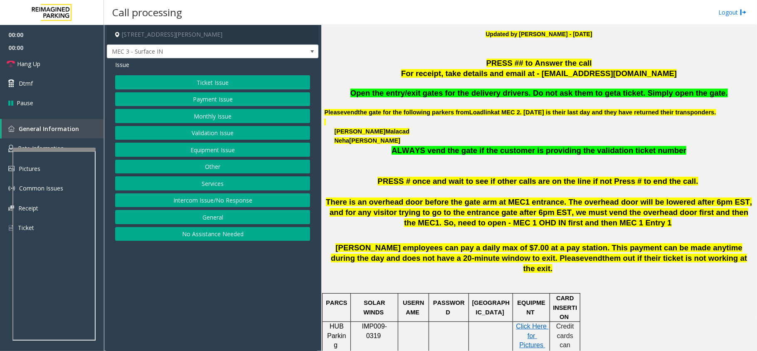
scroll to position [277, 0]
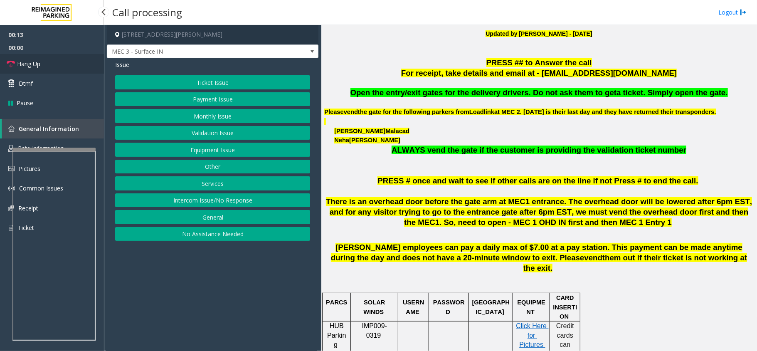
drag, startPoint x: 75, startPoint y: 65, endPoint x: 113, endPoint y: 89, distance: 45.0
click at [75, 65] on link "Hang Up" at bounding box center [52, 64] width 104 height 20
click at [224, 233] on button "No Assistance Needed" at bounding box center [212, 234] width 195 height 14
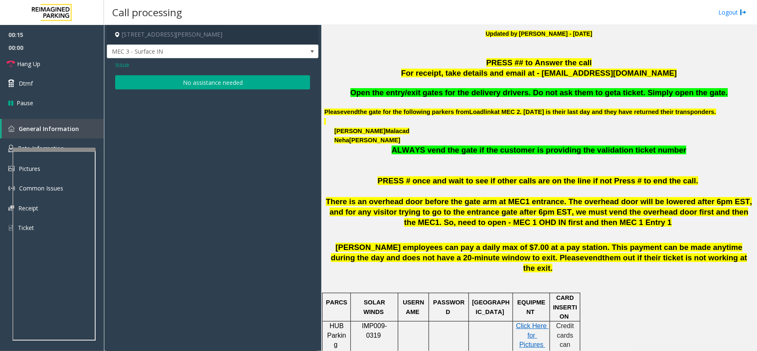
click at [203, 82] on button "No assistance needed" at bounding box center [212, 82] width 195 height 14
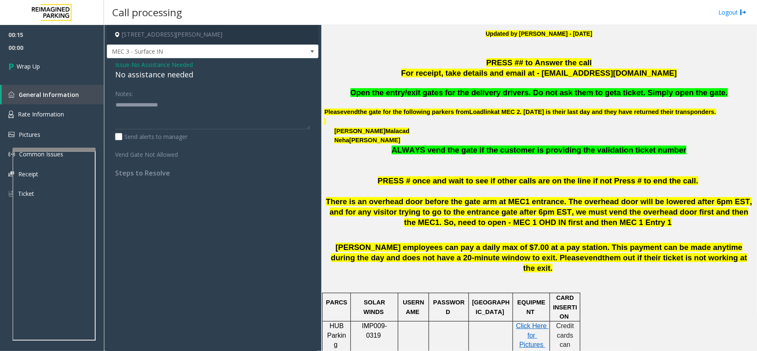
click at [169, 69] on span "No Assistance Needed" at bounding box center [162, 64] width 62 height 9
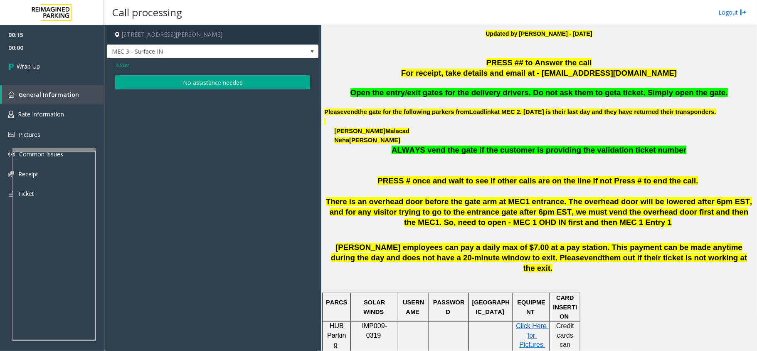
click at [169, 69] on div "Issue" at bounding box center [212, 64] width 195 height 9
click at [182, 80] on button "No assistance needed" at bounding box center [212, 82] width 195 height 14
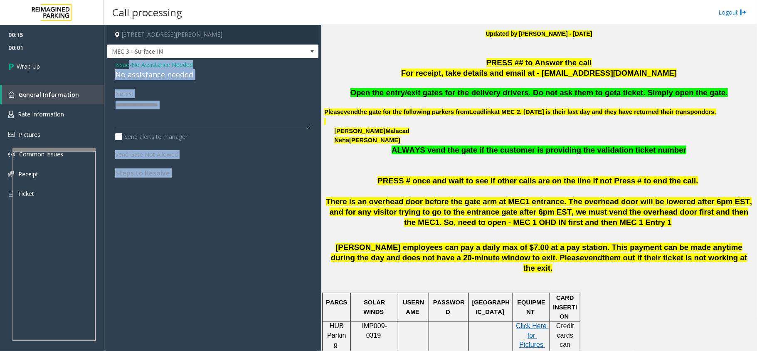
click at [163, 72] on div "No assistance needed" at bounding box center [212, 74] width 195 height 11
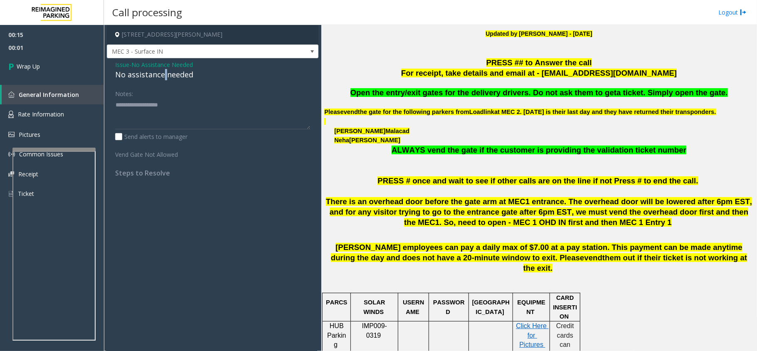
click at [163, 72] on div "No assistance needed" at bounding box center [212, 74] width 195 height 11
click at [160, 102] on textarea at bounding box center [212, 113] width 195 height 31
paste textarea "**********"
type textarea "**********"
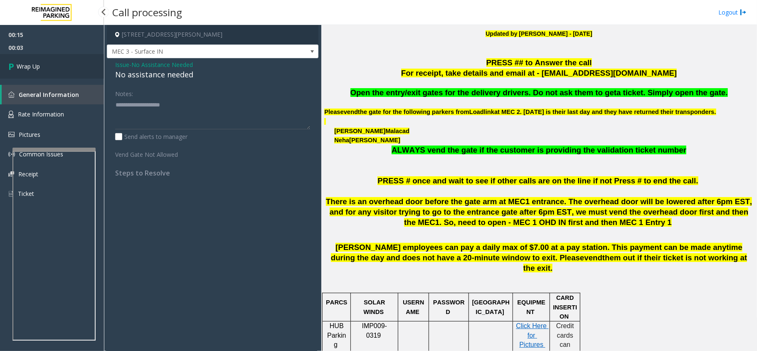
click at [30, 67] on span "Wrap Up" at bounding box center [28, 66] width 23 height 9
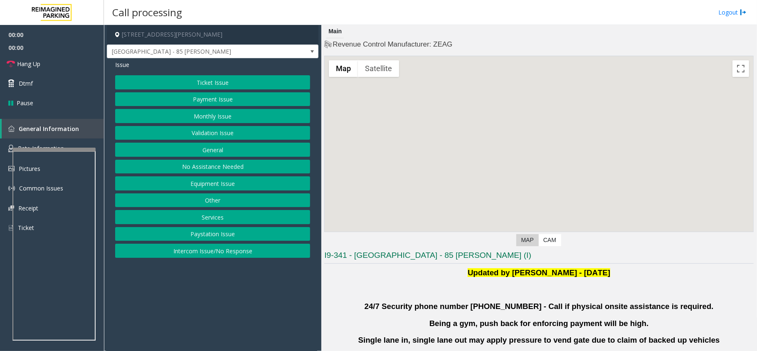
scroll to position [222, 0]
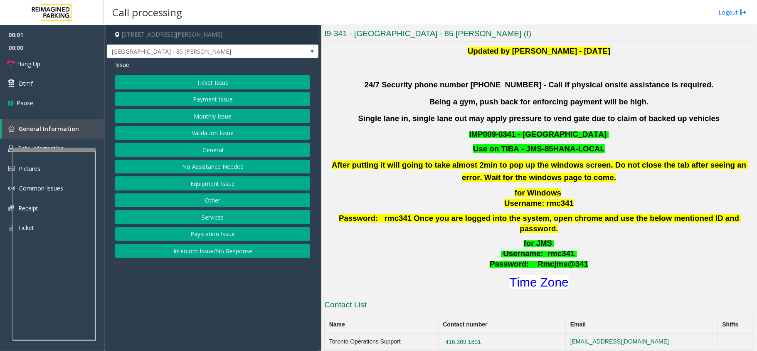
click at [207, 136] on button "Validation Issue" at bounding box center [212, 133] width 195 height 14
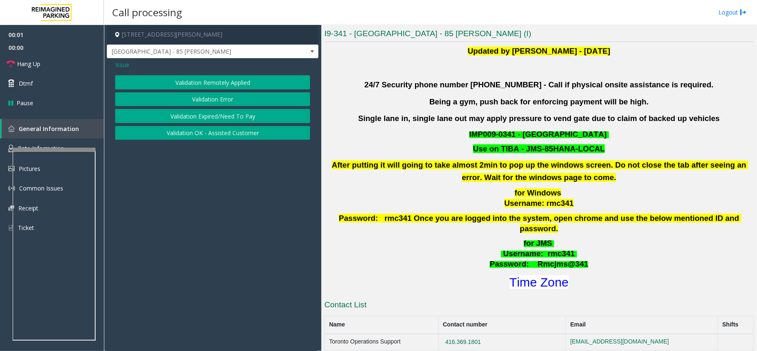
click at [208, 98] on button "Validation Error" at bounding box center [212, 99] width 195 height 14
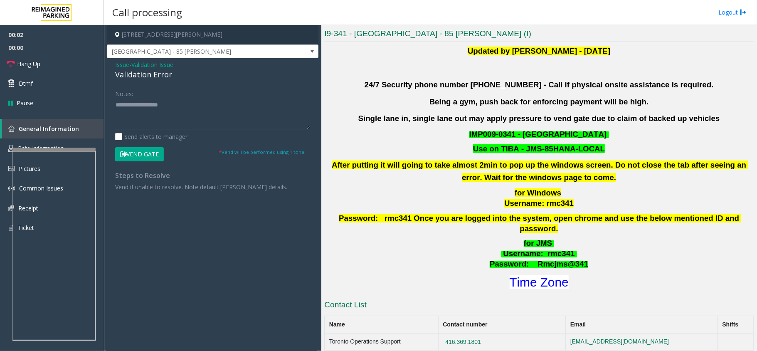
click at [152, 73] on div "Validation Error" at bounding box center [212, 74] width 195 height 11
copy div "Validation Error"
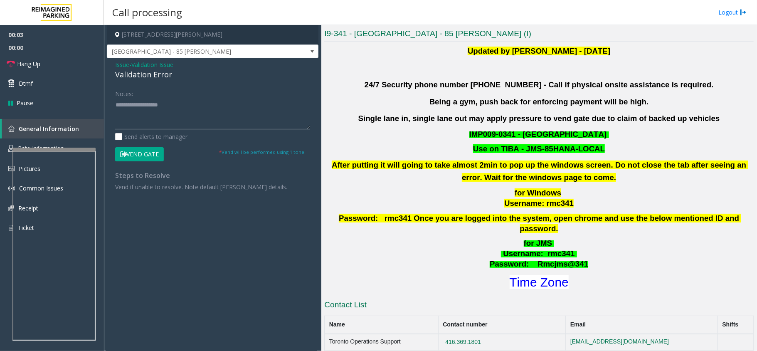
click at [152, 109] on textarea at bounding box center [212, 113] width 195 height 31
paste textarea "**********"
click at [190, 113] on textarea at bounding box center [212, 113] width 195 height 31
click at [142, 125] on textarea at bounding box center [212, 113] width 195 height 31
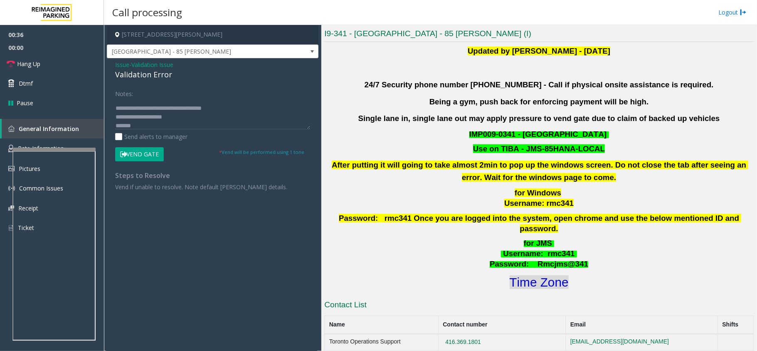
click at [539, 275] on font "Time Zone" at bounding box center [539, 282] width 59 height 14
drag, startPoint x: 141, startPoint y: 124, endPoint x: 145, endPoint y: 123, distance: 4.2
click at [141, 124] on textarea at bounding box center [212, 113] width 195 height 31
click at [141, 152] on button "Vend Gate" at bounding box center [139, 154] width 49 height 14
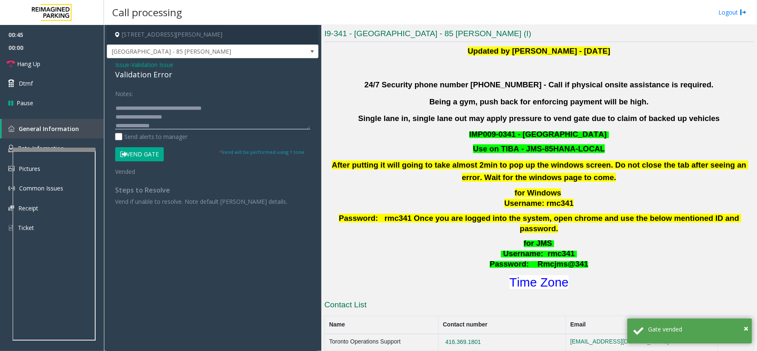
click at [194, 122] on textarea at bounding box center [212, 113] width 195 height 31
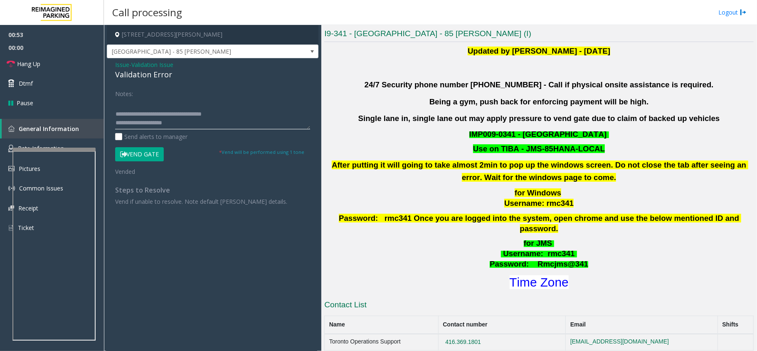
scroll to position [0, 0]
type textarea "**********"
click at [45, 57] on link "Hang Up" at bounding box center [52, 64] width 104 height 20
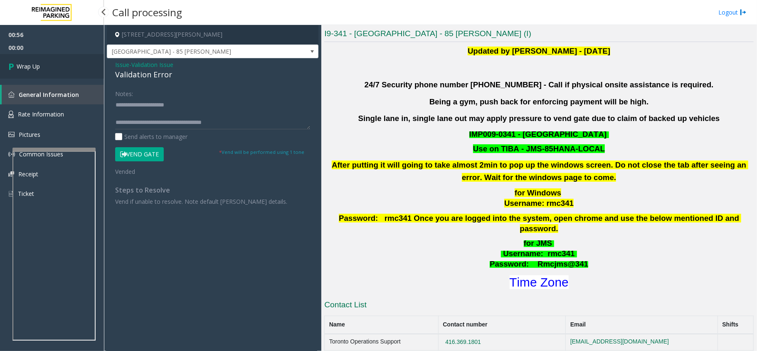
click at [42, 66] on link "Wrap Up" at bounding box center [52, 66] width 104 height 25
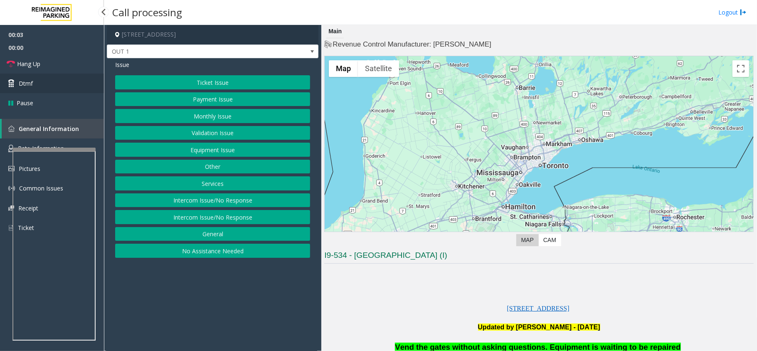
click at [57, 87] on link "Dtmf" at bounding box center [52, 84] width 104 height 20
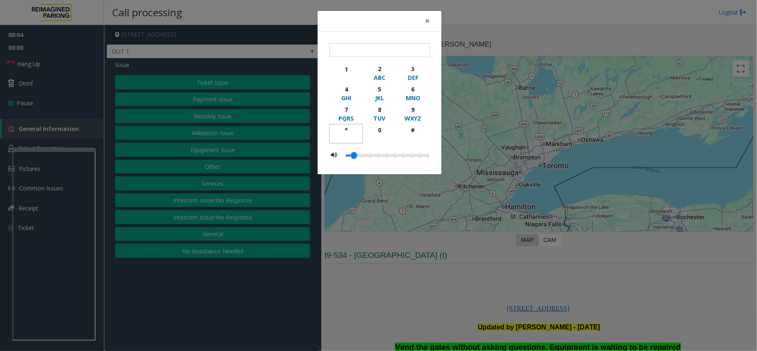
click at [333, 135] on button "*" at bounding box center [346, 134] width 34 height 20
click at [420, 114] on div "WXYZ" at bounding box center [413, 118] width 23 height 9
click at [416, 127] on div "#" at bounding box center [413, 130] width 23 height 9
type input "***"
click at [428, 20] on span "×" at bounding box center [427, 21] width 5 height 12
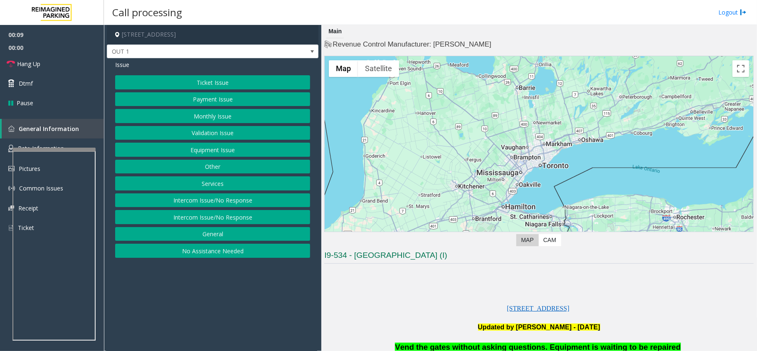
click at [195, 150] on button "Equipment Issue" at bounding box center [212, 150] width 195 height 14
click at [195, 150] on button "Gate / Door Won't Open" at bounding box center [212, 150] width 195 height 14
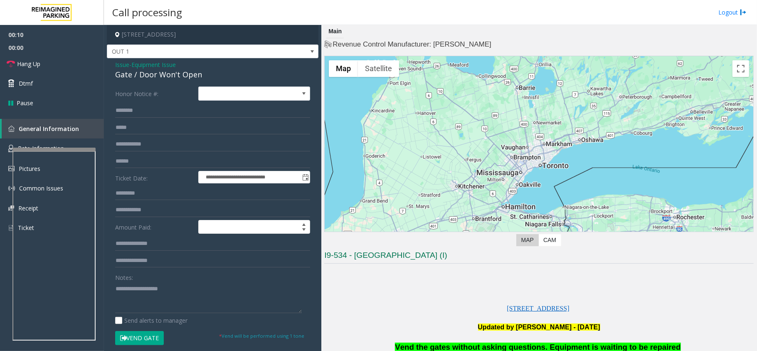
click at [172, 79] on div "Gate / Door Won't Open" at bounding box center [212, 74] width 195 height 11
copy div "Gate / Door Won't Open"
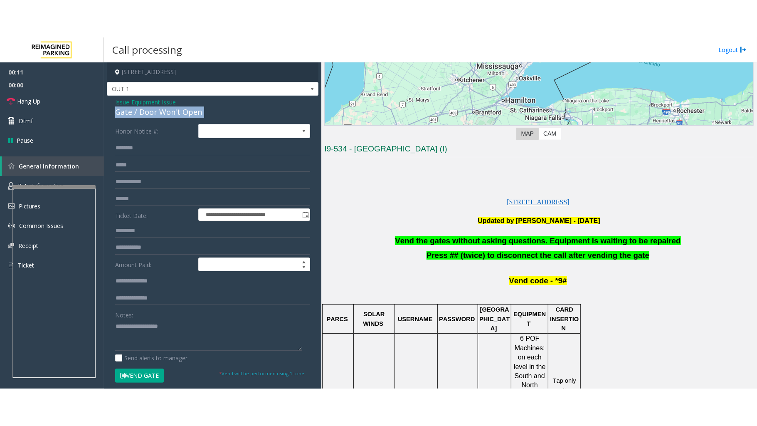
scroll to position [222, 0]
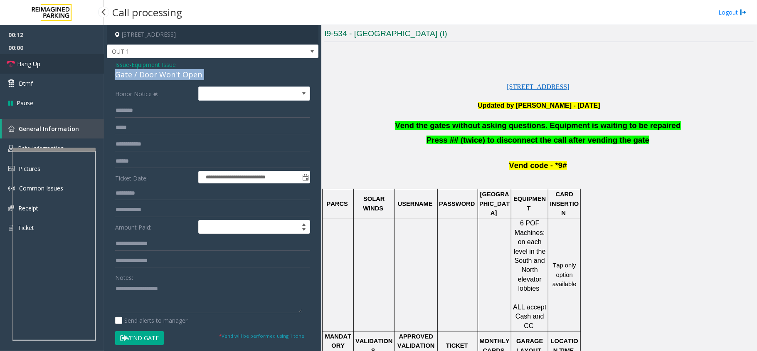
click at [31, 67] on span "Hang Up" at bounding box center [28, 63] width 23 height 9
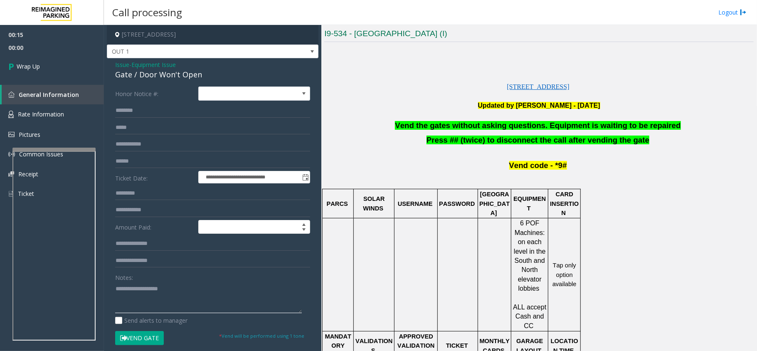
click at [160, 294] on textarea at bounding box center [208, 297] width 187 height 31
paste textarea "**********"
type textarea "**********"
click at [42, 70] on link "Wrap Up" at bounding box center [52, 66] width 104 height 25
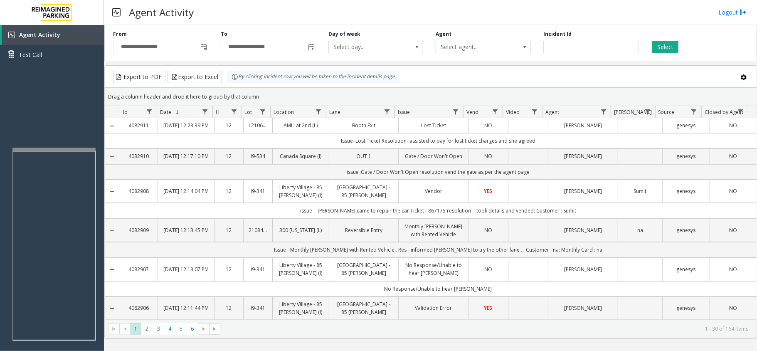
click at [689, 105] on kendo-grid-group-panel "Drag a column header and drop it here to group by that column" at bounding box center [431, 97] width 652 height 18
click at [587, 87] on kendo-grid-toolbar "Export to PDF Export to Excel By clicking Incident row you will be taken to the…" at bounding box center [431, 77] width 652 height 22
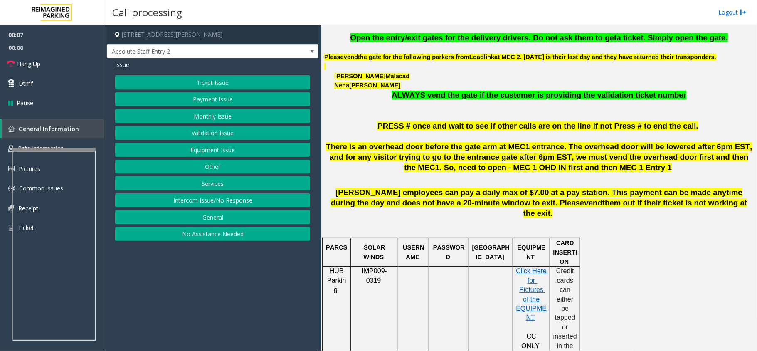
scroll to position [333, 0]
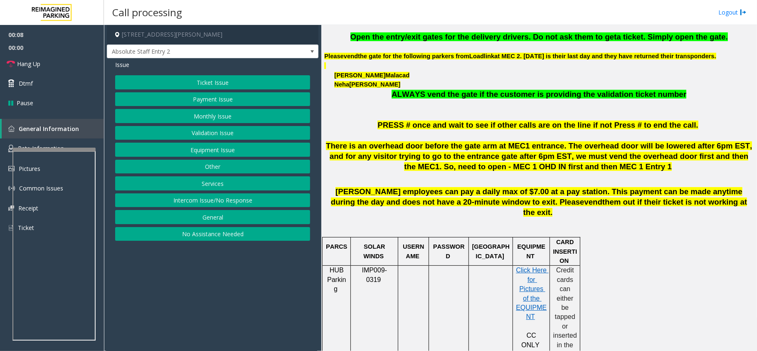
drag, startPoint x: 229, startPoint y: 202, endPoint x: 202, endPoint y: 150, distance: 59.3
click at [229, 202] on button "Intercom Issue/No Response" at bounding box center [212, 200] width 195 height 14
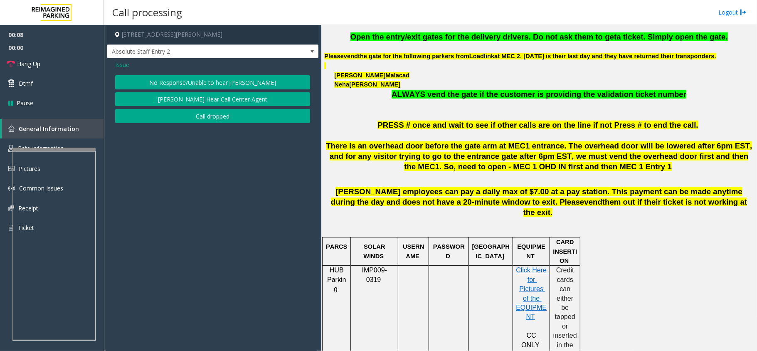
click at [166, 82] on button "No Response/Unable to hear [PERSON_NAME]" at bounding box center [212, 82] width 195 height 14
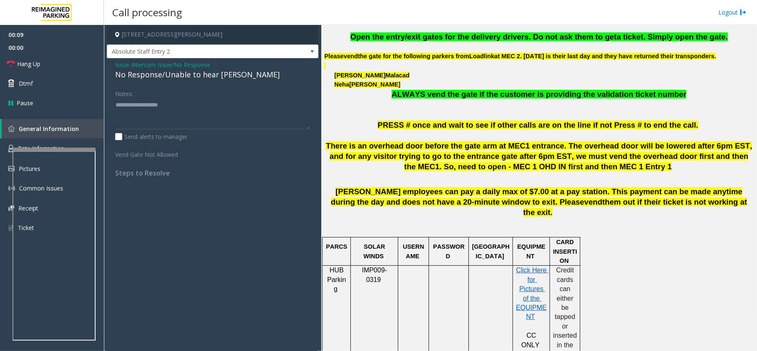
click at [167, 76] on div "No Response/Unable to hear [PERSON_NAME]" at bounding box center [212, 74] width 195 height 11
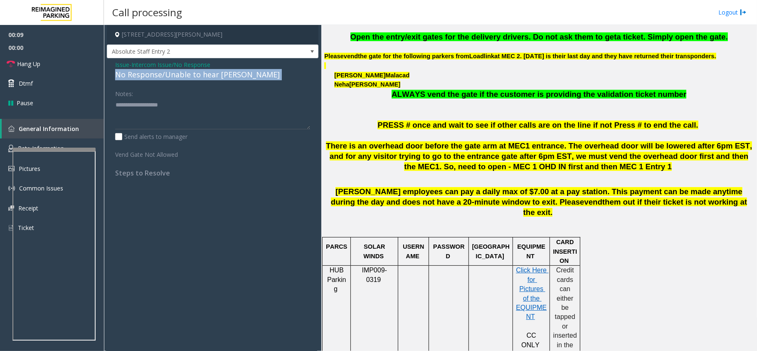
click at [167, 76] on div "No Response/Unable to hear [PERSON_NAME]" at bounding box center [212, 74] width 195 height 11
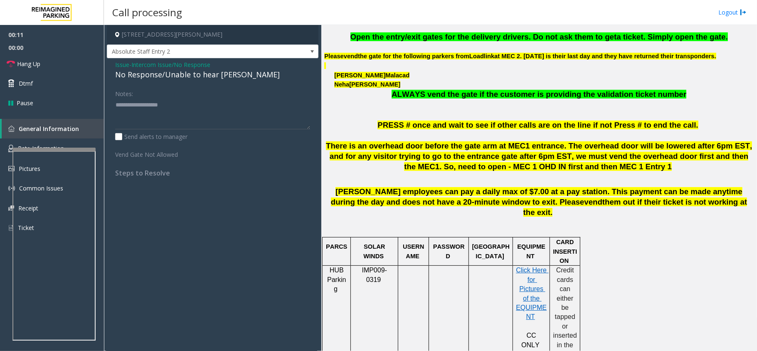
drag, startPoint x: 167, startPoint y: 76, endPoint x: 123, endPoint y: 65, distance: 45.1
click at [123, 65] on span "Issue" at bounding box center [122, 64] width 14 height 9
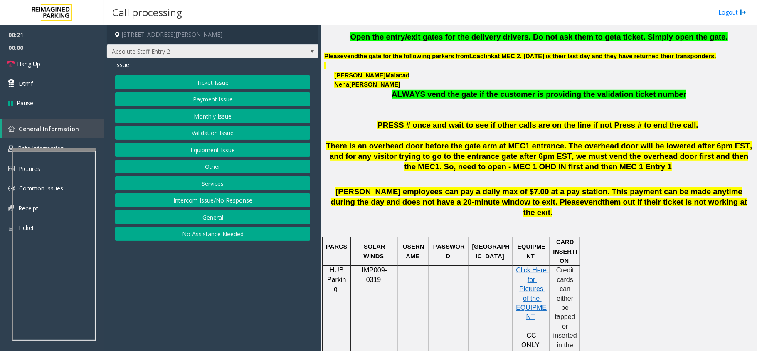
click at [143, 50] on span "Absolute Staff Entry 2" at bounding box center [191, 51] width 169 height 13
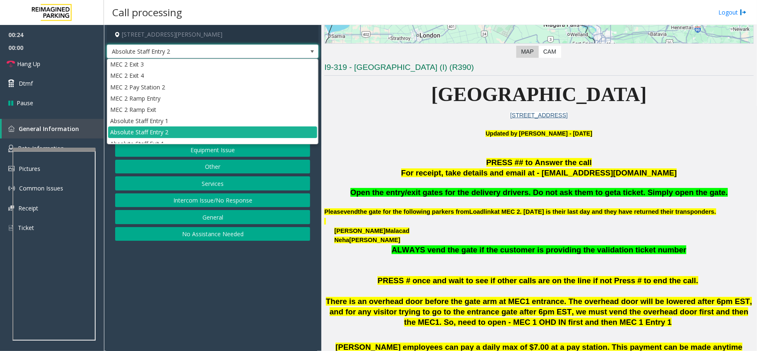
scroll to position [166, 0]
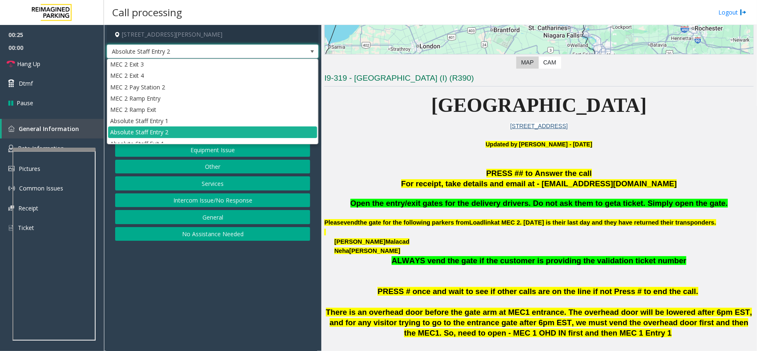
click at [461, 142] on p "Updated by [PERSON_NAME] - [DATE]" at bounding box center [538, 149] width 429 height 19
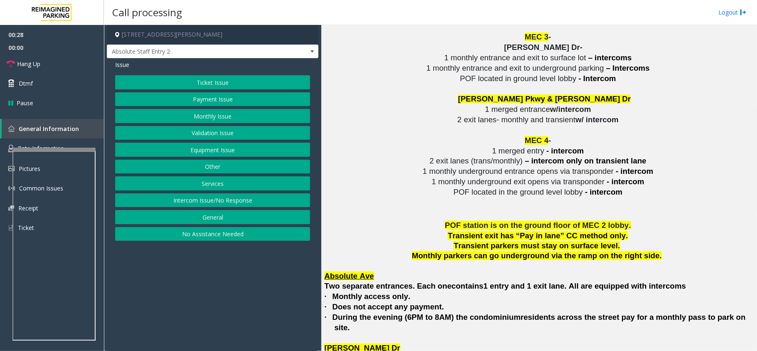
scroll to position [1552, 0]
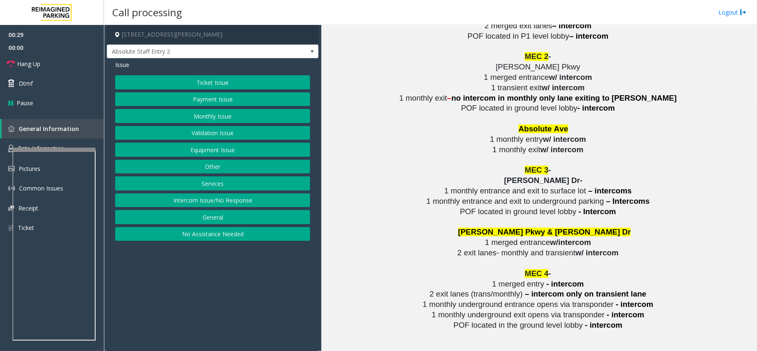
click at [210, 152] on button "Equipment Issue" at bounding box center [212, 150] width 195 height 14
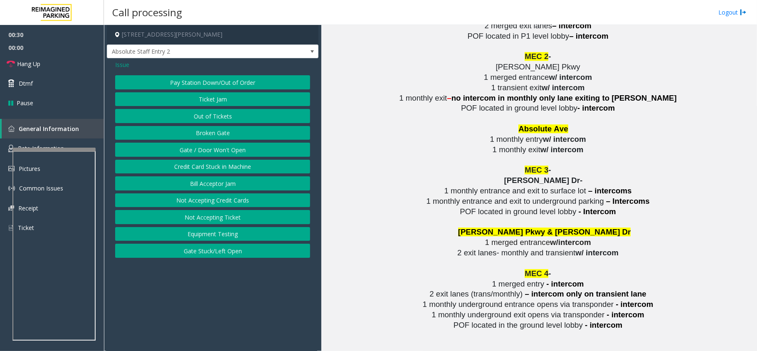
click at [213, 147] on button "Gate / Door Won't Open" at bounding box center [212, 150] width 195 height 14
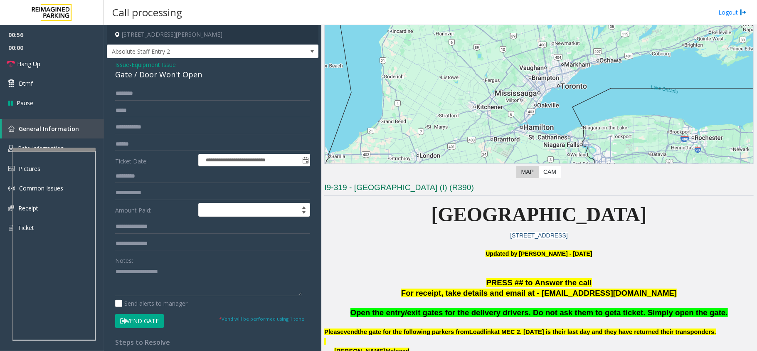
scroll to position [0, 0]
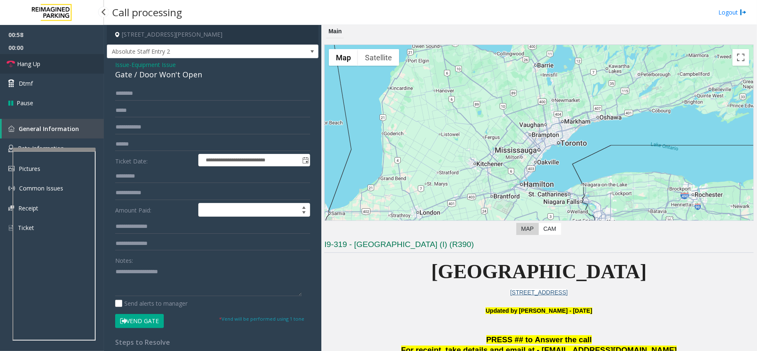
drag, startPoint x: 42, startPoint y: 67, endPoint x: 69, endPoint y: 71, distance: 26.4
click at [42, 67] on link "Hang Up" at bounding box center [52, 64] width 104 height 20
click at [184, 81] on div "**********" at bounding box center [213, 264] width 212 height 413
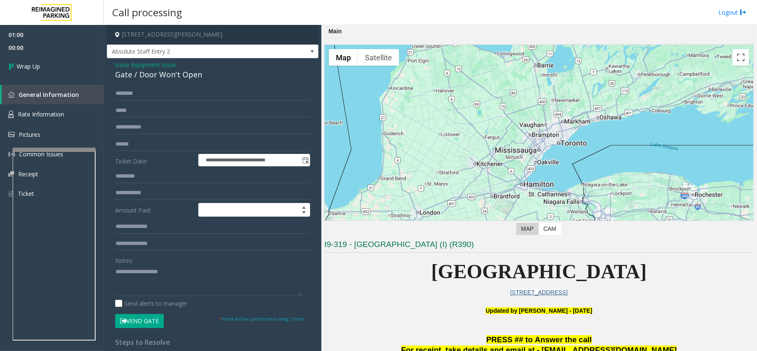
click at [184, 81] on div "**********" at bounding box center [213, 264] width 212 height 413
click at [187, 76] on div "Gate / Door Won't Open" at bounding box center [212, 74] width 195 height 11
copy div "Gate / Door Won't Open"
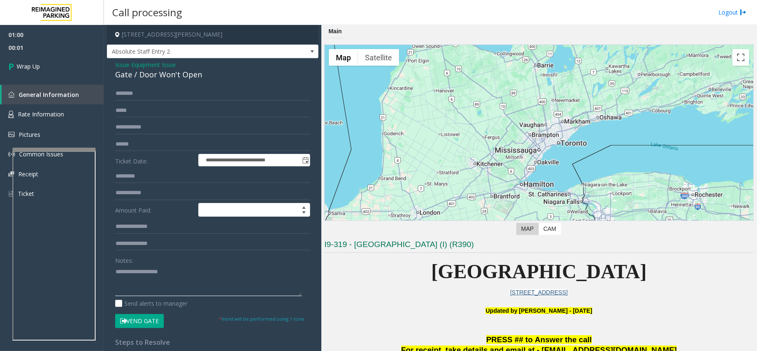
drag, startPoint x: 169, startPoint y: 271, endPoint x: 175, endPoint y: 257, distance: 15.8
click at [168, 270] on textarea at bounding box center [208, 280] width 187 height 31
paste textarea "**********"
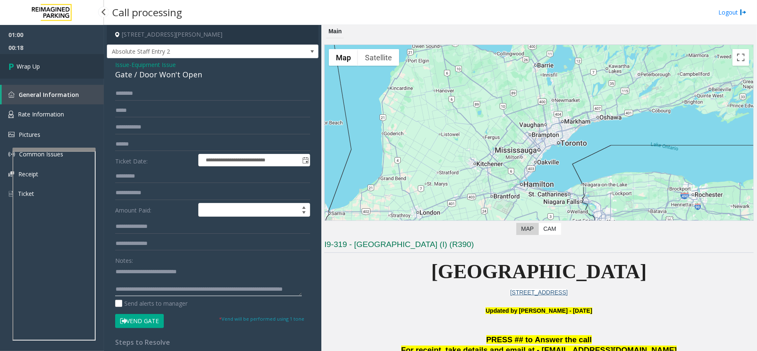
type textarea "**********"
click at [57, 71] on link "Wrap Up" at bounding box center [52, 66] width 104 height 25
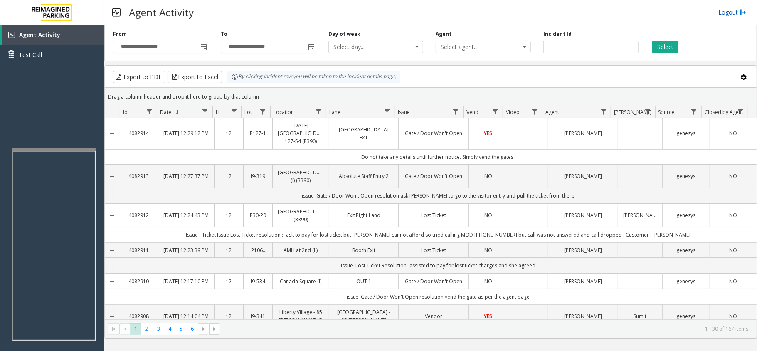
click at [734, 12] on link "Logout" at bounding box center [732, 12] width 28 height 9
